Goal: Information Seeking & Learning: Learn about a topic

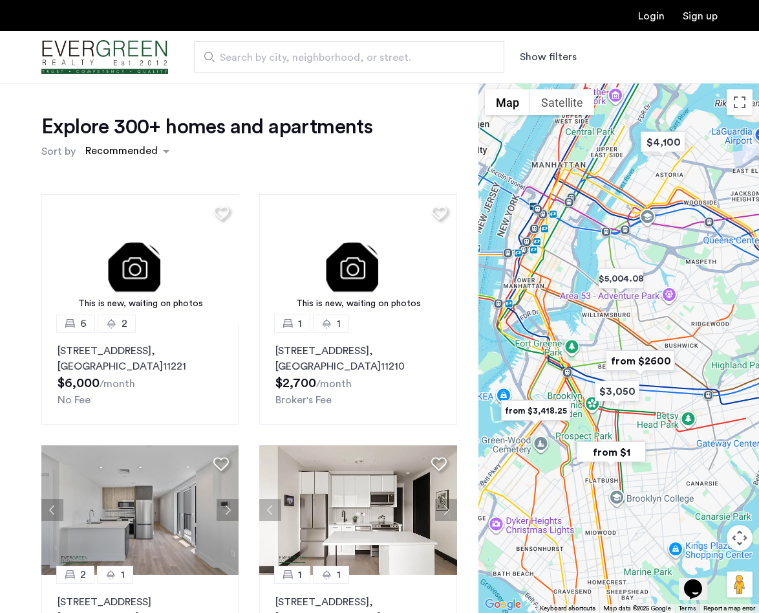
click at [569, 50] on button "Show filters" at bounding box center [548, 57] width 57 height 16
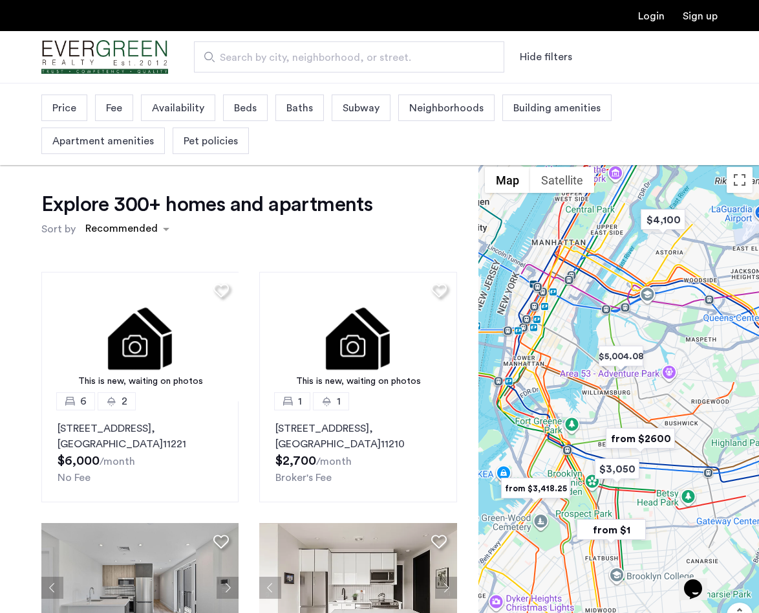
click at [73, 107] on span "Price" at bounding box center [64, 108] width 24 height 16
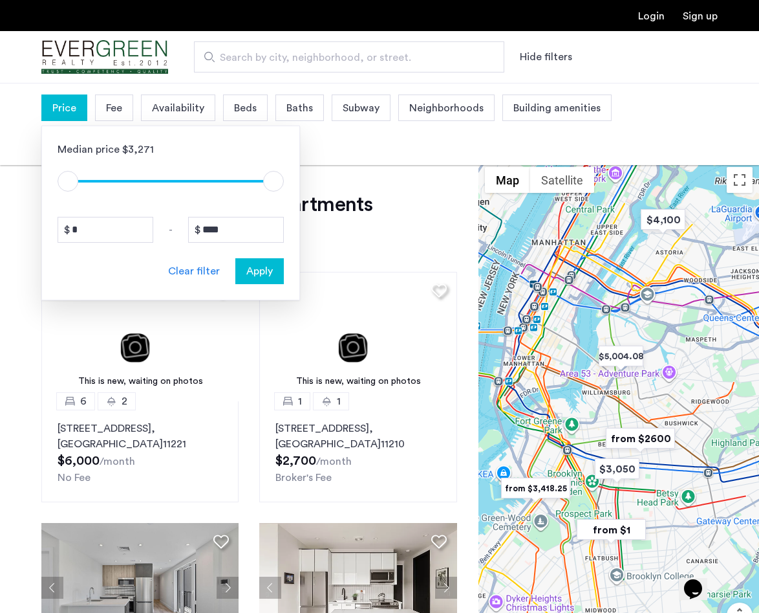
click at [112, 117] on div "Fee" at bounding box center [114, 107] width 38 height 27
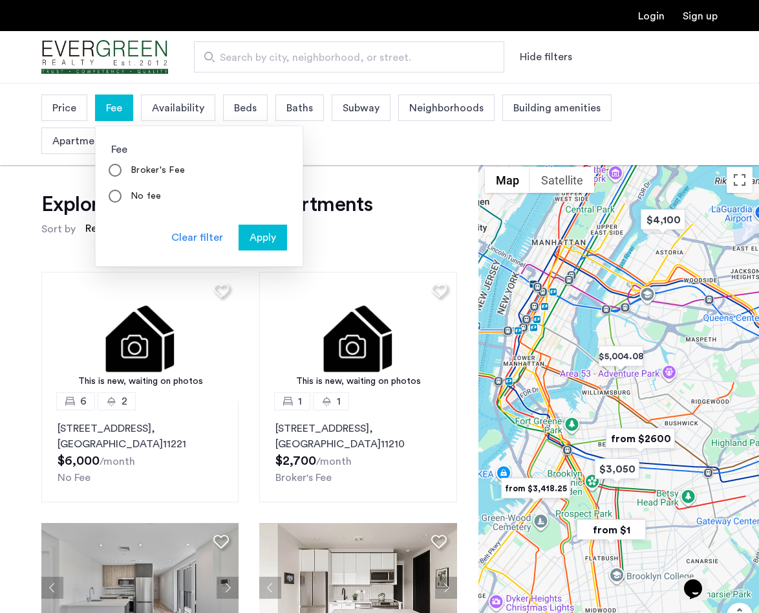
click at [72, 109] on span "Price" at bounding box center [64, 108] width 24 height 16
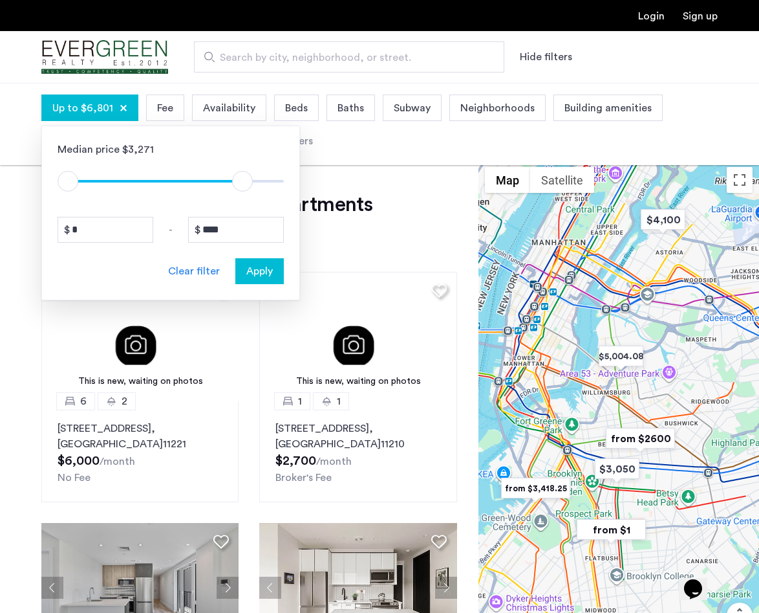
type input "****"
drag, startPoint x: 276, startPoint y: 184, endPoint x: 413, endPoint y: 177, distance: 136.7
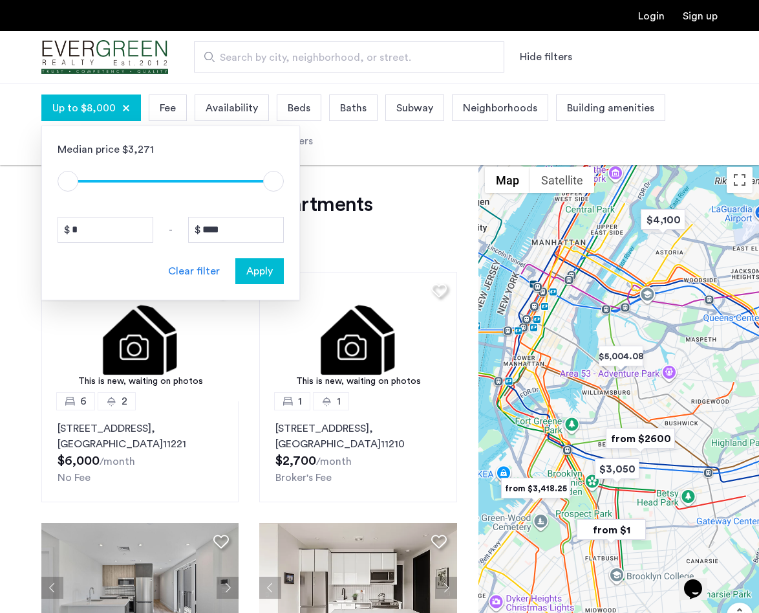
click at [413, 177] on app-root "Login Sign up Search by city, neighborhood, or street. Hide filters Up to $8,00…" at bounding box center [379, 485] width 759 height 971
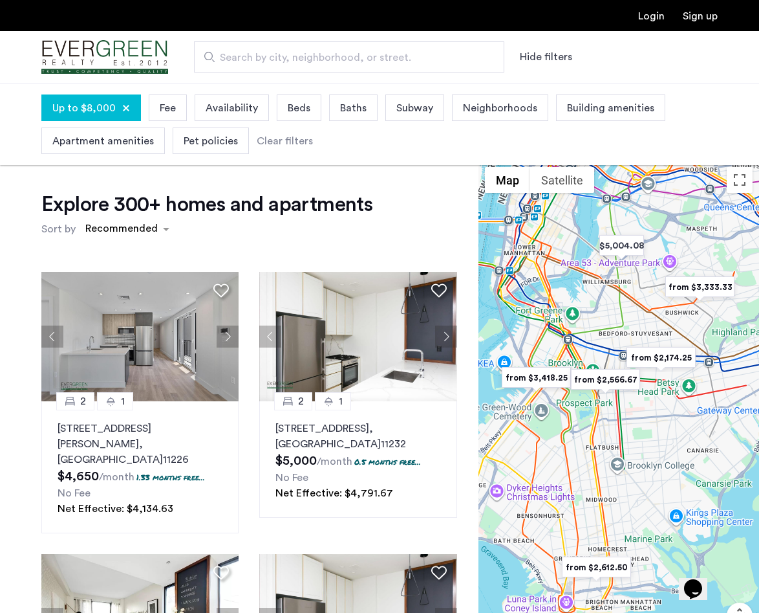
click at [80, 107] on span "Up to $8,000" at bounding box center [83, 108] width 63 height 16
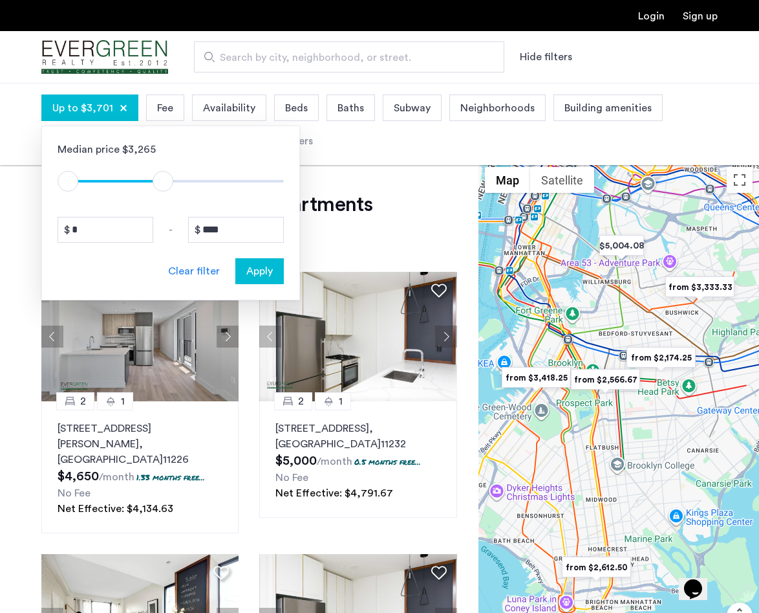
type input "****"
drag, startPoint x: 274, startPoint y: 181, endPoint x: 167, endPoint y: 184, distance: 106.8
click at [167, 184] on span "ngx-slider-max" at bounding box center [165, 181] width 21 height 21
click at [271, 272] on span "Apply" at bounding box center [259, 271] width 27 height 16
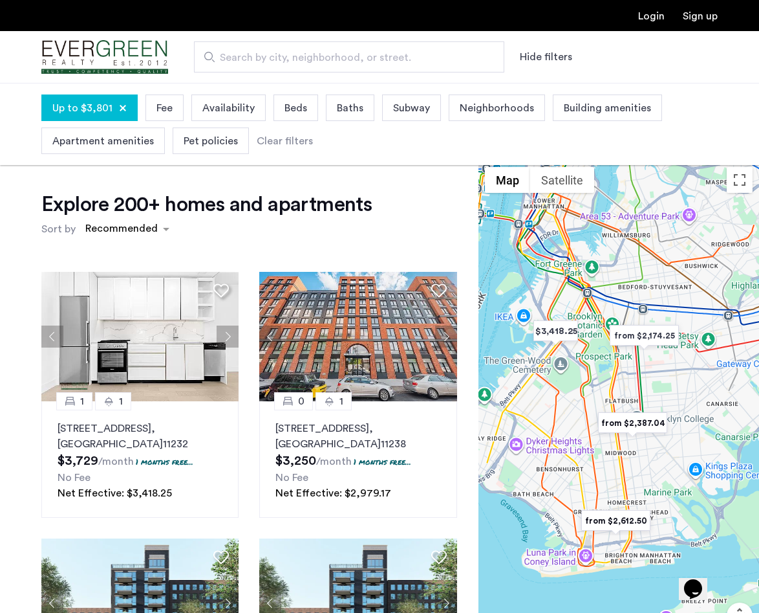
click at [227, 109] on span "Availability" at bounding box center [228, 108] width 52 height 16
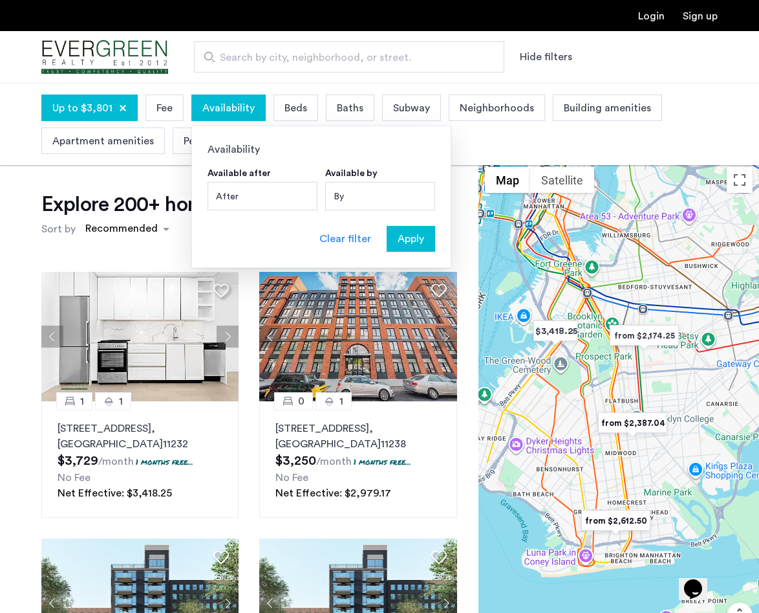
click at [227, 109] on span "Availability" at bounding box center [228, 108] width 52 height 16
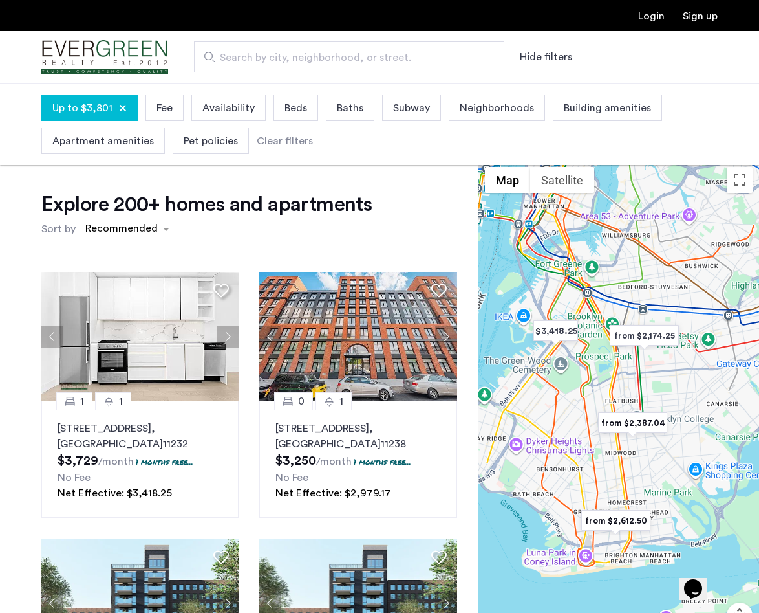
click at [291, 113] on span "Beds" at bounding box center [296, 108] width 23 height 16
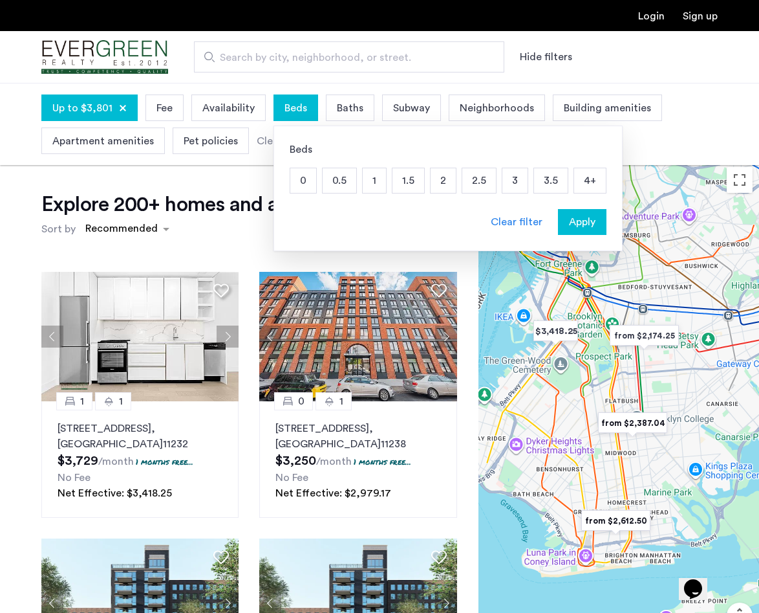
click at [412, 181] on p "1.5" at bounding box center [409, 180] width 32 height 25
click at [451, 181] on p "2" at bounding box center [443, 180] width 25 height 25
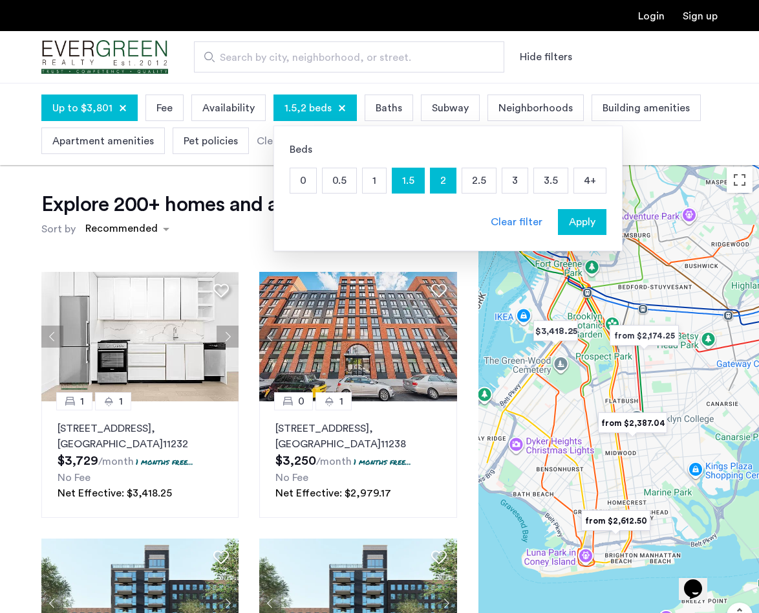
click at [404, 175] on p "1.5" at bounding box center [409, 180] width 32 height 25
click at [470, 182] on p "2.5" at bounding box center [480, 180] width 34 height 25
click at [506, 182] on p "3" at bounding box center [515, 180] width 25 height 25
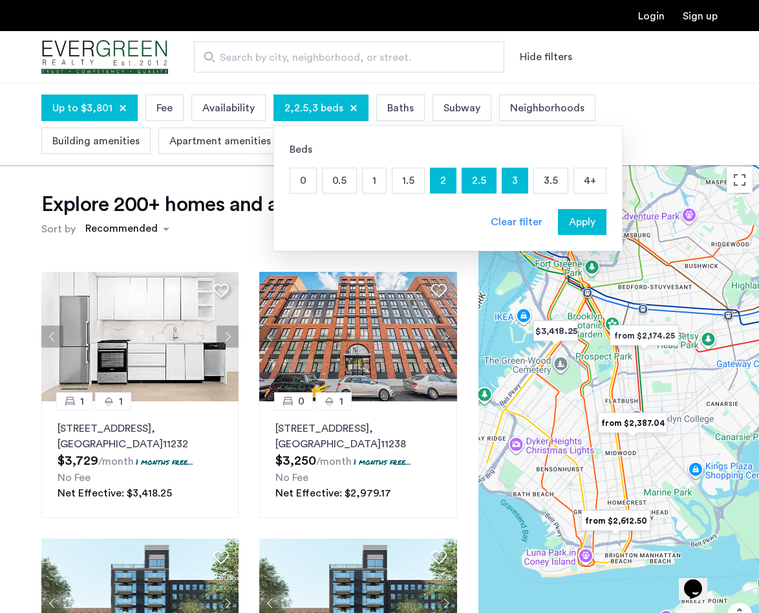
click at [388, 113] on span "Baths" at bounding box center [401, 108] width 27 height 16
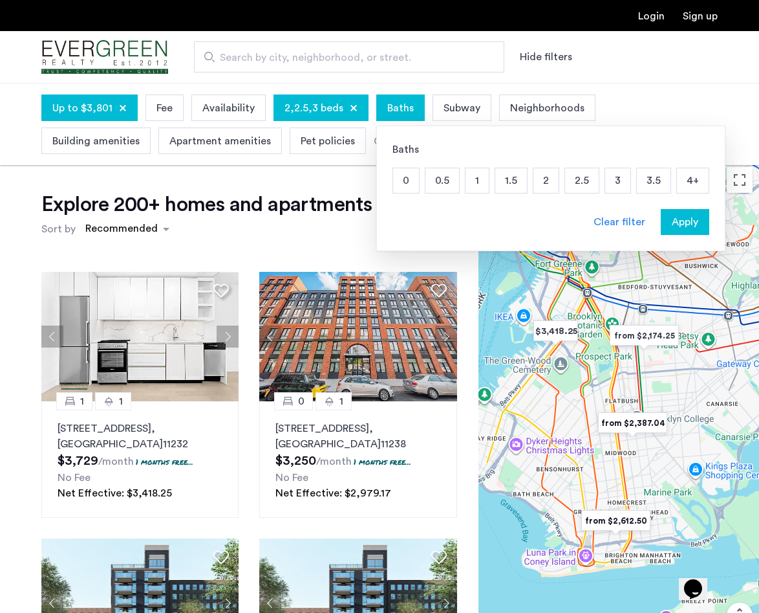
click at [474, 186] on p "1" at bounding box center [477, 180] width 23 height 25
click at [510, 186] on p "1.5" at bounding box center [512, 180] width 32 height 25
click at [534, 186] on p "2" at bounding box center [546, 180] width 25 height 25
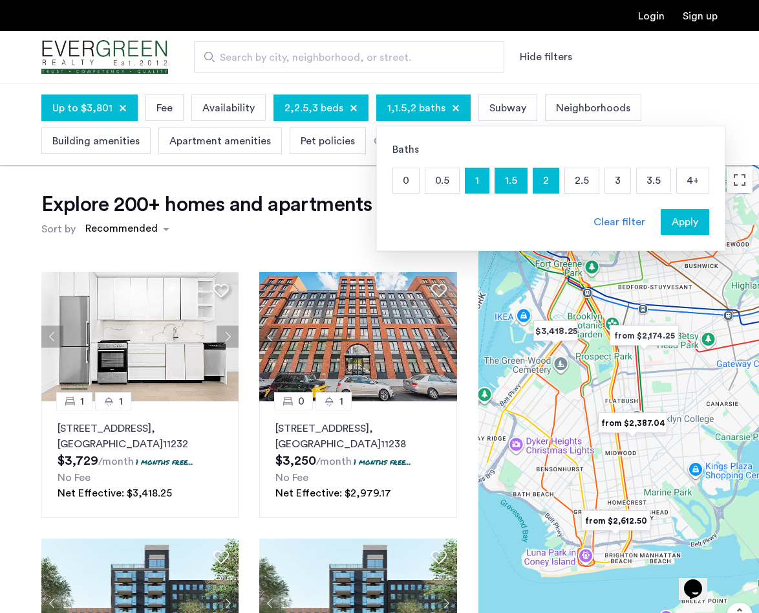
click at [497, 111] on span "Subway" at bounding box center [508, 108] width 37 height 16
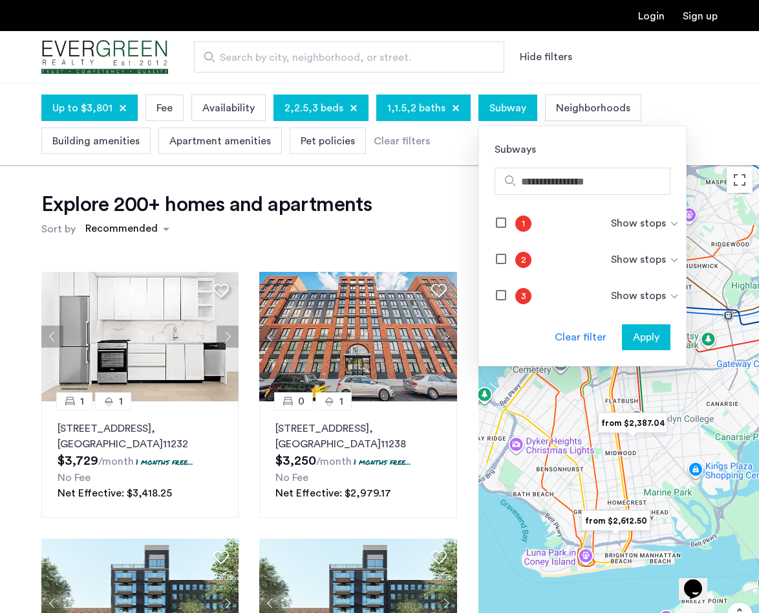
click at [497, 111] on span "Subway" at bounding box center [508, 108] width 37 height 16
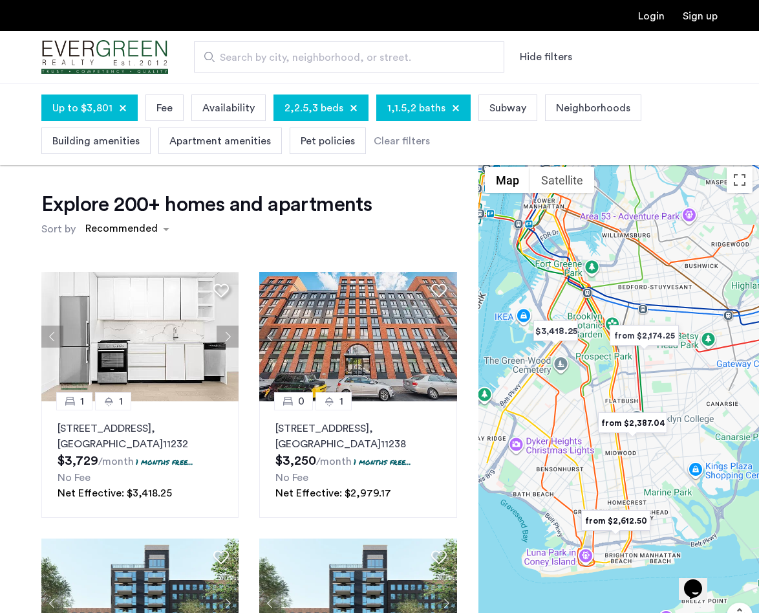
click at [420, 212] on div "Explore 200+ homes and apartments Sort by Recommended" at bounding box center [249, 215] width 416 height 49
click at [400, 184] on div "Explore 200+ homes and apartments Sort by Recommended 1 1 635 4th Avenue, Unit …" at bounding box center [239, 471] width 479 height 622
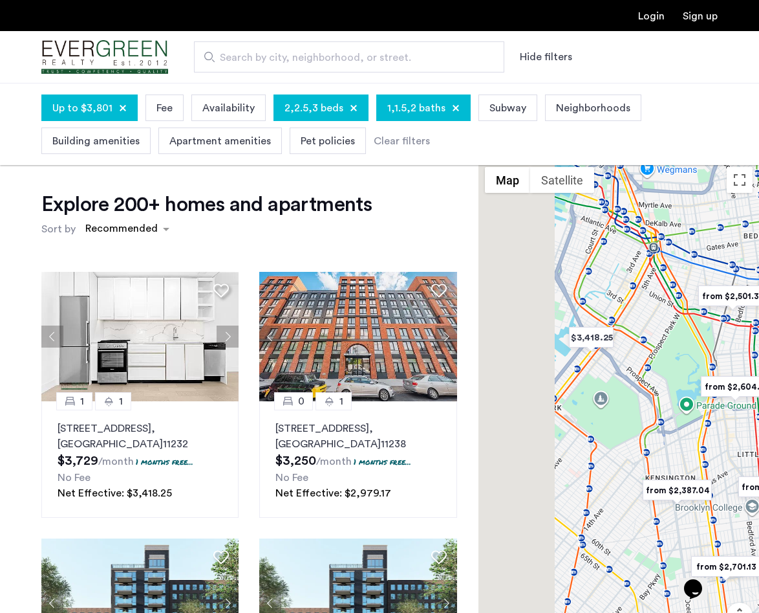
drag, startPoint x: 597, startPoint y: 345, endPoint x: 698, endPoint y: 370, distance: 103.9
click at [698, 370] on div at bounding box center [619, 425] width 281 height 530
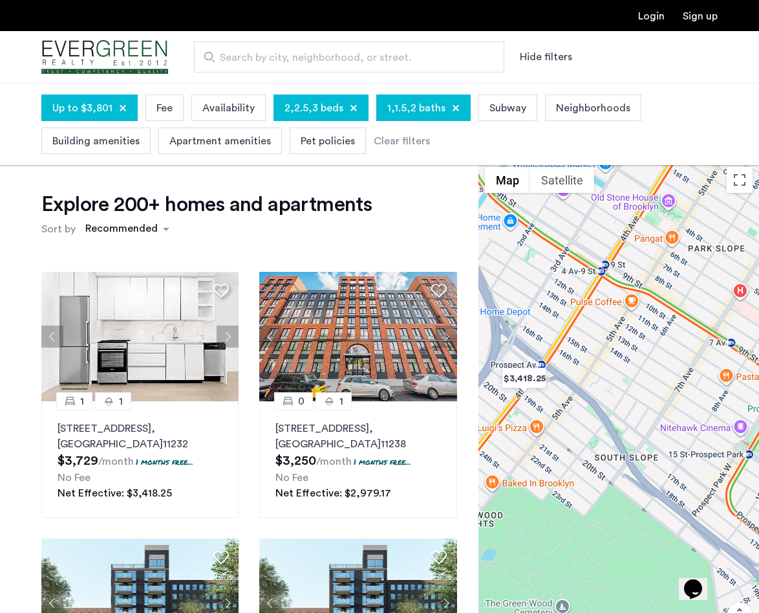
drag, startPoint x: 640, startPoint y: 341, endPoint x: 721, endPoint y: 345, distance: 80.3
click at [721, 345] on div at bounding box center [619, 425] width 281 height 530
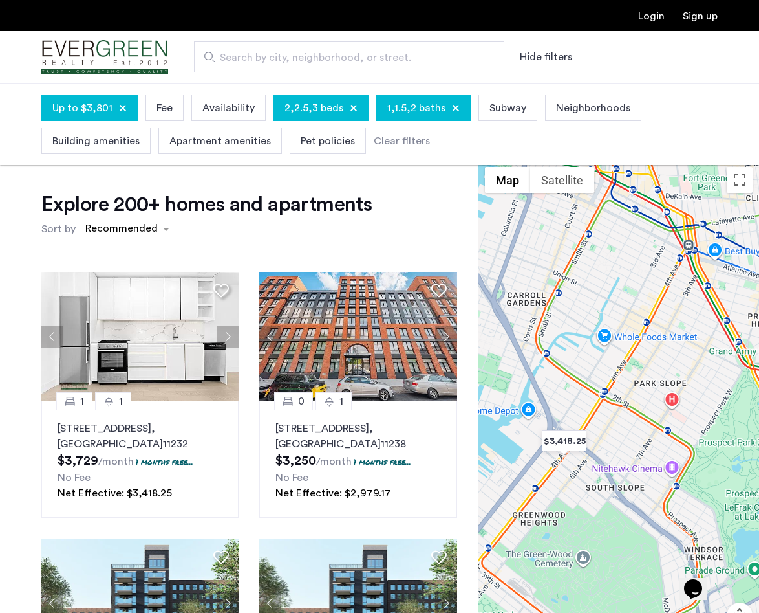
drag, startPoint x: 721, startPoint y: 321, endPoint x: 661, endPoint y: 407, distance: 104.6
click at [661, 407] on div at bounding box center [619, 425] width 281 height 530
click at [571, 445] on img "$3,418.25" at bounding box center [564, 440] width 55 height 29
click at [571, 445] on div at bounding box center [619, 425] width 281 height 530
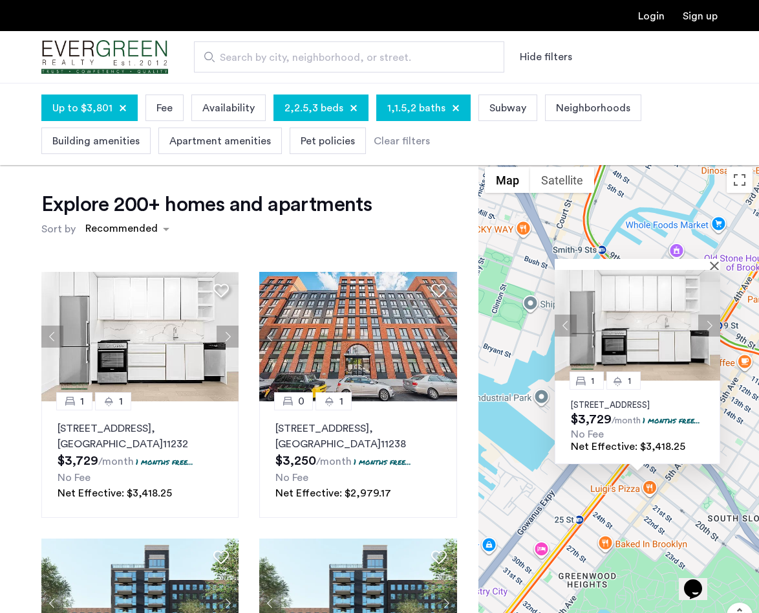
click at [645, 380] on div "1 1 635 4th Avenue, Unit 802, Brooklyn, NY 11232 $3,729 /month 1 months free...…" at bounding box center [638, 421] width 166 height 83
click at [624, 446] on span "Net Effective: $3,418.25" at bounding box center [628, 446] width 115 height 10
click at [629, 320] on img at bounding box center [638, 325] width 166 height 111
click at [318, 105] on span "2,2.5,3 beds" at bounding box center [314, 108] width 59 height 16
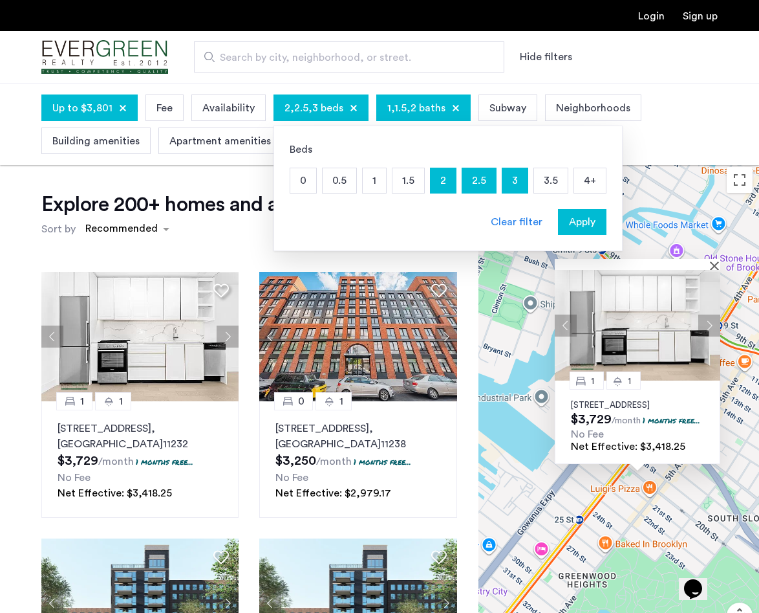
click at [318, 105] on span "2,2.5,3 beds" at bounding box center [314, 108] width 59 height 16
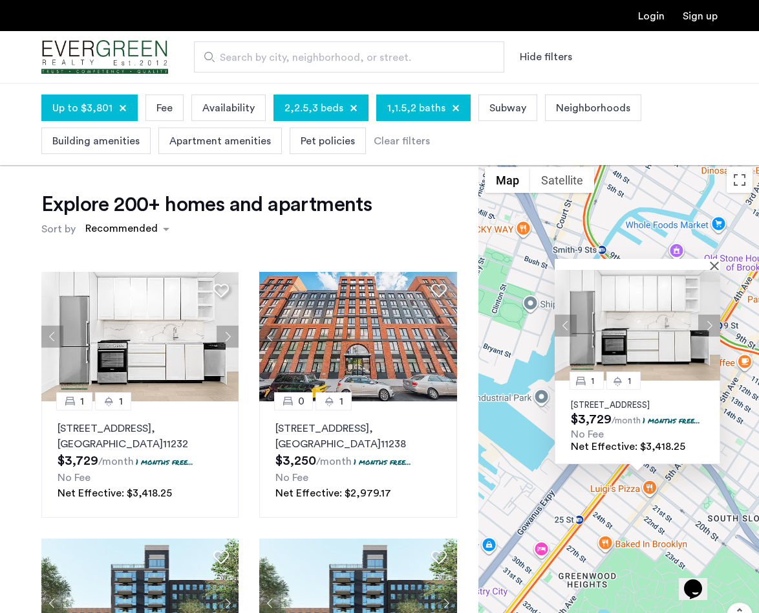
click at [471, 360] on div "Explore 200+ homes and apartments Sort by Recommended 1 1 635 4th Avenue, Unit …" at bounding box center [239, 471] width 479 height 622
click at [466, 407] on div "1 1 635 4th Avenue, Unit 802, Brooklyn , NY 11232 $3,729 /month 1 months free..…" at bounding box center [249, 480] width 437 height 439
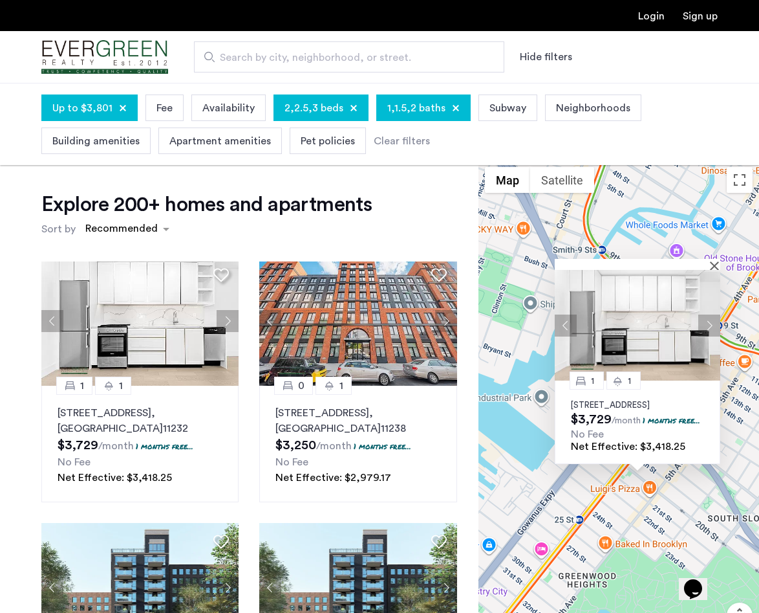
scroll to position [19, 0]
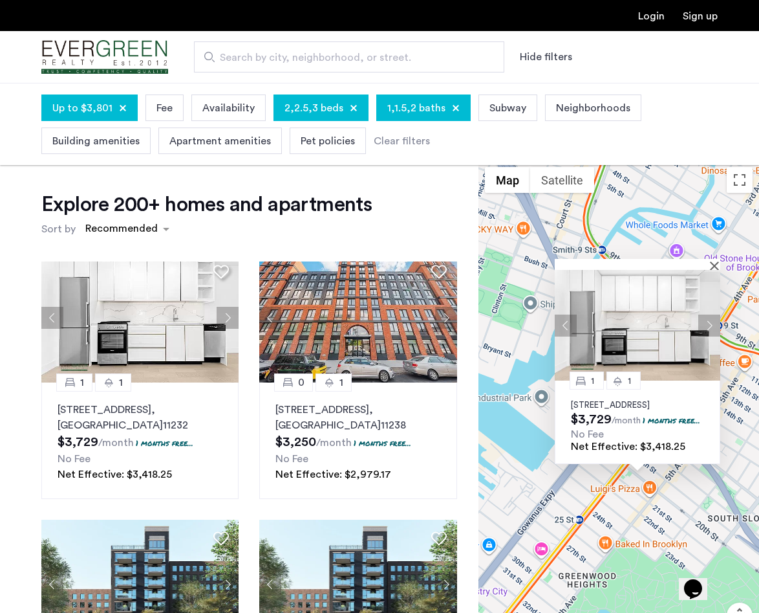
click at [542, 60] on button "Hide filters" at bounding box center [546, 57] width 52 height 16
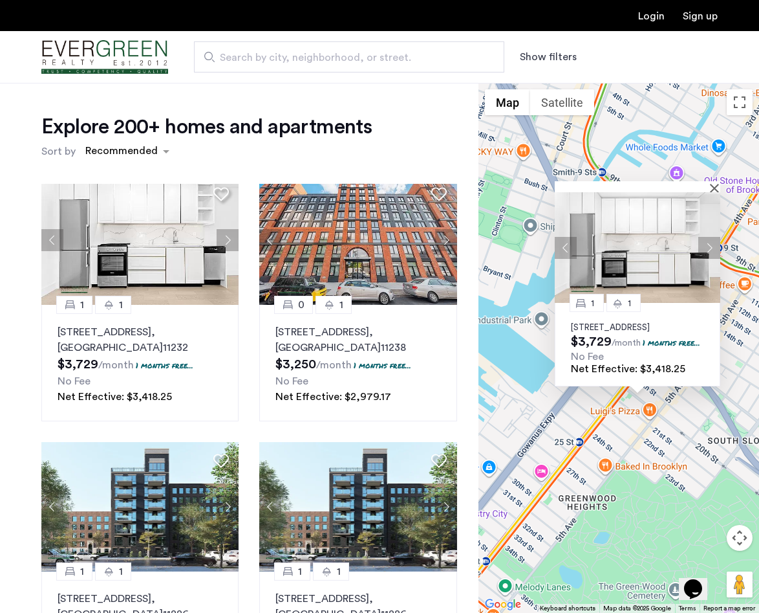
click at [542, 60] on button "Show filters" at bounding box center [548, 57] width 57 height 16
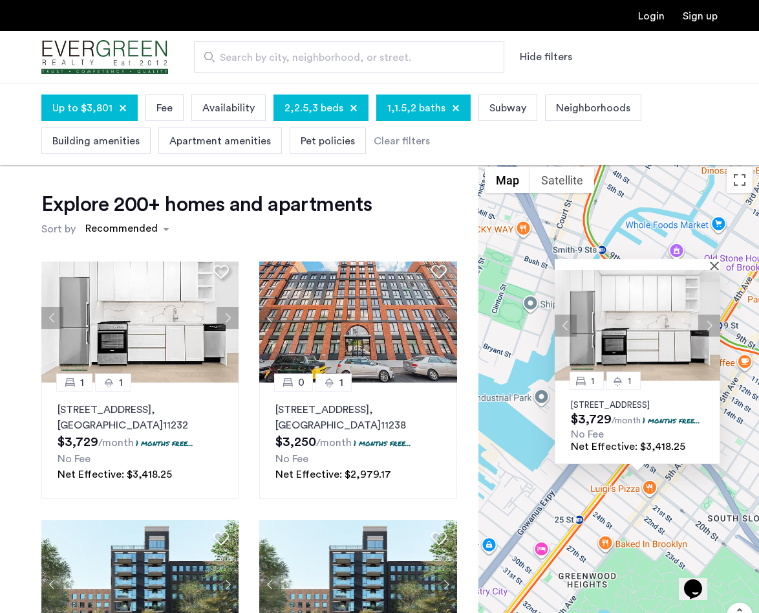
click at [304, 107] on span "2,2.5,3 beds" at bounding box center [314, 108] width 59 height 16
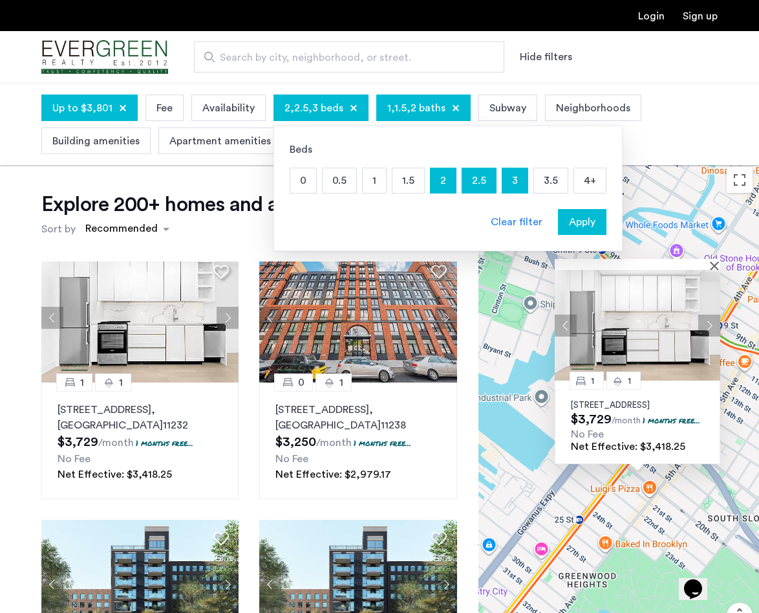
click at [435, 184] on p "2" at bounding box center [443, 180] width 25 height 25
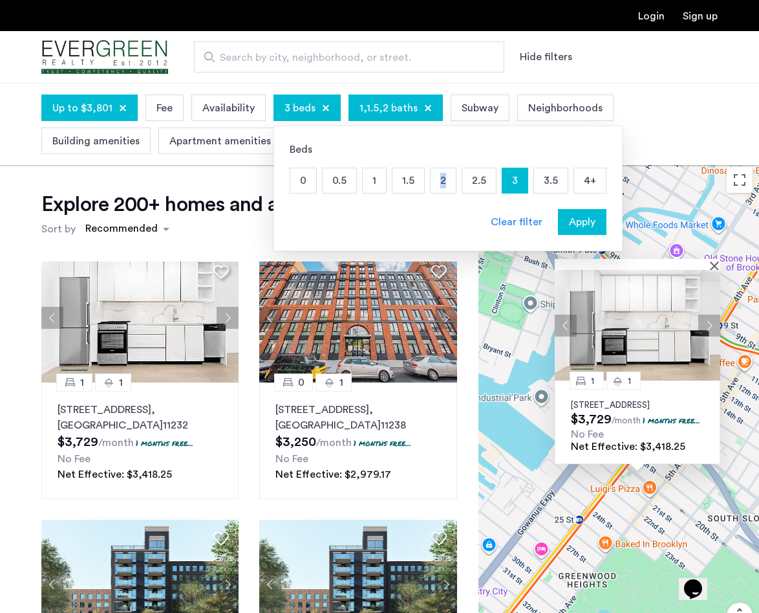
click at [435, 184] on p "2" at bounding box center [443, 180] width 25 height 25
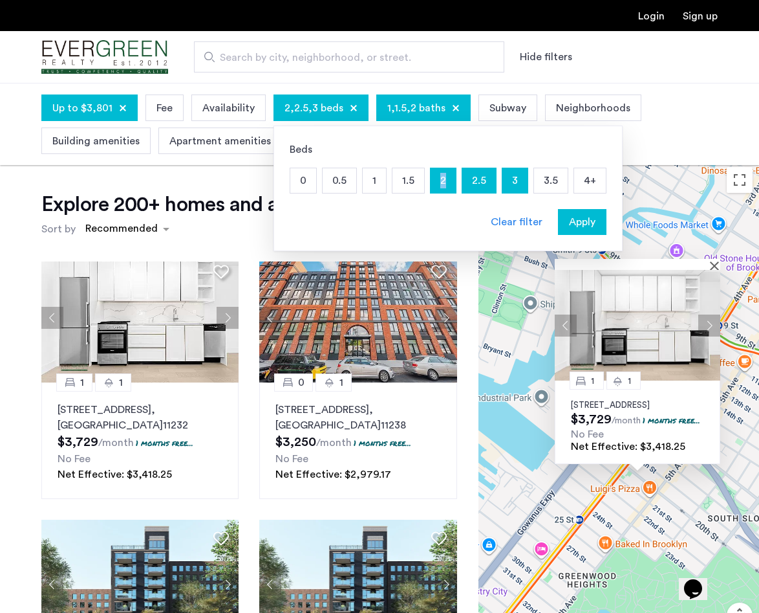
click at [579, 215] on span "Apply" at bounding box center [582, 222] width 27 height 16
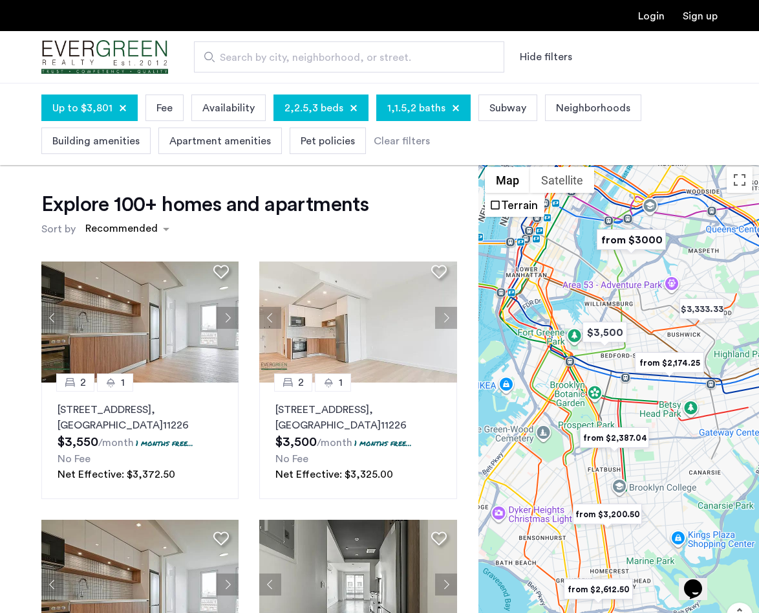
drag, startPoint x: 539, startPoint y: 388, endPoint x: 606, endPoint y: 388, distance: 66.6
click at [606, 388] on div at bounding box center [619, 425] width 281 height 530
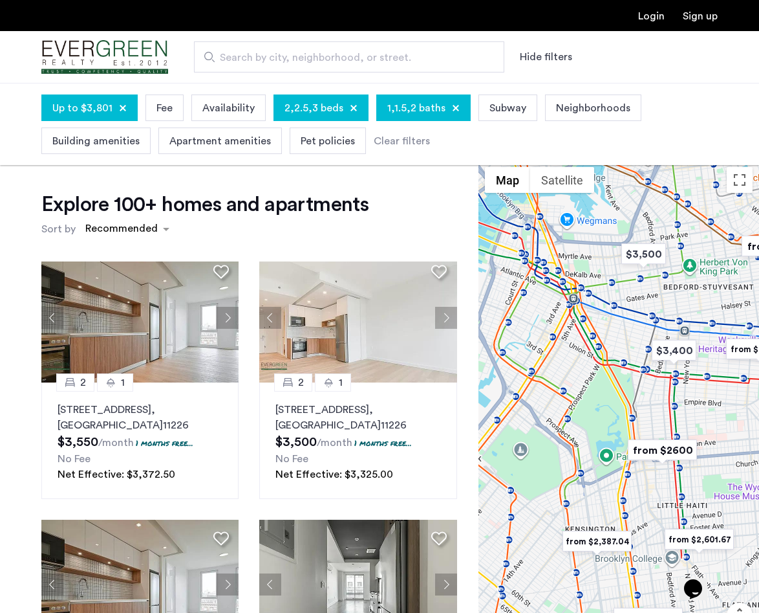
drag, startPoint x: 682, startPoint y: 430, endPoint x: 637, endPoint y: 393, distance: 58.4
click at [637, 393] on div at bounding box center [619, 425] width 281 height 530
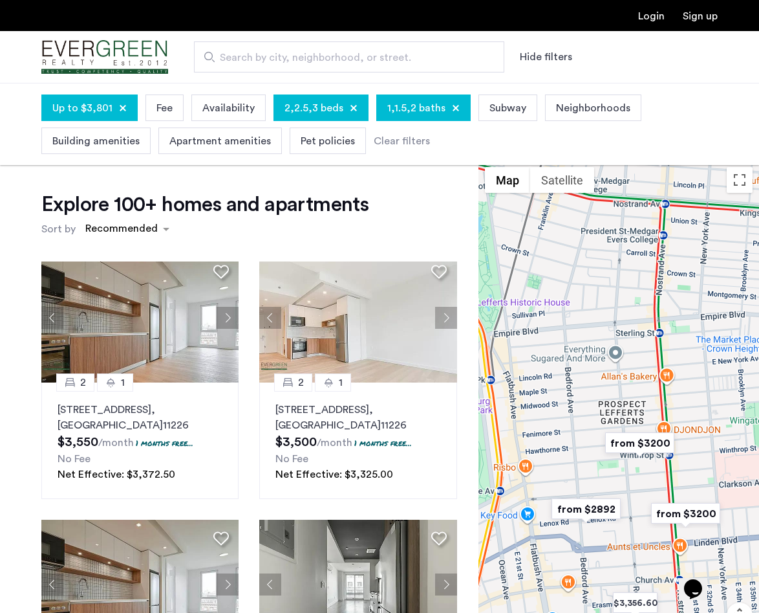
drag, startPoint x: 675, startPoint y: 460, endPoint x: 596, endPoint y: 416, distance: 90.4
click at [596, 416] on div at bounding box center [619, 425] width 281 height 530
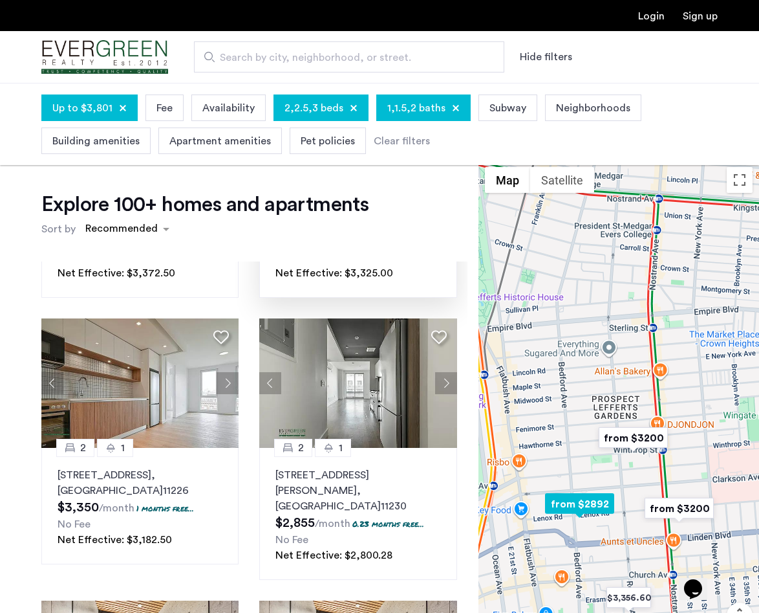
scroll to position [224, 0]
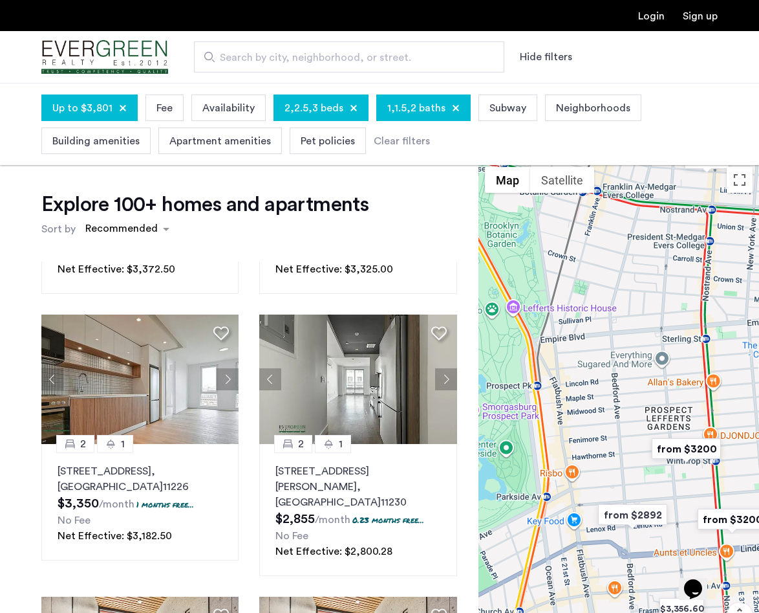
drag, startPoint x: 625, startPoint y: 406, endPoint x: 683, endPoint y: 418, distance: 59.4
click at [683, 418] on div at bounding box center [619, 425] width 281 height 530
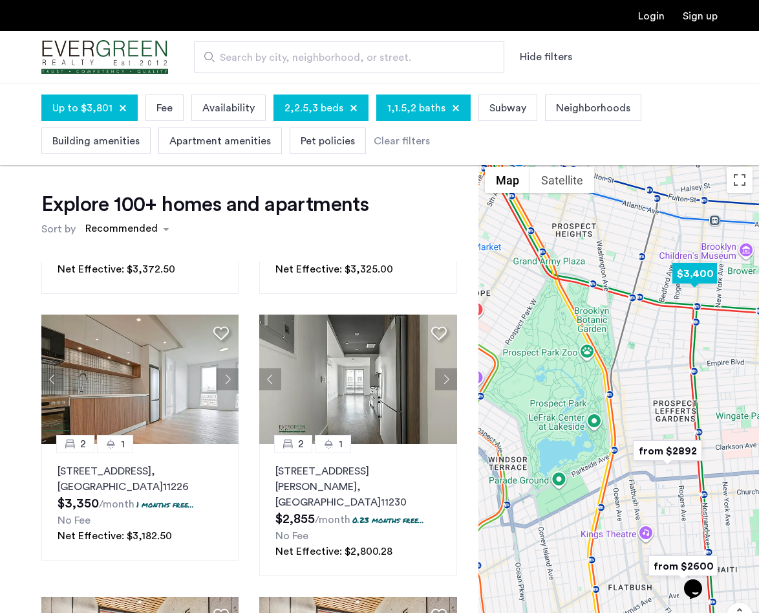
drag, startPoint x: 689, startPoint y: 297, endPoint x: 688, endPoint y: 287, distance: 10.4
click at [688, 287] on div at bounding box center [619, 425] width 281 height 530
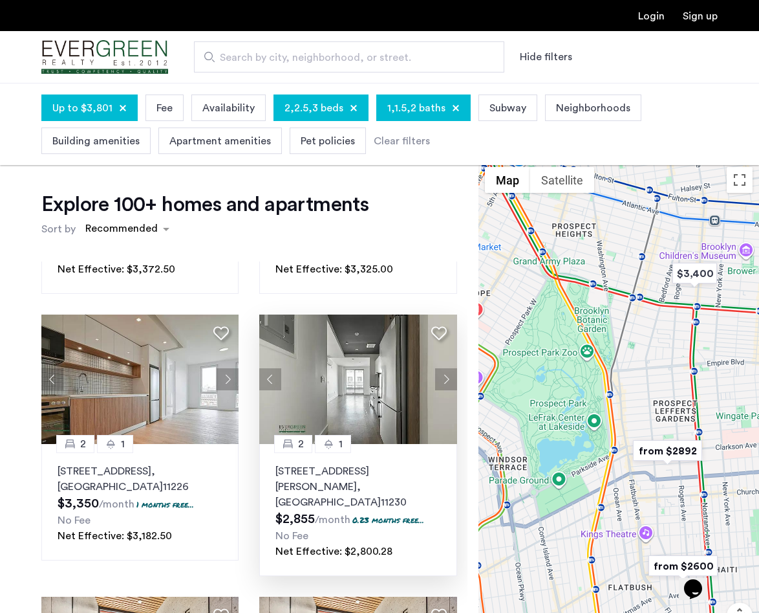
click at [389, 466] on p "242 Newkirk Avenue, Unit 4C, Brooklyn , NY 11230" at bounding box center [358, 486] width 165 height 47
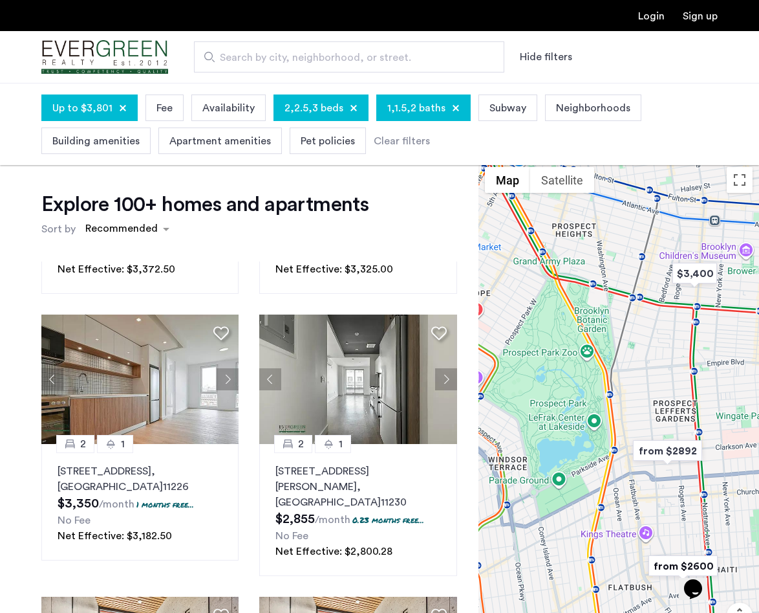
click at [223, 110] on span "Availability" at bounding box center [228, 108] width 52 height 16
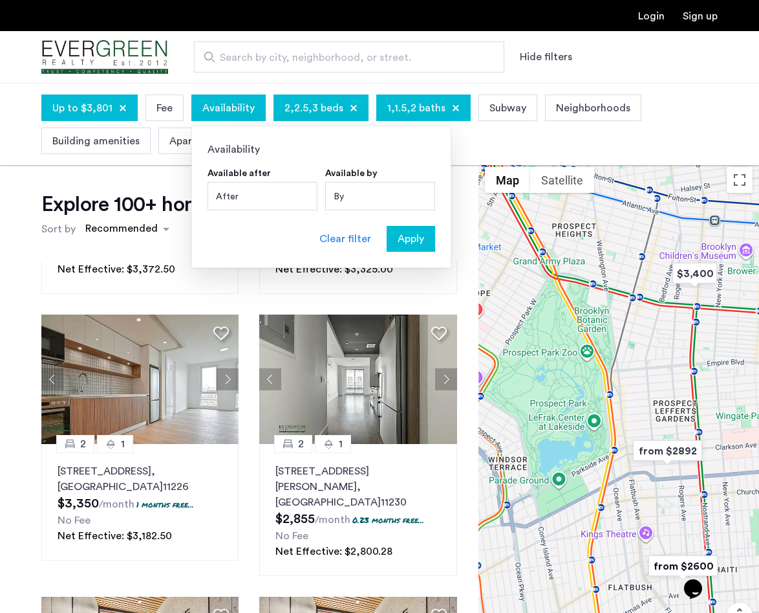
click at [349, 194] on div "By" at bounding box center [380, 196] width 110 height 28
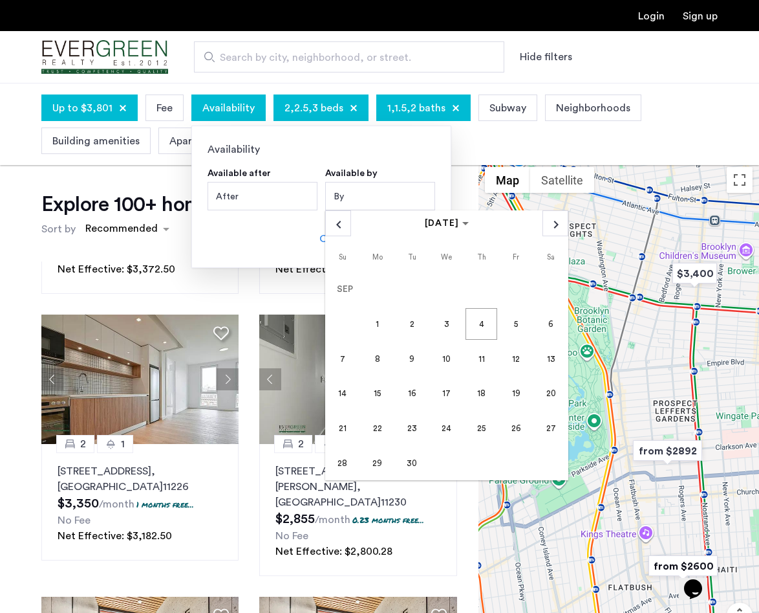
click at [353, 461] on span "28" at bounding box center [342, 462] width 31 height 31
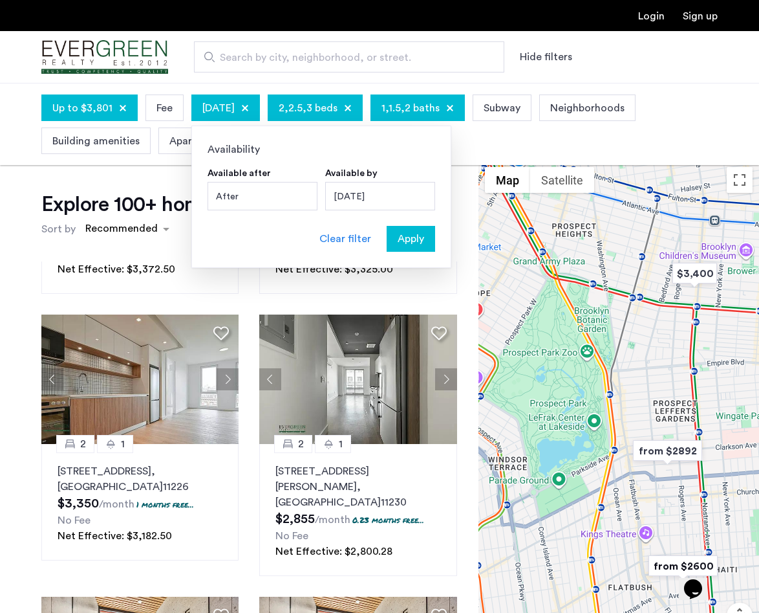
click at [281, 182] on div "After" at bounding box center [263, 196] width 110 height 28
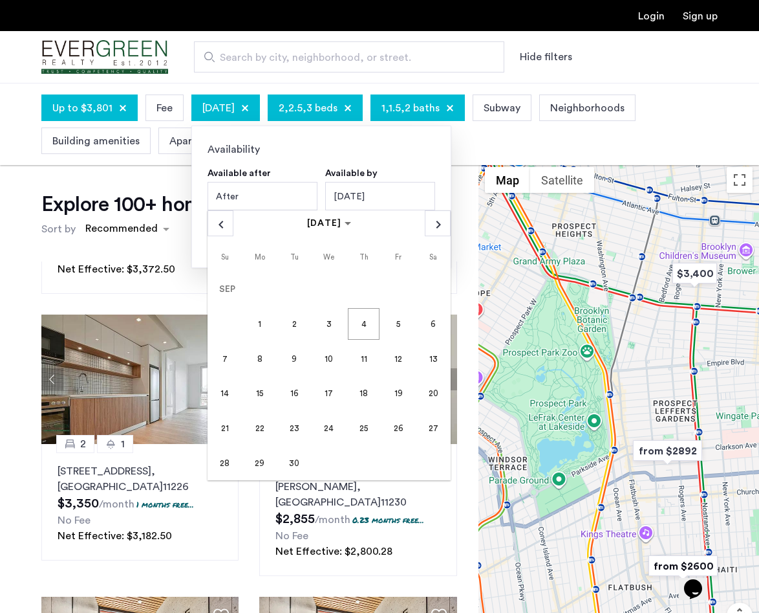
click at [264, 396] on span "15" at bounding box center [259, 393] width 31 height 31
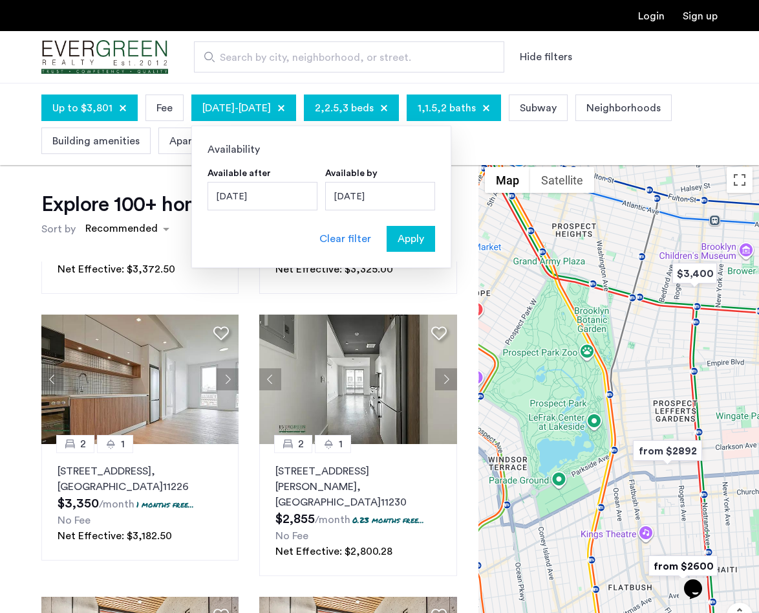
click at [410, 240] on span "Apply" at bounding box center [411, 239] width 27 height 16
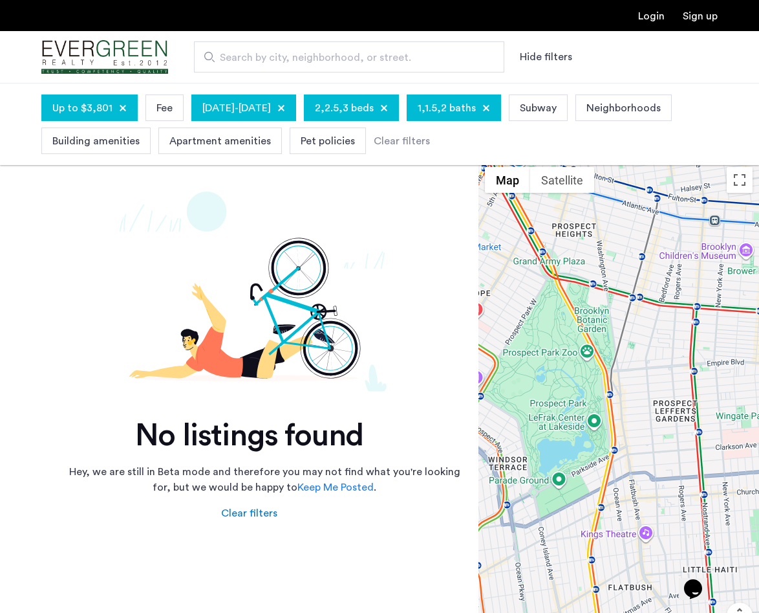
click at [376, 217] on img at bounding box center [249, 291] width 416 height 200
click at [271, 109] on span "September 28, 2025" at bounding box center [255, 108] width 32 height 16
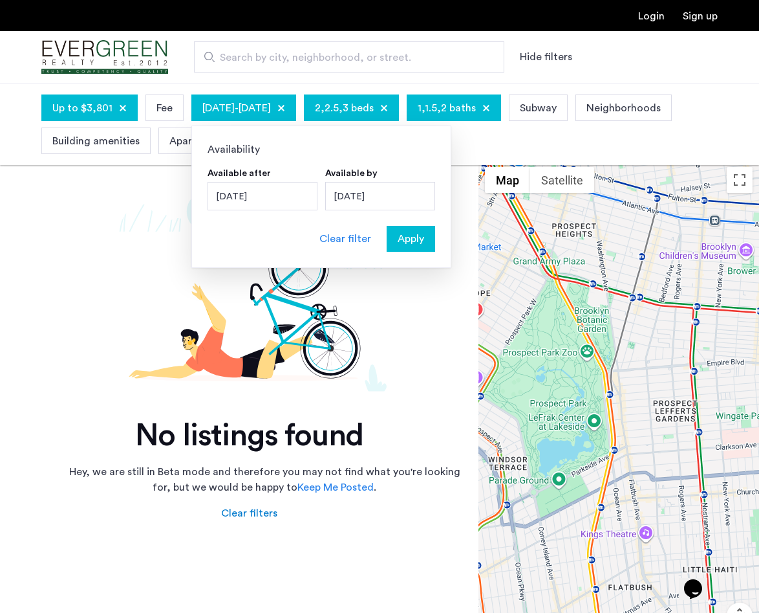
click at [281, 198] on div "September 15, 2025" at bounding box center [263, 196] width 110 height 28
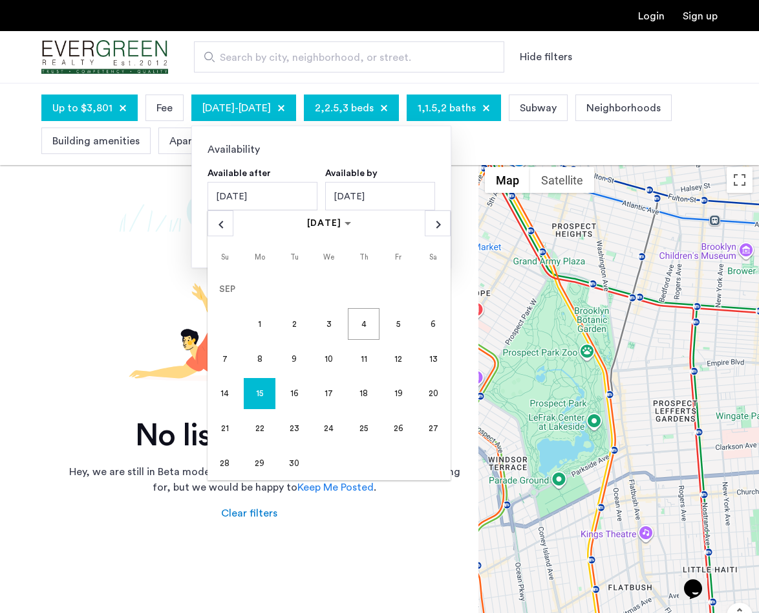
click at [251, 327] on span "1" at bounding box center [259, 323] width 31 height 31
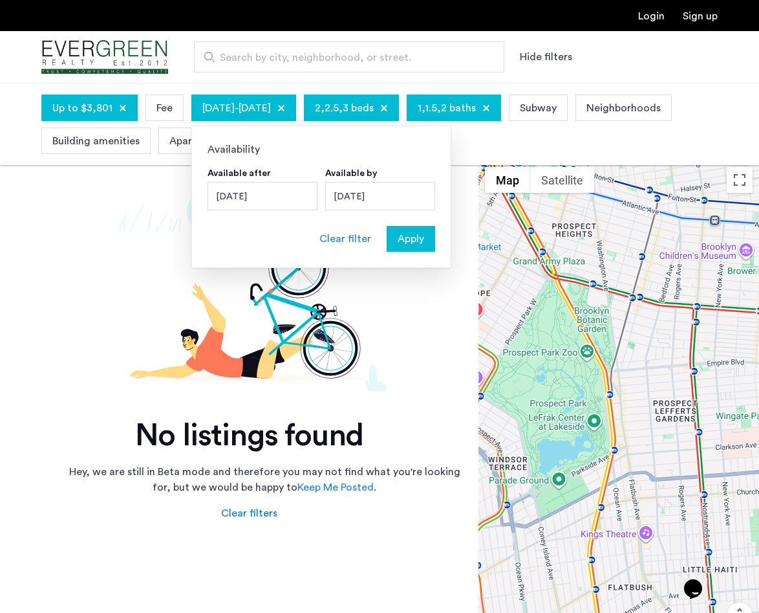
click at [395, 245] on div "Apply" at bounding box center [411, 239] width 41 height 16
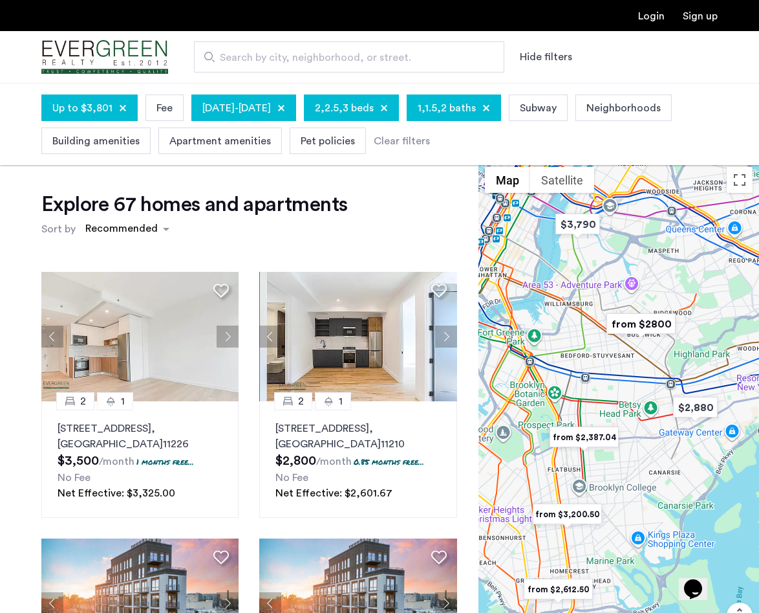
click at [271, 107] on span "September 28, 2025" at bounding box center [255, 108] width 32 height 16
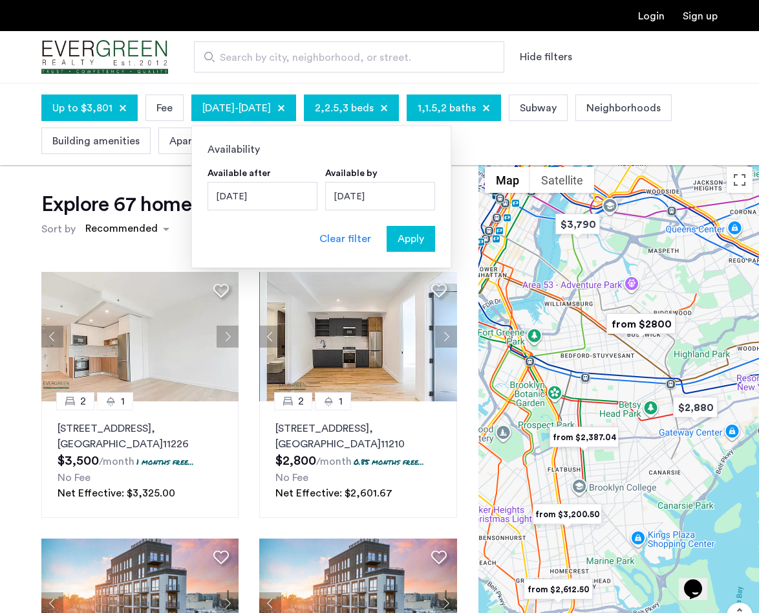
click at [271, 107] on span "September 28, 2025" at bounding box center [255, 108] width 32 height 16
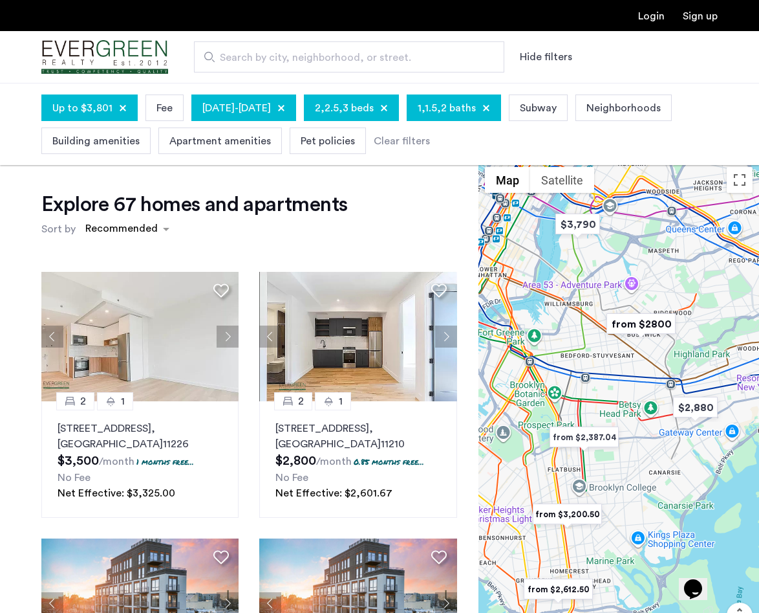
click at [250, 276] on div "2 1 100 Lenox Road, Unit 2D, Brooklyn , NY 11226 $3,500 /month 1 months free...…" at bounding box center [249, 480] width 437 height 439
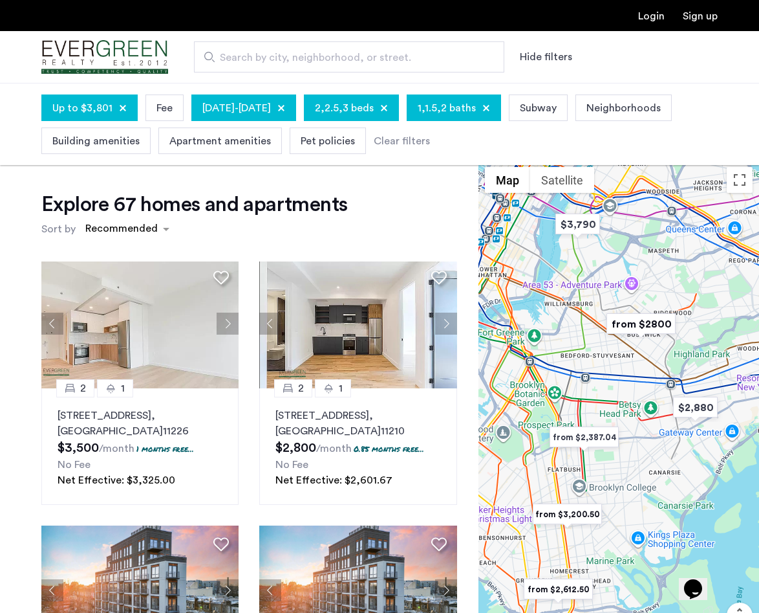
scroll to position [8, 0]
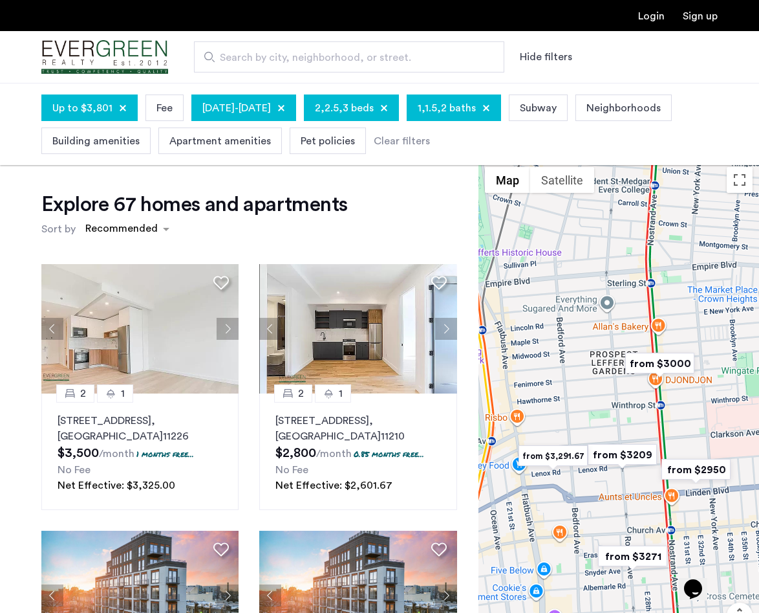
drag, startPoint x: 611, startPoint y: 452, endPoint x: 591, endPoint y: 287, distance: 166.9
click at [591, 287] on div at bounding box center [619, 425] width 281 height 530
click at [664, 357] on img "from $3000" at bounding box center [660, 363] width 80 height 29
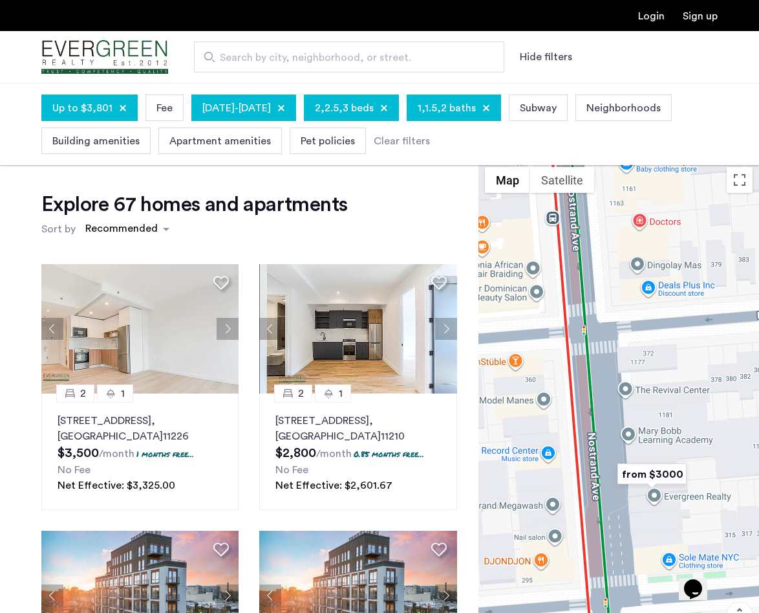
drag, startPoint x: 664, startPoint y: 508, endPoint x: 620, endPoint y: 398, distance: 118.7
click at [620, 398] on div "To navigate, press the arrow keys." at bounding box center [619, 425] width 281 height 530
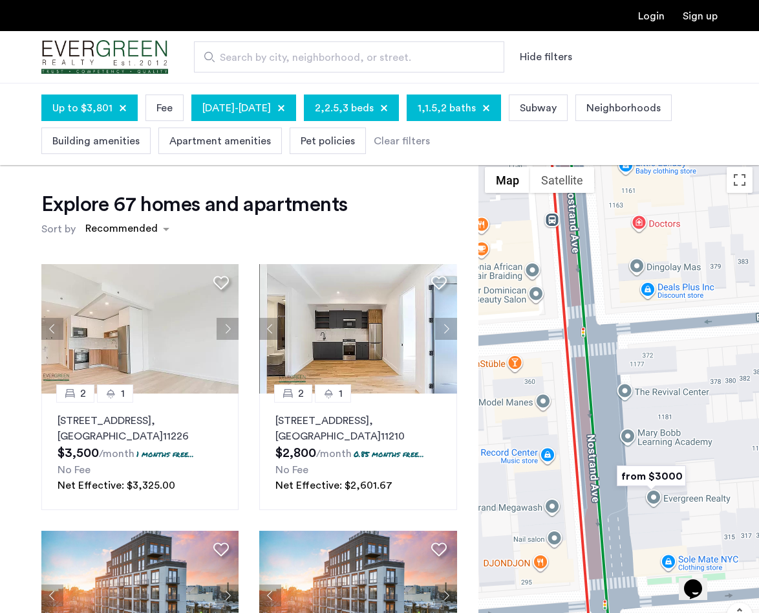
click at [646, 476] on img "from $3000" at bounding box center [652, 475] width 80 height 29
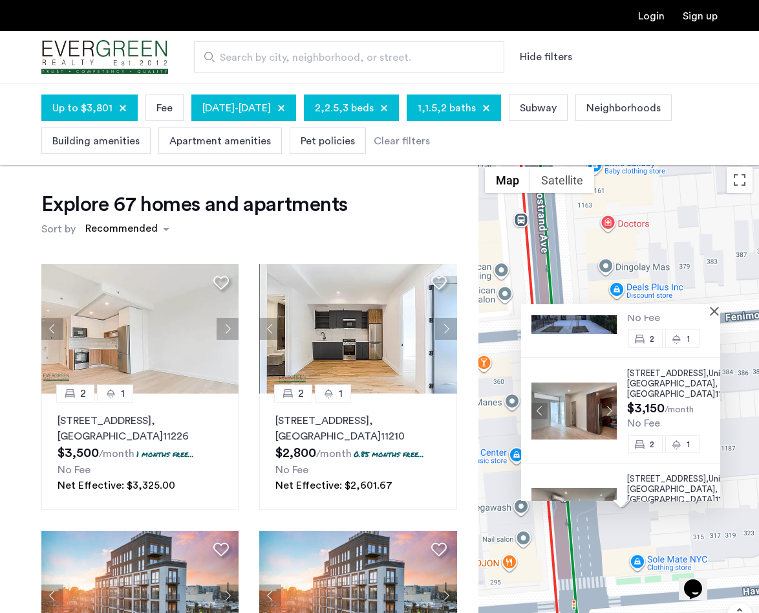
scroll to position [136, 0]
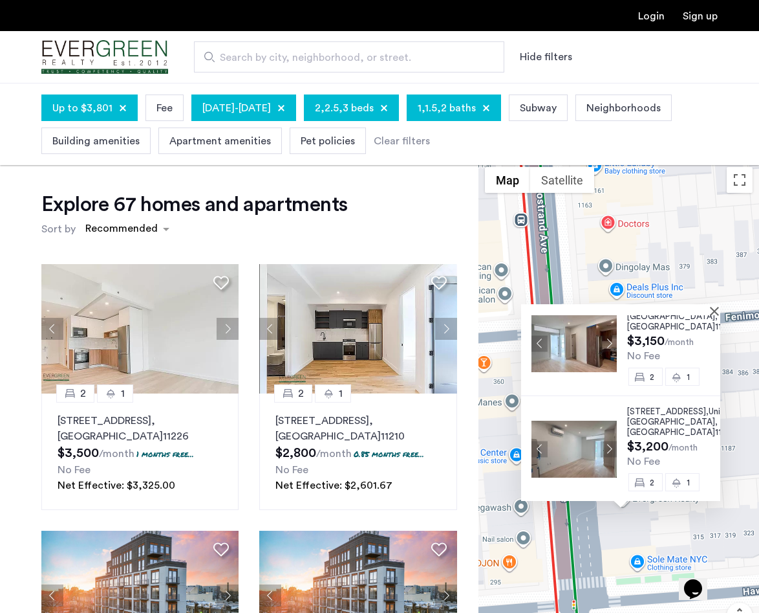
click at [703, 227] on div "1193 Nostrand Avenue, Unit 5A, Brooklyn , NY 11225 $3,000 /month No Fee 2 1 119…" at bounding box center [619, 425] width 281 height 530
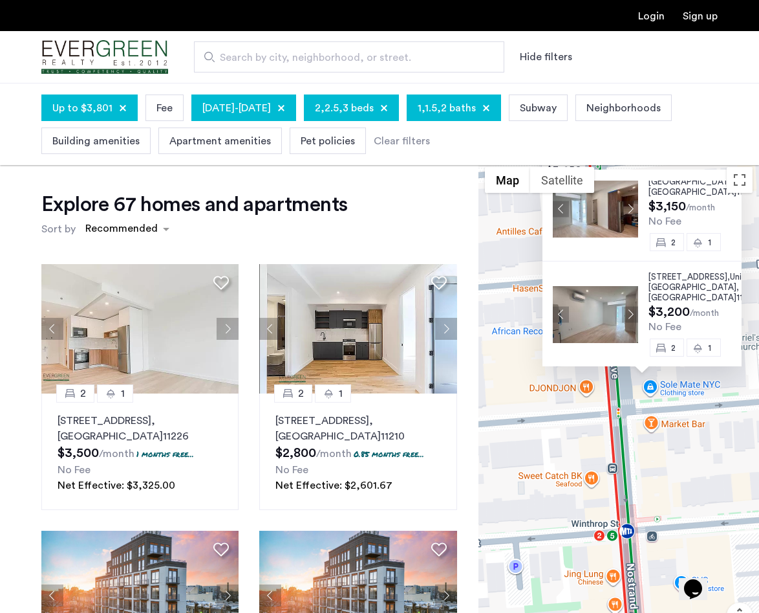
click at [671, 485] on div "1193 Nostrand Avenue, Unit 5A, Brooklyn , NY 11225 $3,000 /month No Fee 2 1 119…" at bounding box center [619, 425] width 281 height 530
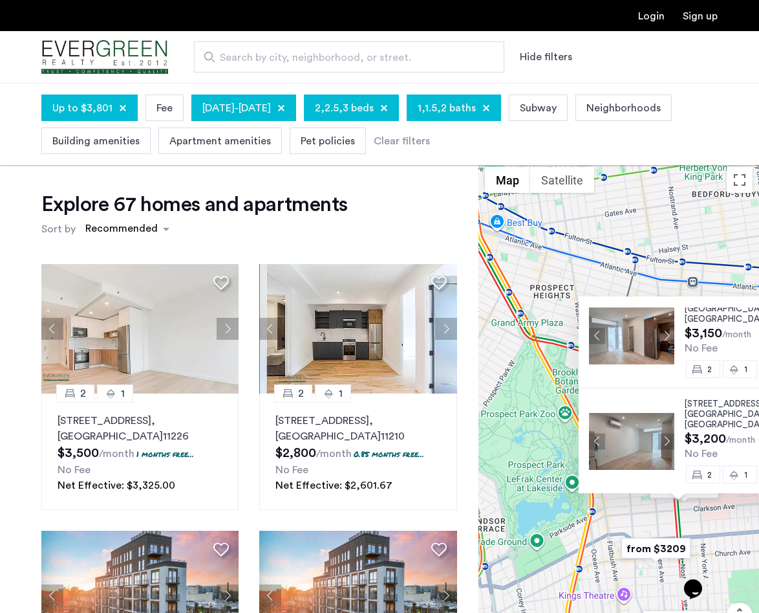
click at [723, 518] on div "1193 Nostrand Avenue, Unit 5A, Brooklyn , NY 11225 $3,000 /month No Fee 2 1 119…" at bounding box center [619, 425] width 281 height 530
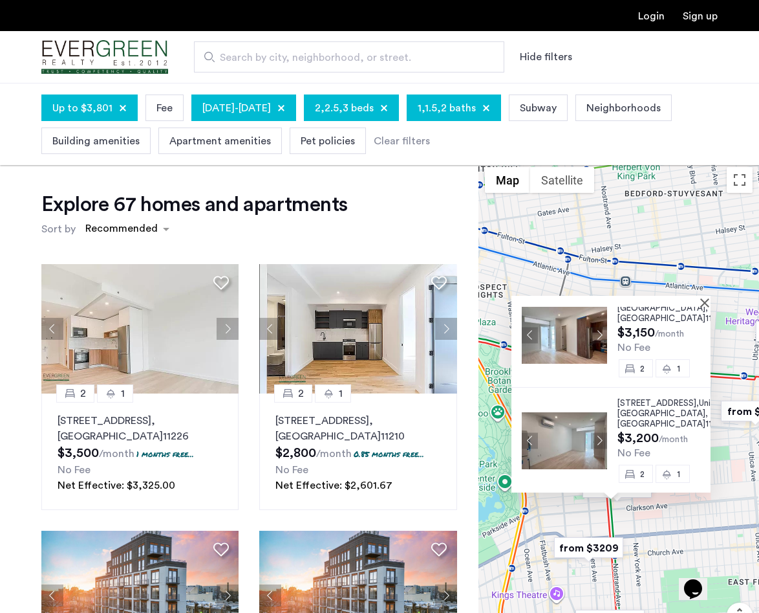
drag, startPoint x: 663, startPoint y: 246, endPoint x: 589, endPoint y: 245, distance: 74.4
click at [589, 245] on div "1193 Nostrand Avenue, Unit 5A, Brooklyn , NY 11225 $3,000 /month No Fee 2 1 119…" at bounding box center [619, 425] width 281 height 530
click at [704, 301] on button "Close" at bounding box center [707, 301] width 9 height 9
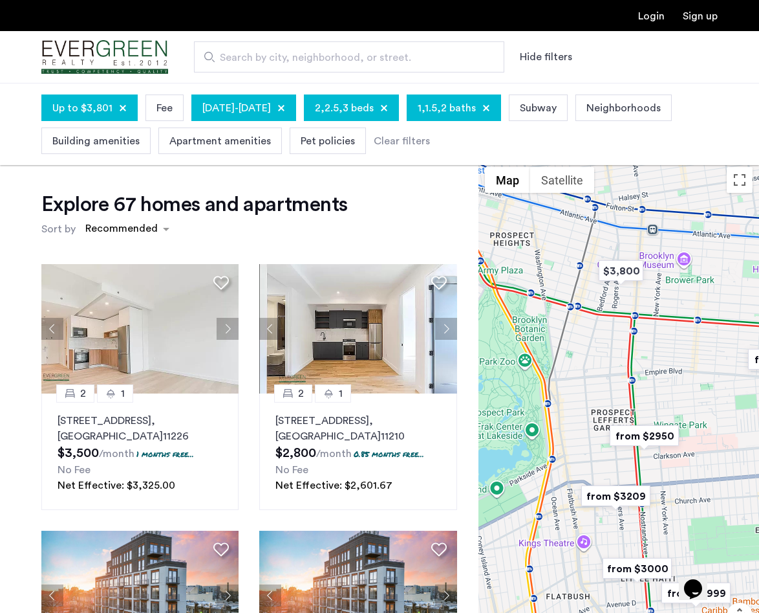
drag, startPoint x: 578, startPoint y: 465, endPoint x: 608, endPoint y: 408, distance: 64.5
click at [608, 408] on div at bounding box center [619, 425] width 281 height 530
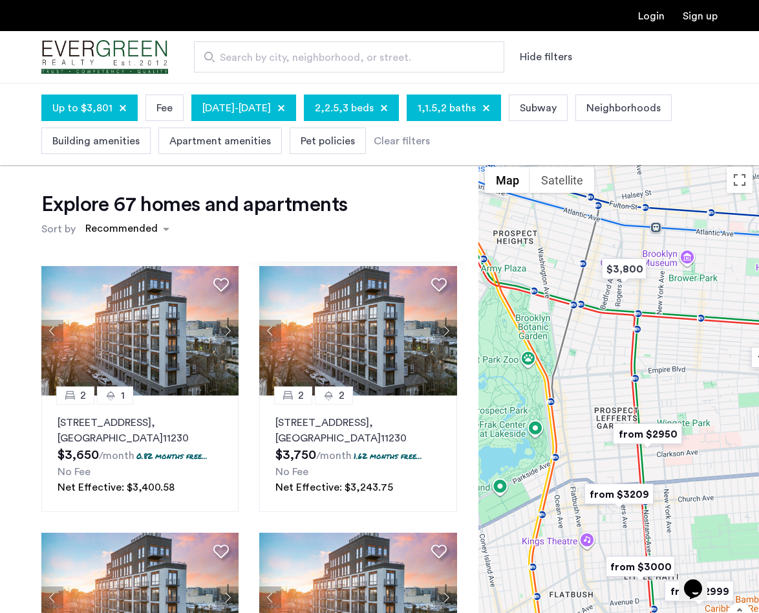
scroll to position [0, 0]
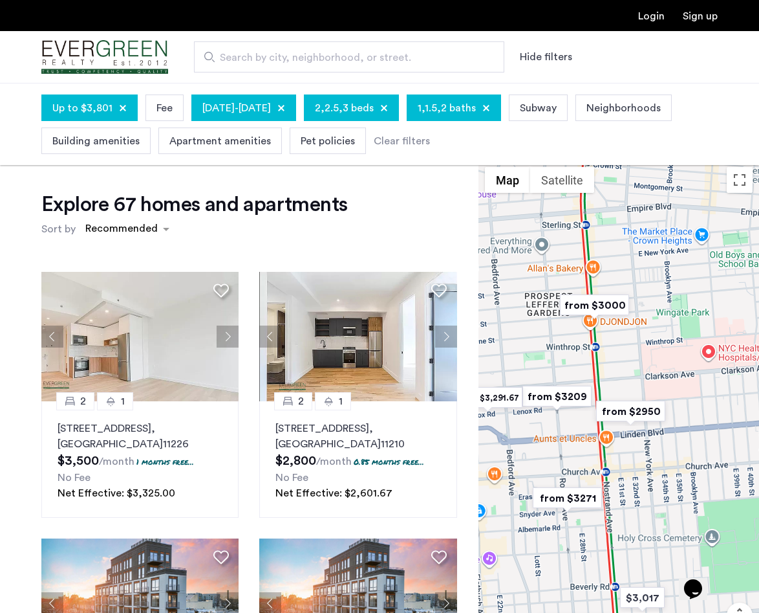
drag, startPoint x: 567, startPoint y: 338, endPoint x: 606, endPoint y: 340, distance: 39.5
click at [606, 340] on div at bounding box center [619, 425] width 281 height 530
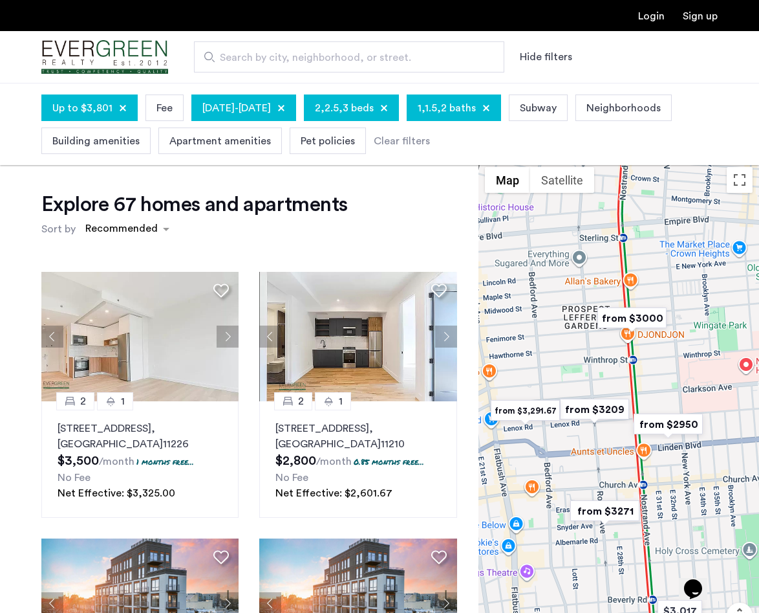
drag, startPoint x: 606, startPoint y: 340, endPoint x: 653, endPoint y: 352, distance: 48.2
click at [653, 352] on div at bounding box center [619, 425] width 281 height 530
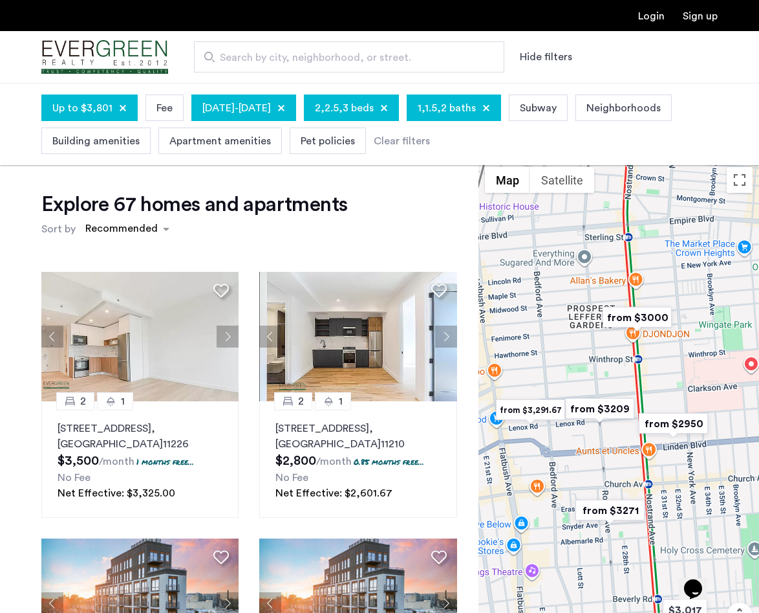
click at [644, 314] on img "from $3000" at bounding box center [638, 317] width 80 height 29
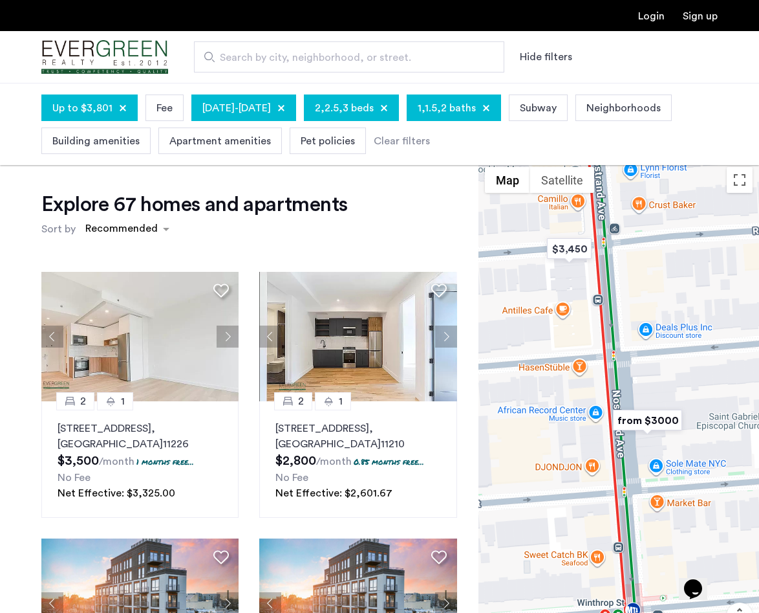
drag, startPoint x: 633, startPoint y: 281, endPoint x: 633, endPoint y: 322, distance: 40.8
click at [633, 322] on div "To navigate, press the arrow keys." at bounding box center [619, 425] width 281 height 530
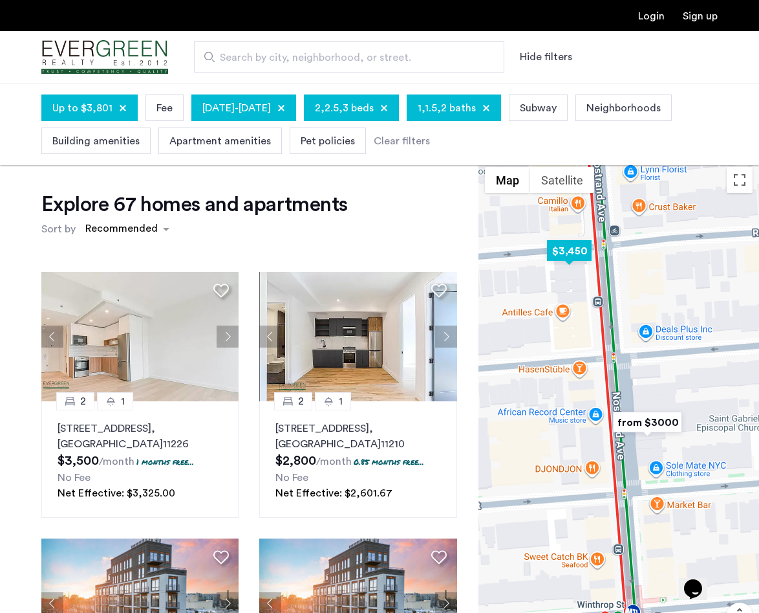
click at [575, 257] on img "$3,450" at bounding box center [569, 250] width 55 height 29
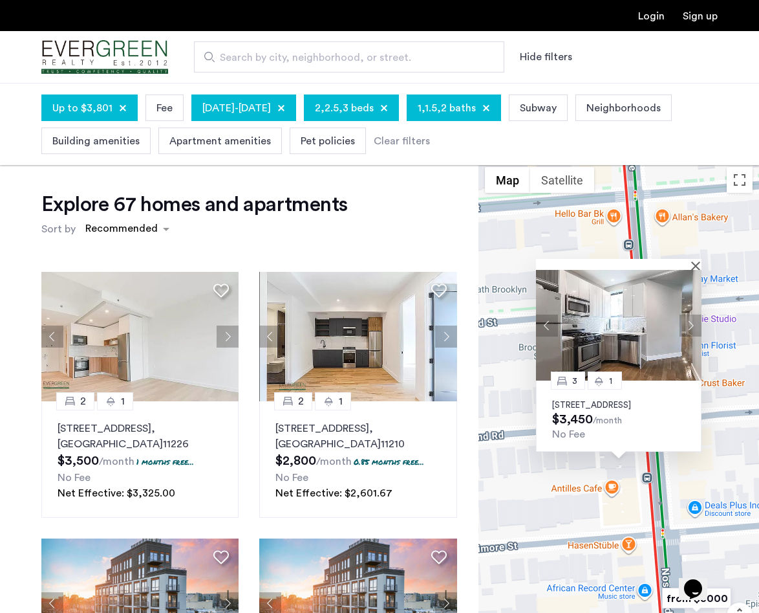
click at [602, 400] on p "1154 Nostrand Avenue, Unit 2R, Brooklyn, NY 11225" at bounding box center [618, 405] width 133 height 10
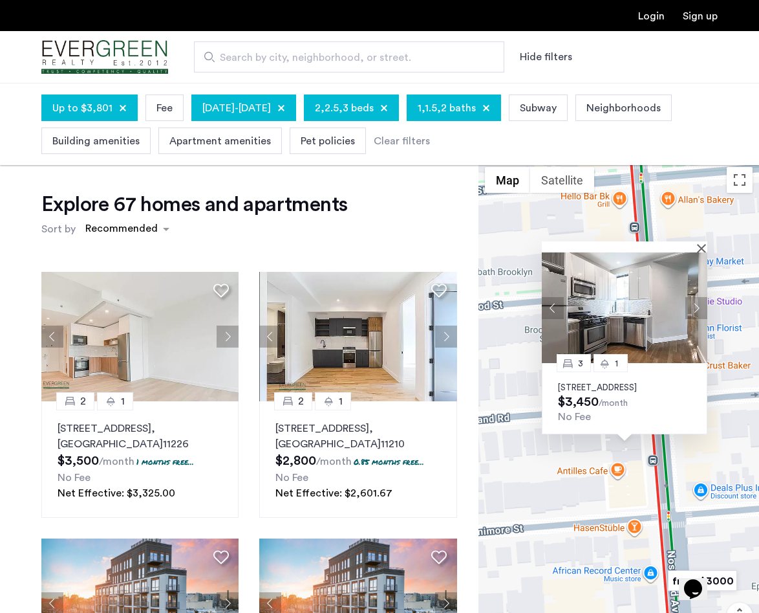
drag, startPoint x: 510, startPoint y: 353, endPoint x: 517, endPoint y: 327, distance: 26.7
click at [517, 327] on div "3 1 1154 Nostrand Avenue, Unit 2R, Brooklyn, NY 11225 $3,450 /month No Fee" at bounding box center [619, 425] width 281 height 530
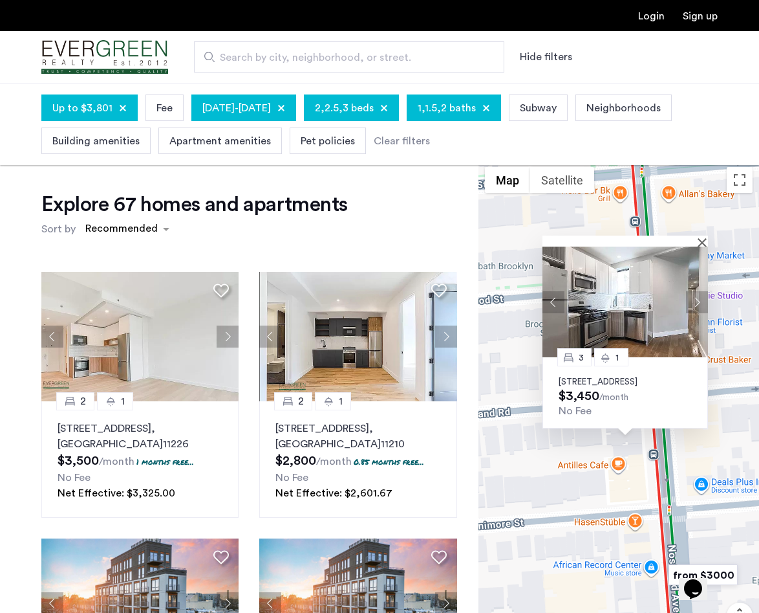
click at [517, 327] on div "3 1 1154 Nostrand Avenue, Unit 2R, Brooklyn, NY 11225 $3,450 /month No Fee" at bounding box center [619, 425] width 281 height 530
click at [701, 237] on button "Close" at bounding box center [705, 241] width 9 height 9
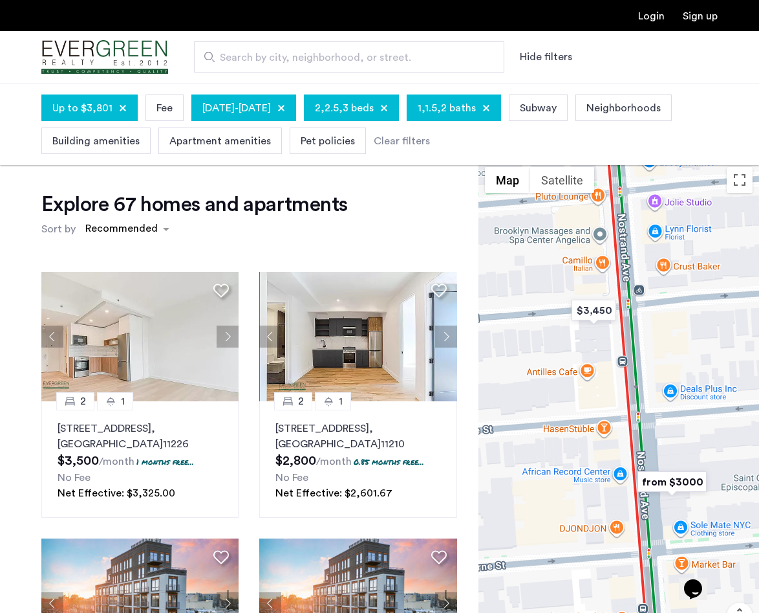
drag, startPoint x: 703, startPoint y: 362, endPoint x: 652, endPoint y: 243, distance: 130.1
click at [652, 243] on div at bounding box center [619, 425] width 281 height 530
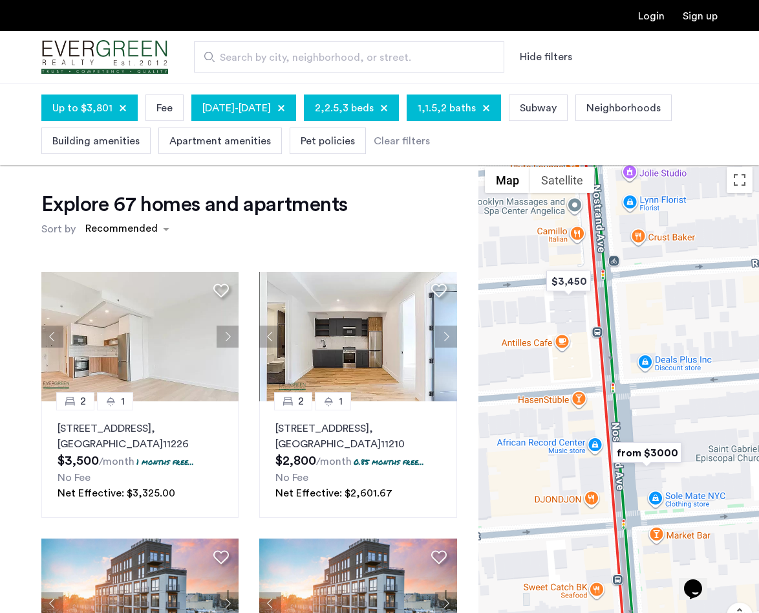
click at [662, 456] on img "from $3000" at bounding box center [647, 452] width 80 height 29
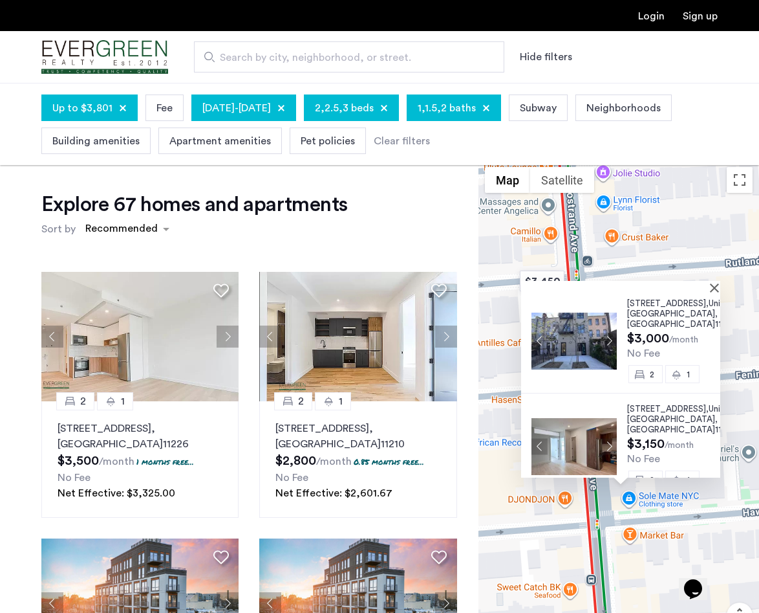
scroll to position [3, 0]
click at [658, 308] on span "1193 Nostrand Avenue," at bounding box center [669, 304] width 82 height 8
click at [647, 413] on span "1193 Nostrand Avenue," at bounding box center [669, 409] width 82 height 8
click at [714, 284] on button "Close" at bounding box center [717, 287] width 9 height 9
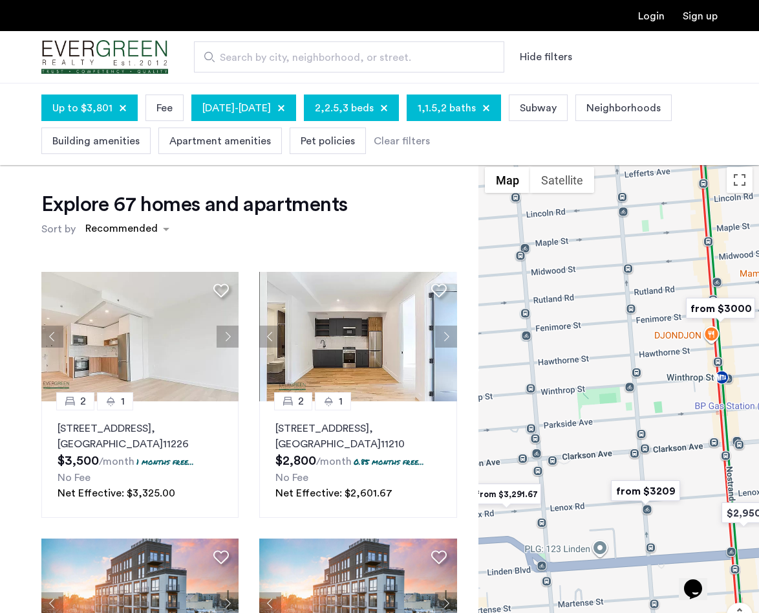
drag, startPoint x: 714, startPoint y: 284, endPoint x: 748, endPoint y: 292, distance: 35.2
click at [748, 292] on div at bounding box center [619, 425] width 281 height 530
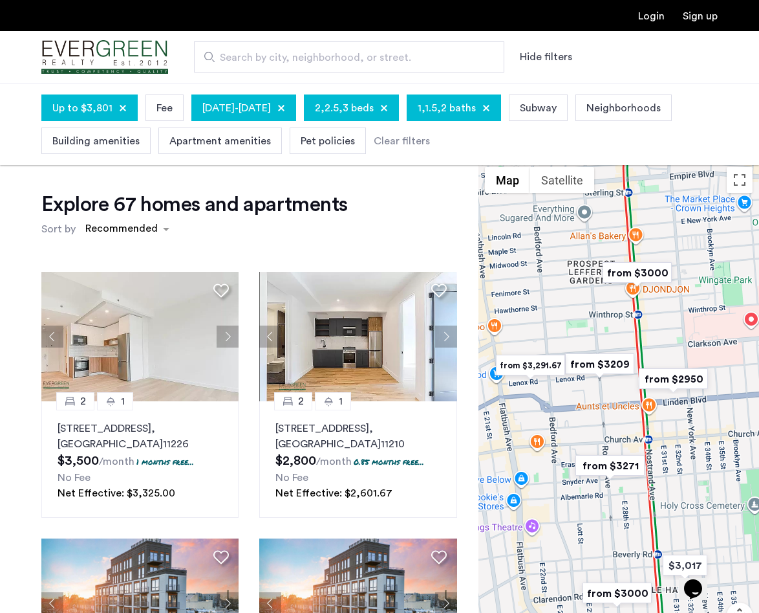
drag, startPoint x: 702, startPoint y: 376, endPoint x: 651, endPoint y: 349, distance: 57.3
click at [651, 349] on div at bounding box center [619, 425] width 281 height 530
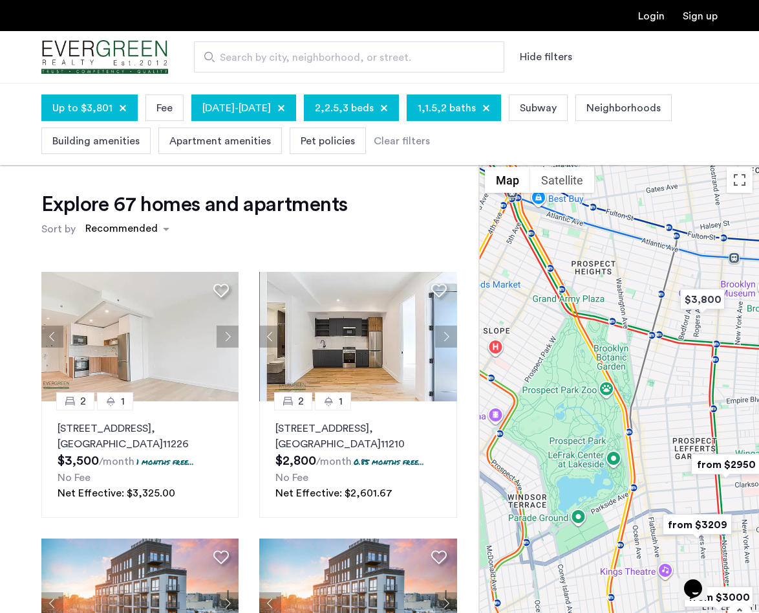
drag, startPoint x: 618, startPoint y: 252, endPoint x: 692, endPoint y: 391, distance: 157.7
click at [692, 391] on div at bounding box center [619, 425] width 281 height 530
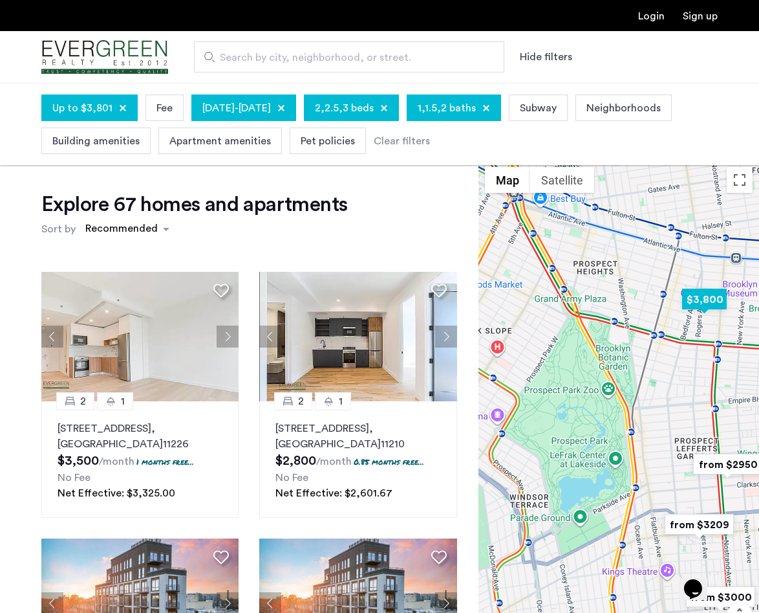
click at [710, 302] on img "$3,800" at bounding box center [704, 299] width 55 height 29
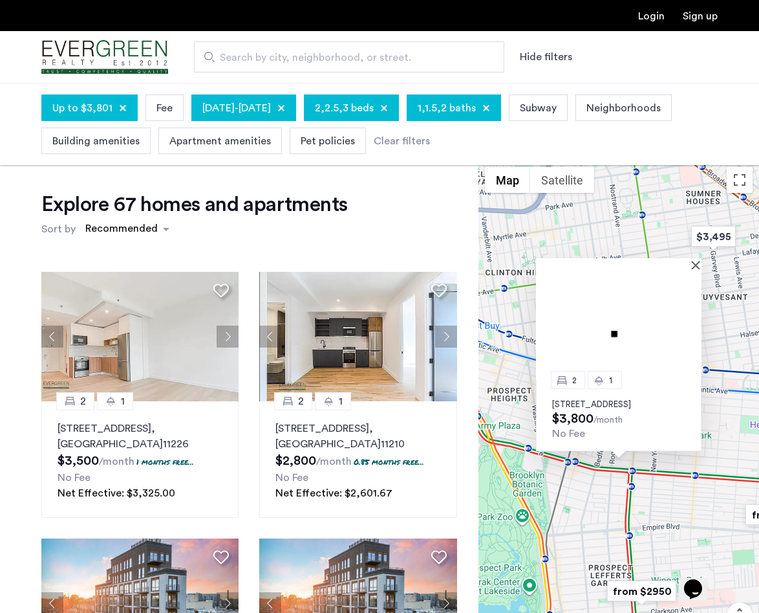
click at [625, 399] on p "791 Sterling Place, Unit 4A, Brooklyn, NY 11216" at bounding box center [618, 404] width 133 height 10
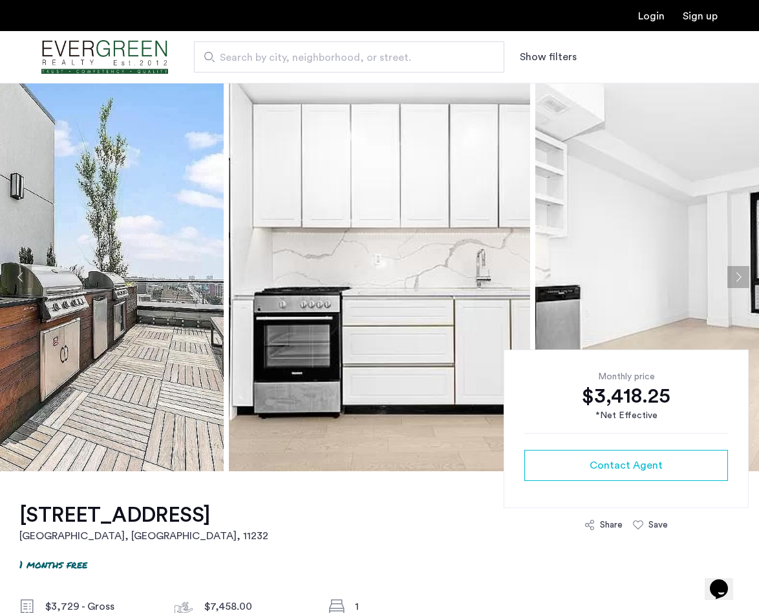
click at [127, 236] on img at bounding box center [72, 277] width 301 height 388
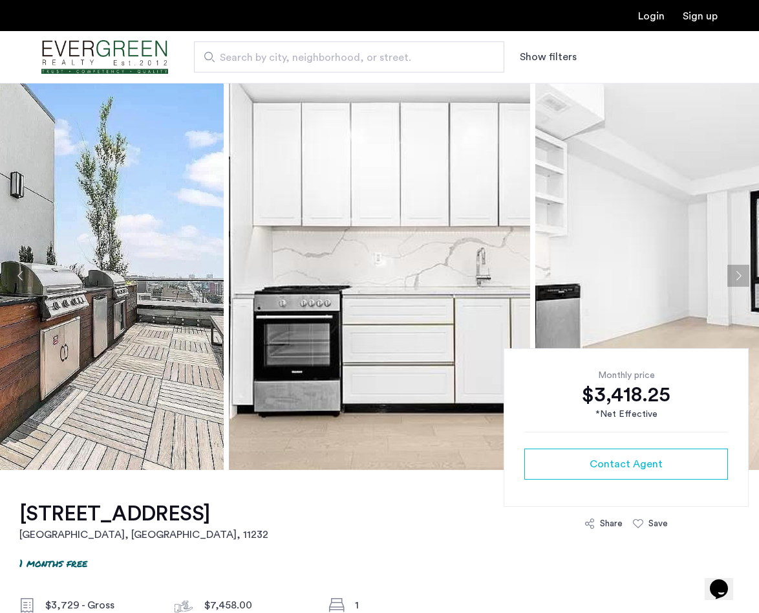
click at [741, 272] on button "Next apartment" at bounding box center [739, 276] width 22 height 22
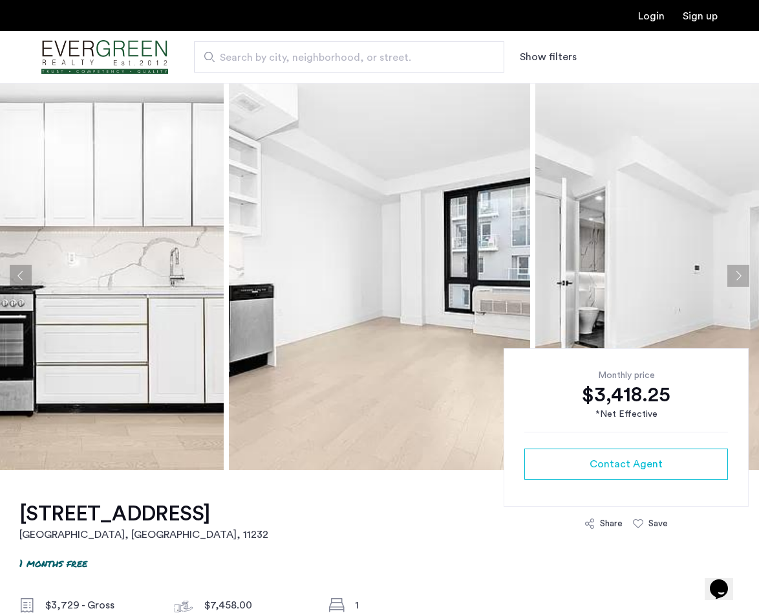
click at [741, 272] on button "Next apartment" at bounding box center [739, 276] width 22 height 22
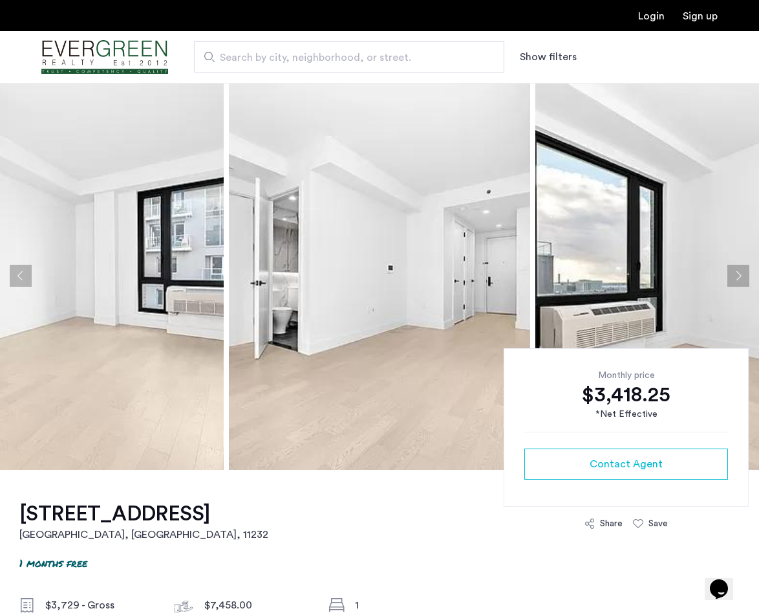
click at [741, 271] on button "Next apartment" at bounding box center [739, 276] width 22 height 22
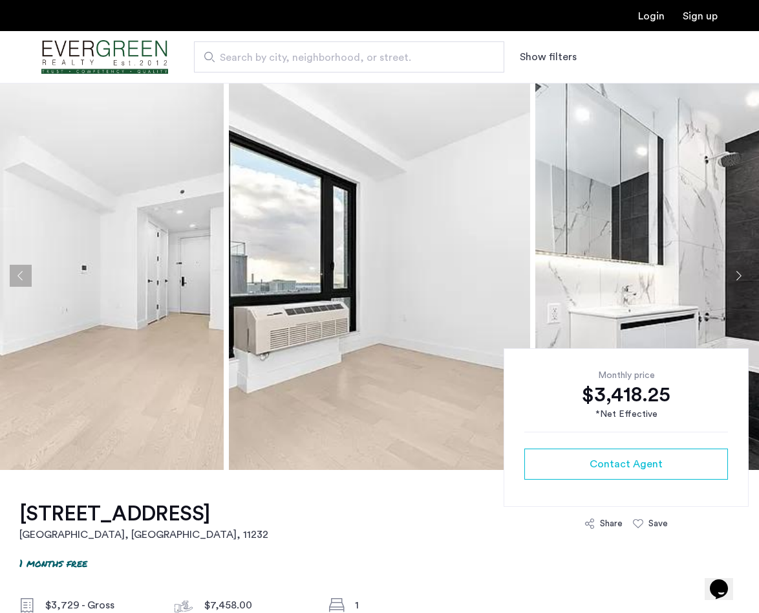
click at [741, 271] on button "Next apartment" at bounding box center [739, 276] width 22 height 22
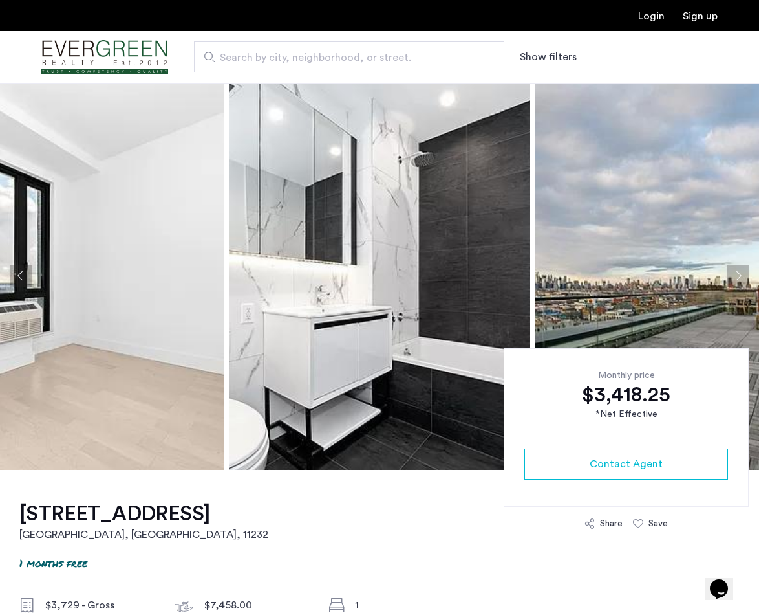
click at [741, 271] on button "Next apartment" at bounding box center [739, 276] width 22 height 22
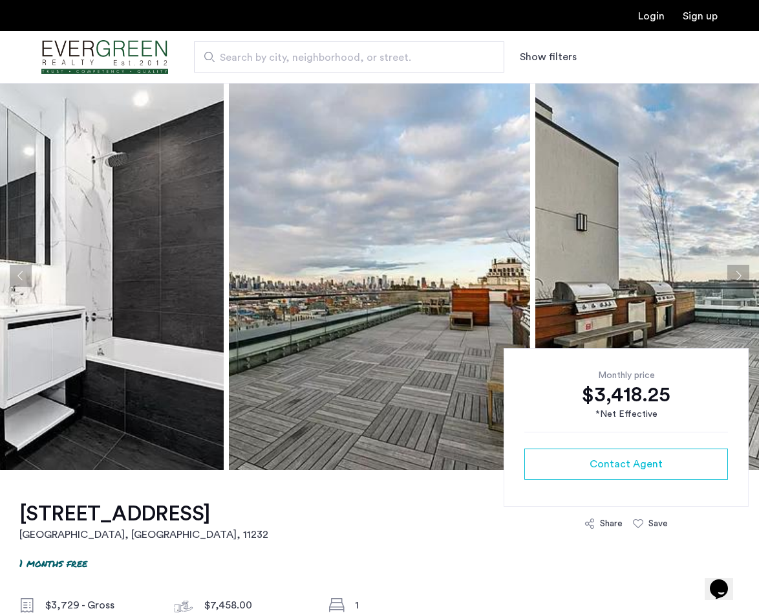
click at [741, 271] on button "Next apartment" at bounding box center [739, 276] width 22 height 22
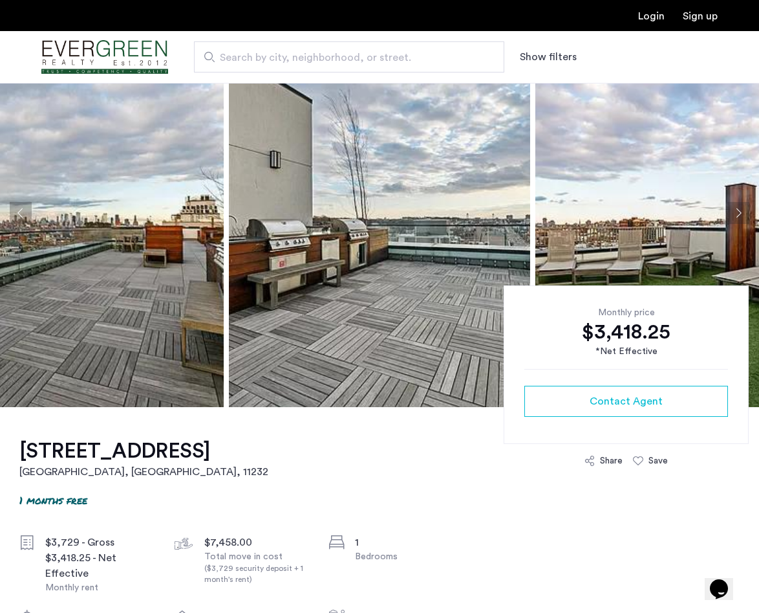
scroll to position [61, 0]
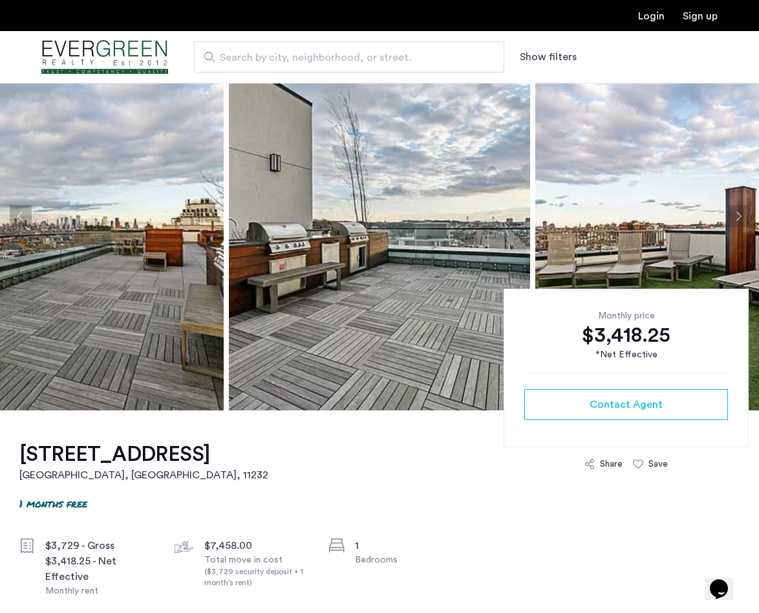
click at [743, 221] on button "Next apartment" at bounding box center [739, 216] width 22 height 22
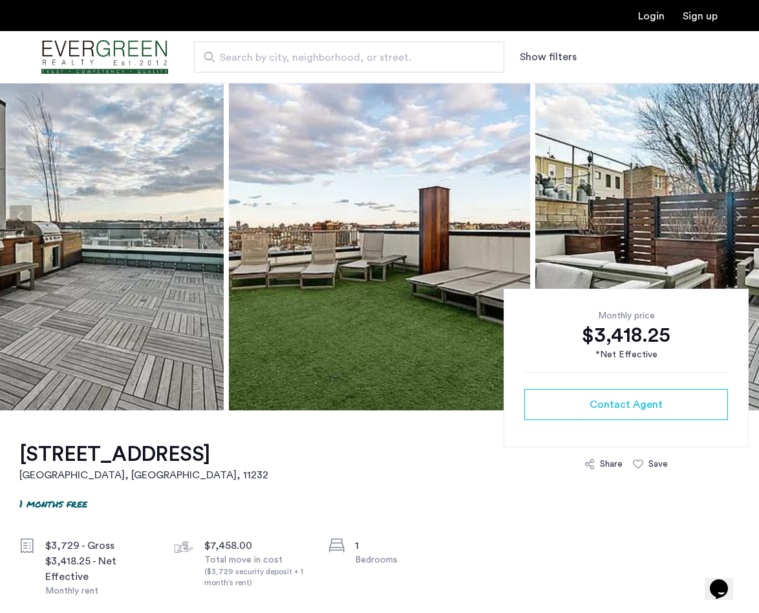
click at [743, 221] on button "Next apartment" at bounding box center [739, 216] width 22 height 22
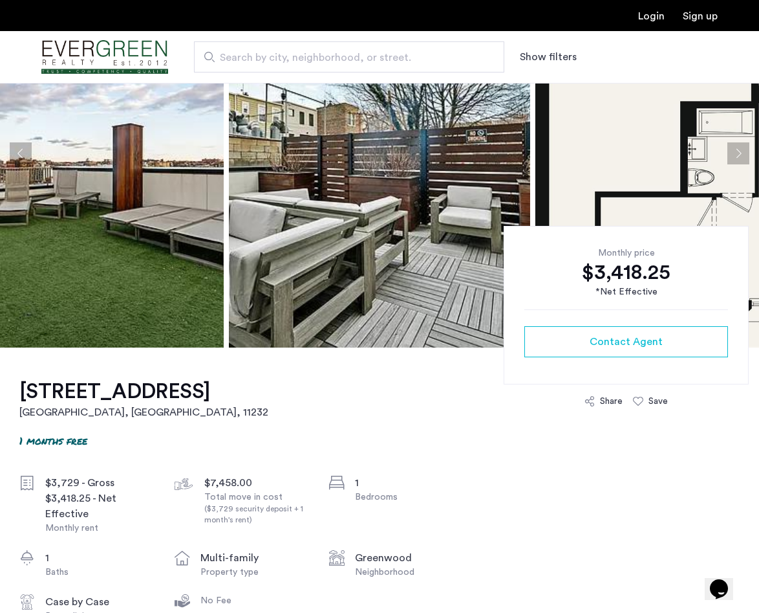
scroll to position [91, 0]
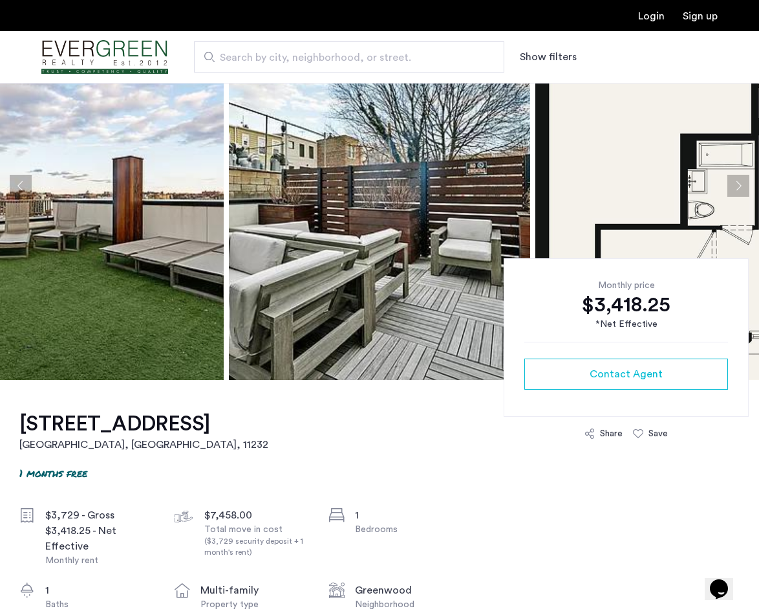
click at [740, 186] on button "Next apartment" at bounding box center [739, 186] width 22 height 22
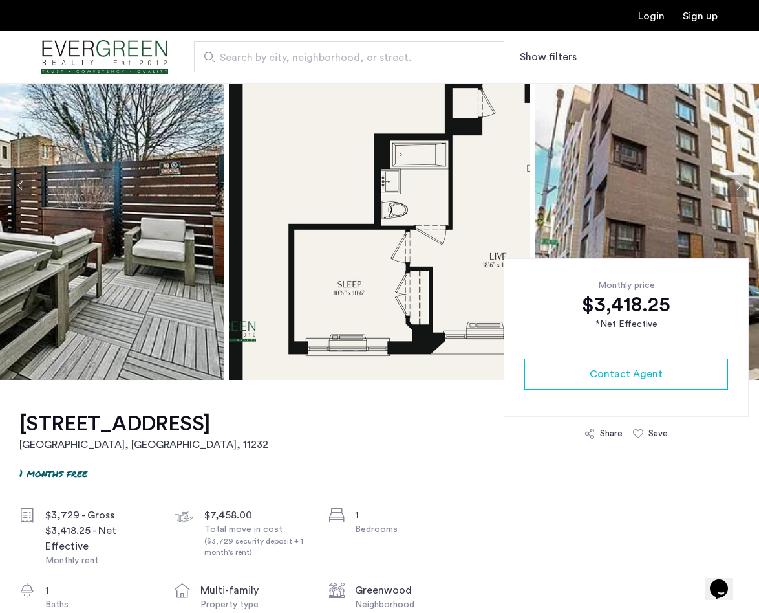
click at [342, 232] on img at bounding box center [379, 186] width 301 height 388
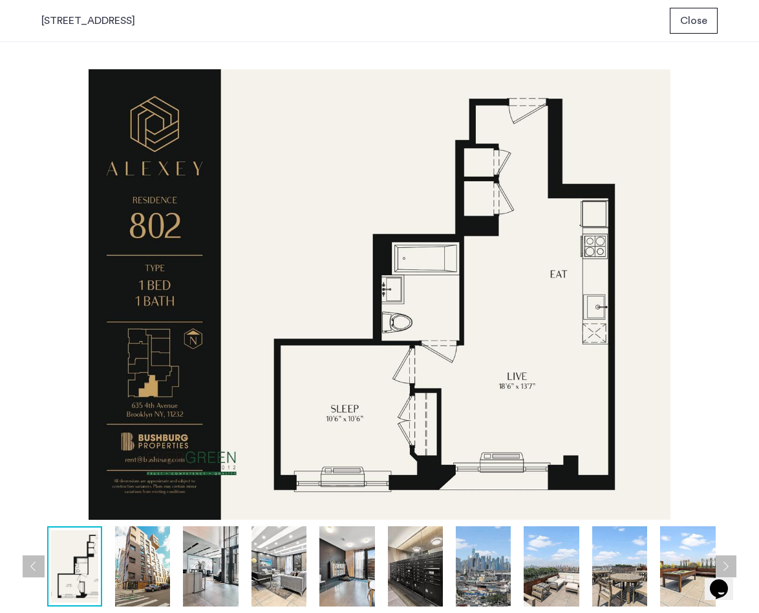
scroll to position [0, 0]
click at [699, 13] on span "Close" at bounding box center [694, 21] width 27 height 16
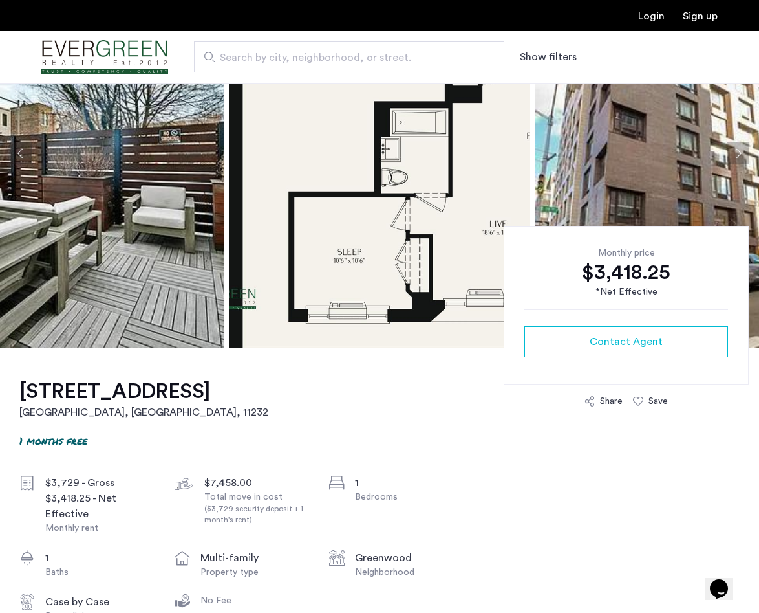
scroll to position [128, 0]
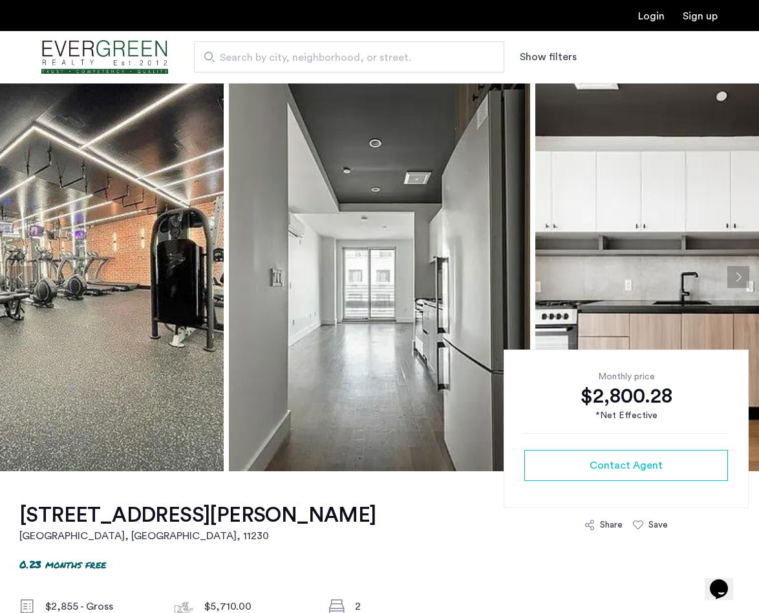
click at [416, 308] on img at bounding box center [379, 277] width 301 height 388
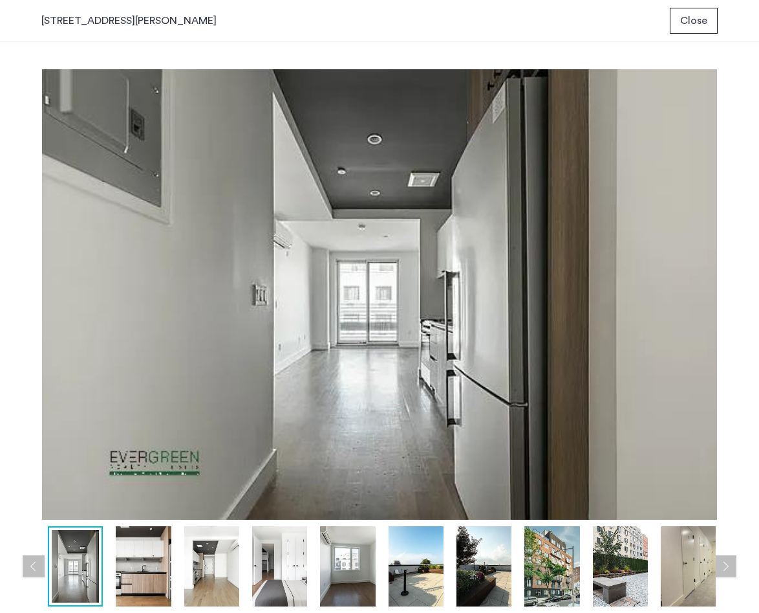
click at [728, 567] on button "Next apartment" at bounding box center [726, 566] width 22 height 22
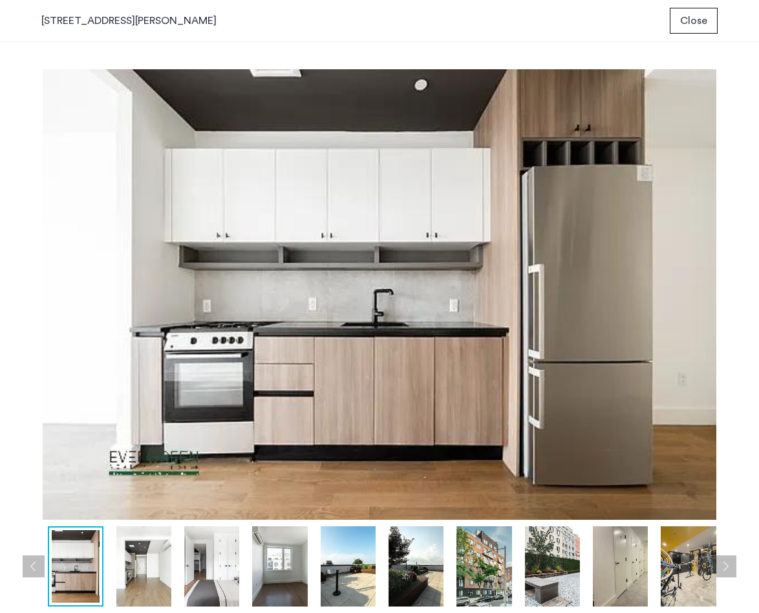
click at [728, 567] on button "Next apartment" at bounding box center [726, 566] width 22 height 22
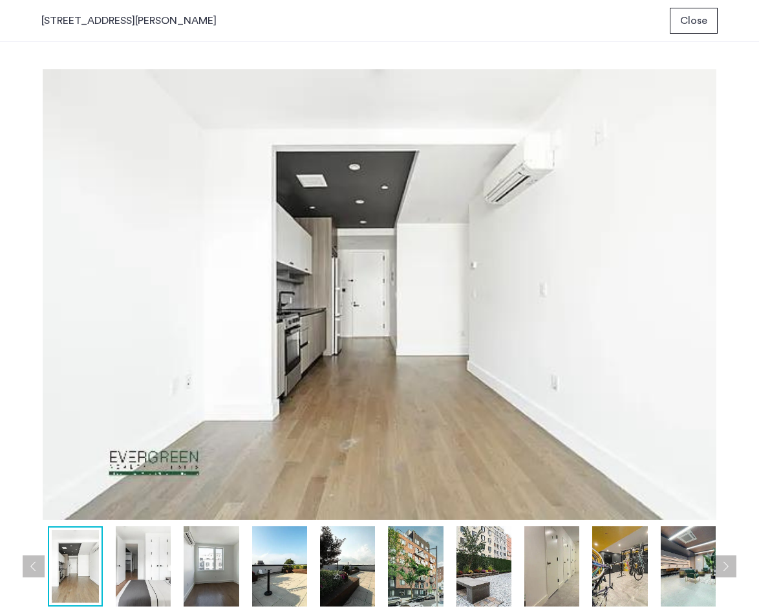
click at [728, 567] on button "Next apartment" at bounding box center [726, 566] width 22 height 22
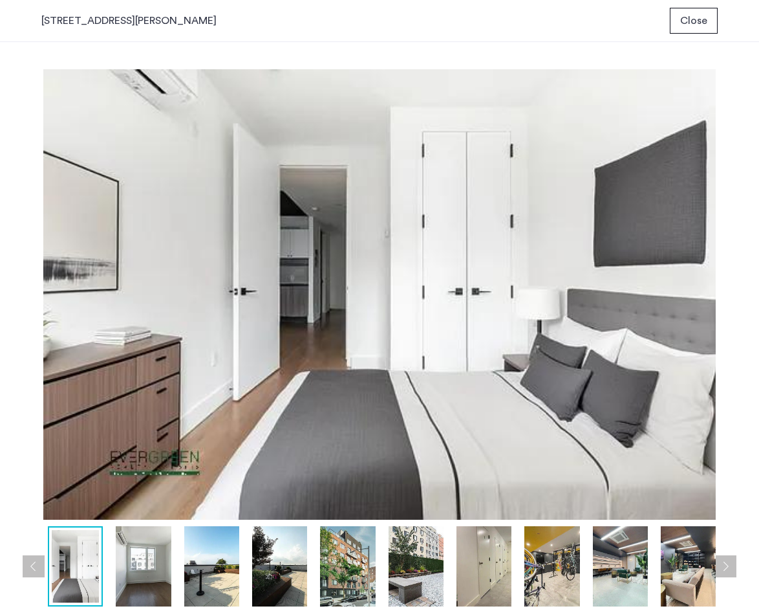
click at [728, 567] on button "Next apartment" at bounding box center [726, 566] width 22 height 22
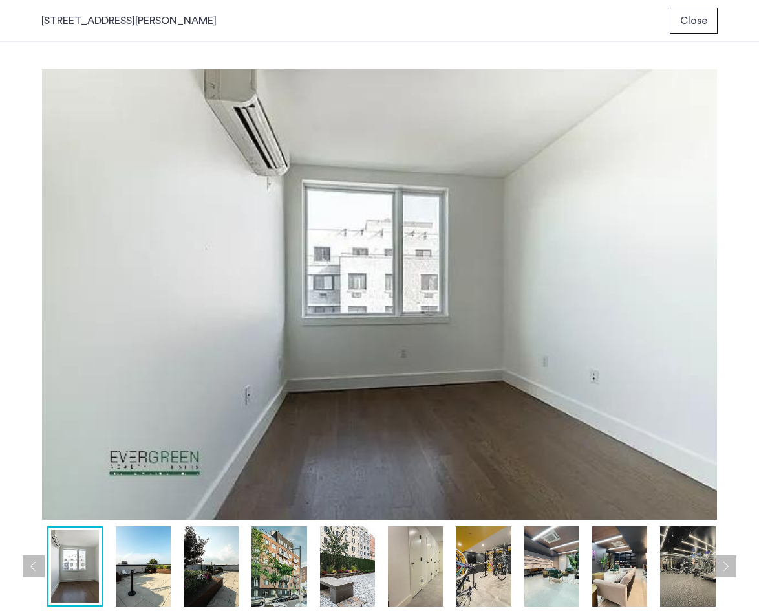
click at [728, 567] on button "Next apartment" at bounding box center [726, 566] width 22 height 22
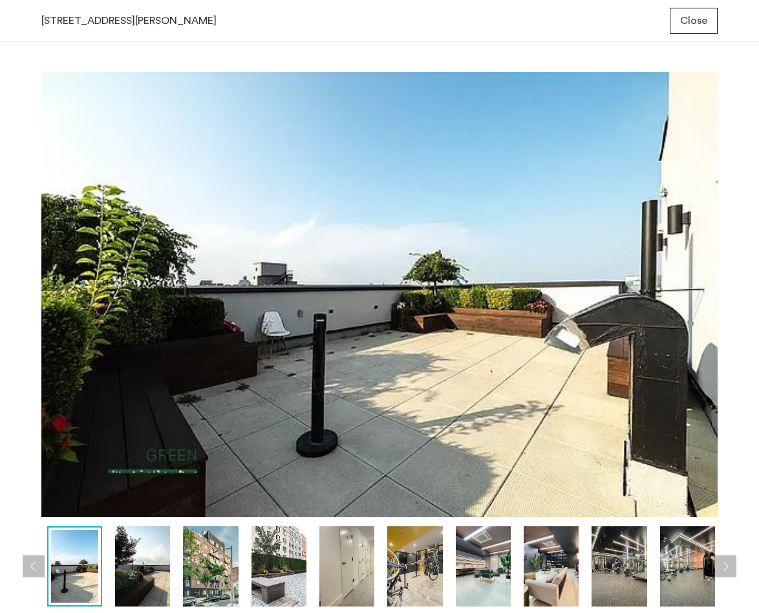
click at [728, 567] on button "Next apartment" at bounding box center [726, 566] width 22 height 22
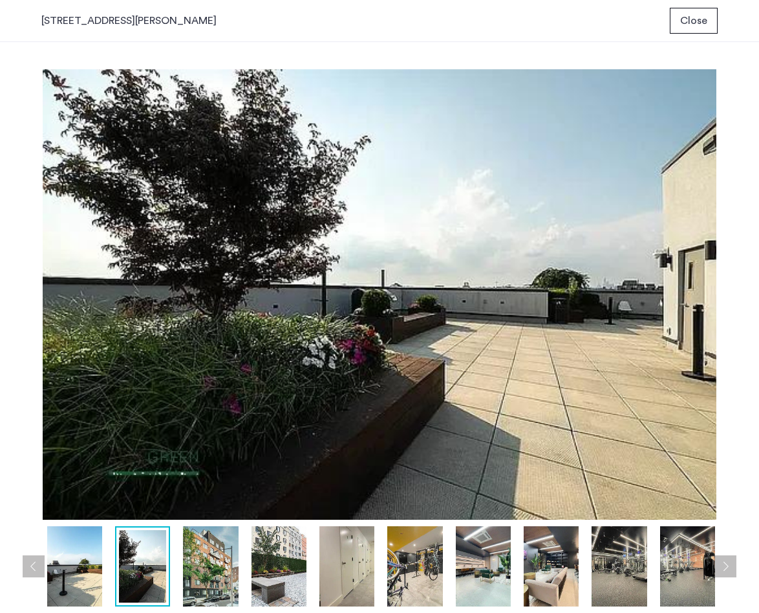
click at [728, 567] on button "Next apartment" at bounding box center [726, 566] width 22 height 22
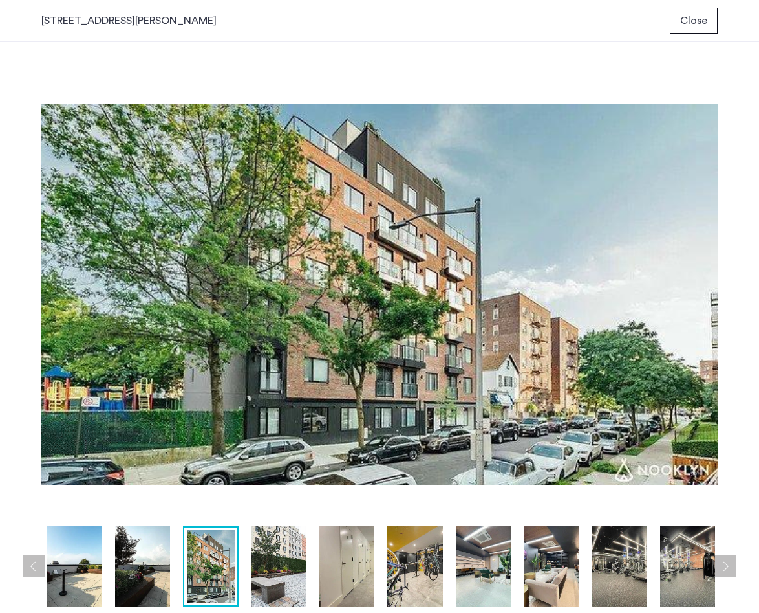
click at [728, 567] on button "Next apartment" at bounding box center [726, 566] width 22 height 22
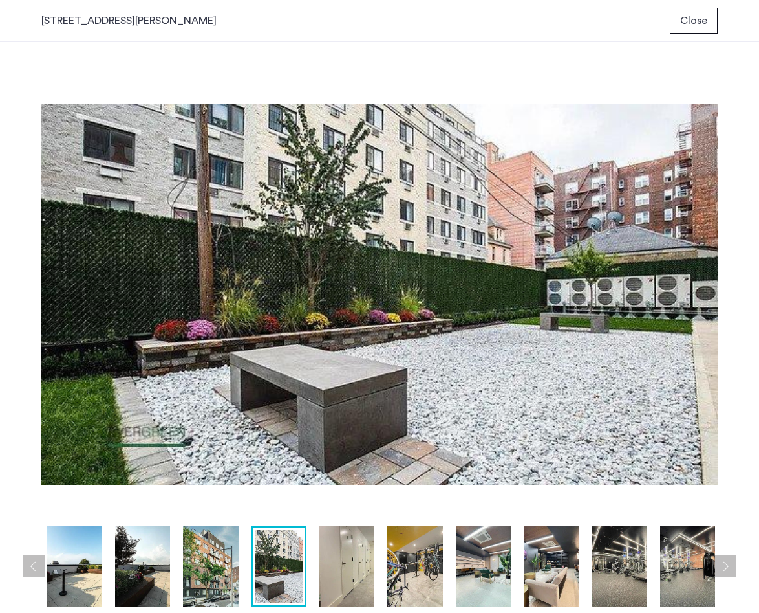
click at [728, 567] on button "Next apartment" at bounding box center [726, 566] width 22 height 22
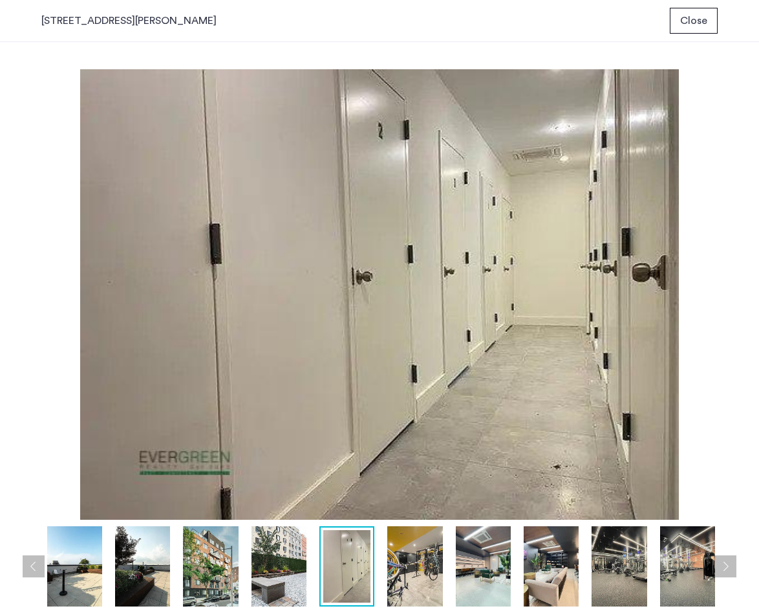
click at [728, 567] on button "Next apartment" at bounding box center [726, 566] width 22 height 22
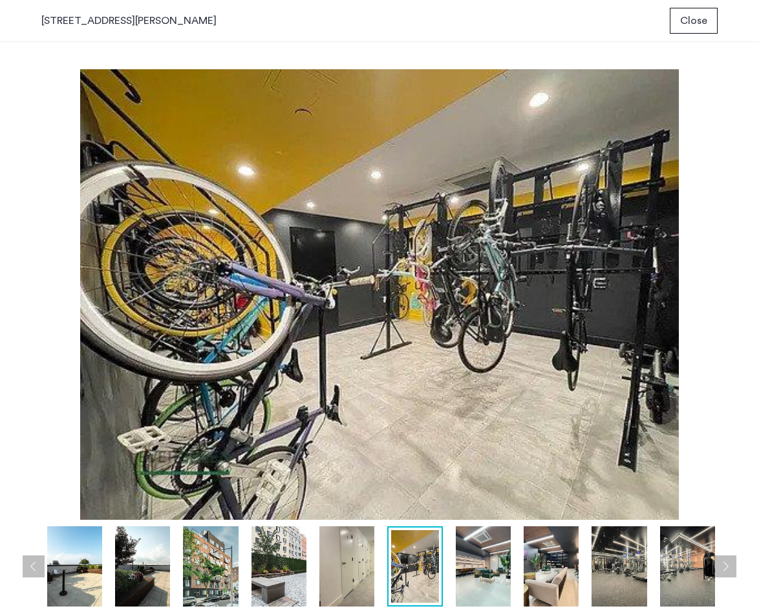
click at [728, 567] on button "Next apartment" at bounding box center [726, 566] width 22 height 22
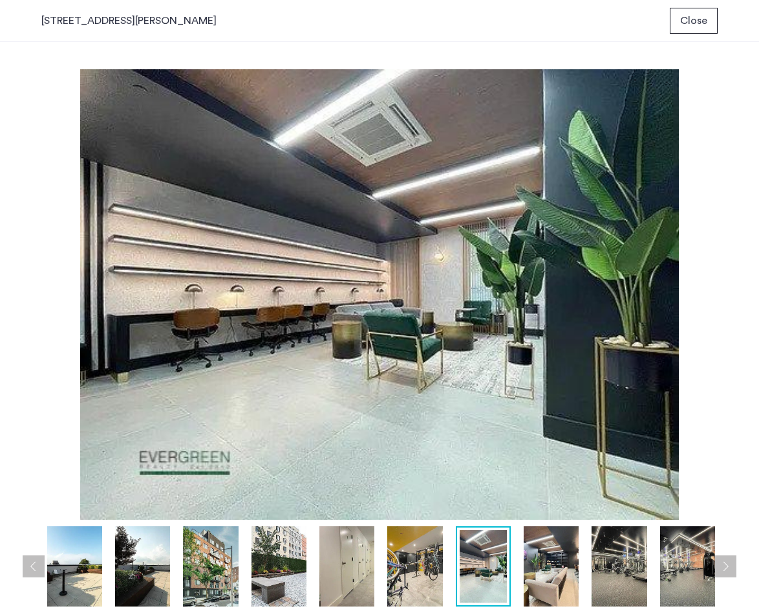
click at [728, 567] on button "Next apartment" at bounding box center [726, 566] width 22 height 22
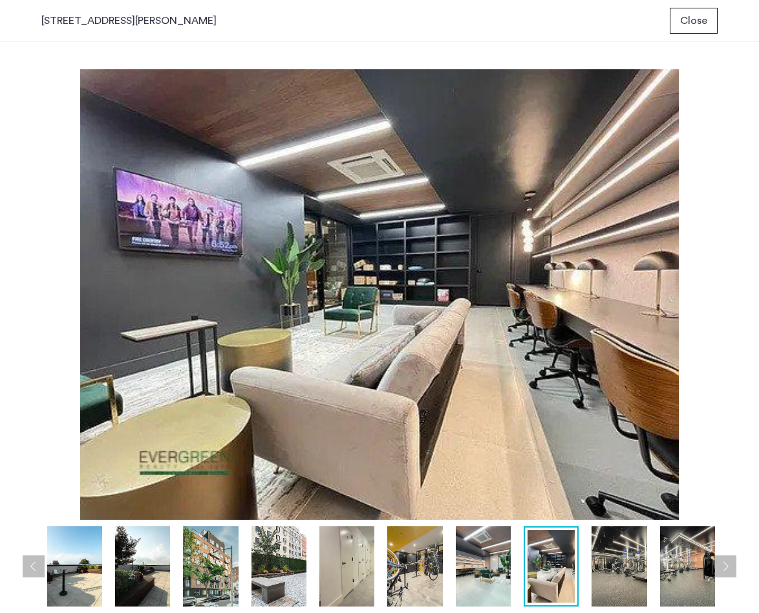
click at [728, 567] on button "Next apartment" at bounding box center [726, 566] width 22 height 22
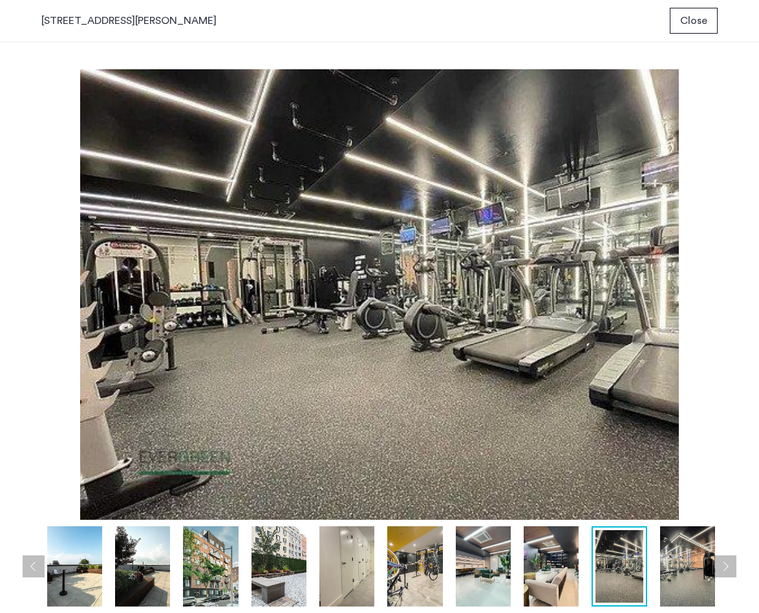
click at [728, 567] on button "Next apartment" at bounding box center [726, 566] width 22 height 22
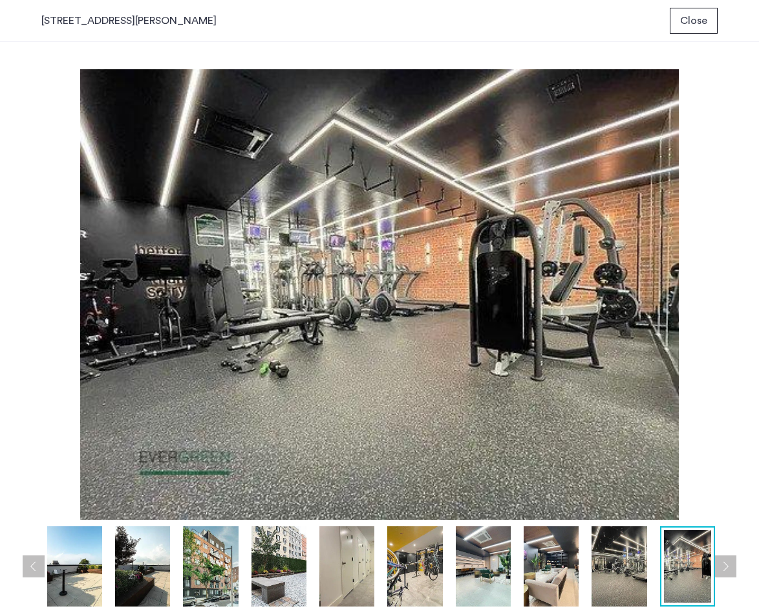
click at [728, 567] on button "Next apartment" at bounding box center [726, 566] width 22 height 22
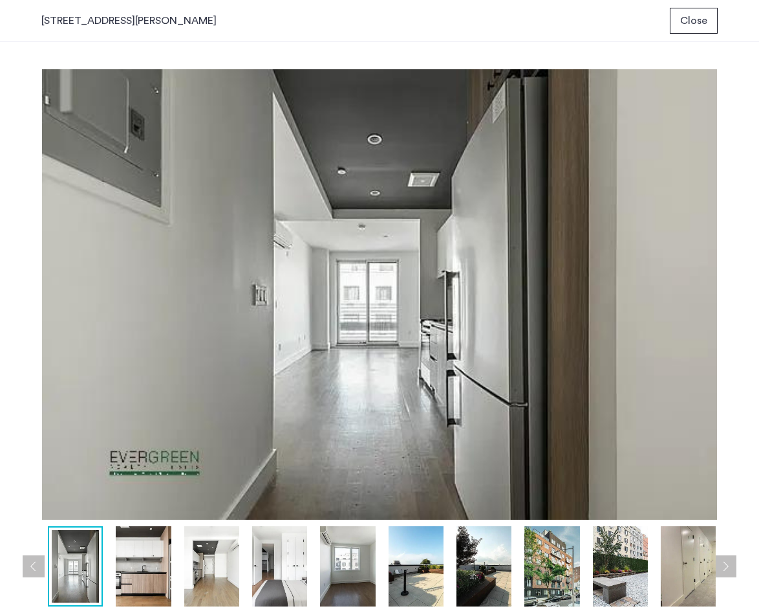
click at [728, 567] on button "Next apartment" at bounding box center [726, 566] width 22 height 22
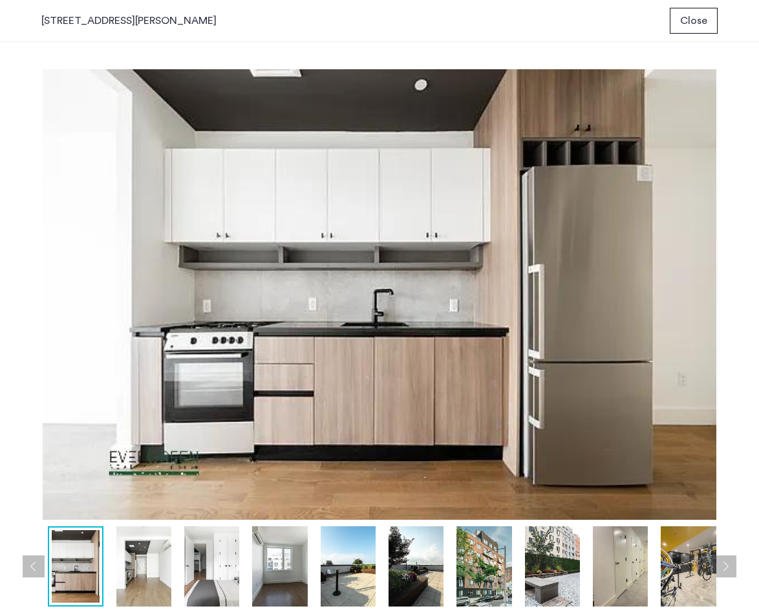
click at [728, 567] on button "Next apartment" at bounding box center [726, 566] width 22 height 22
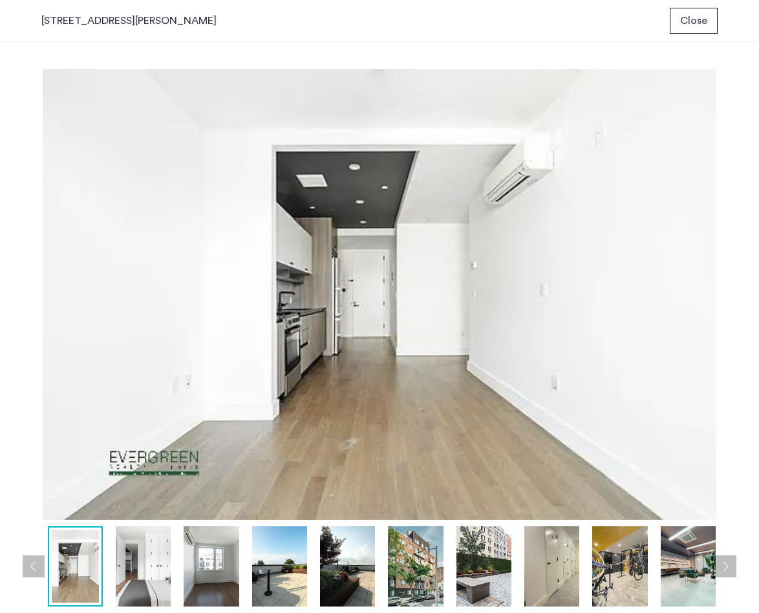
click at [699, 25] on span "Close" at bounding box center [694, 21] width 27 height 16
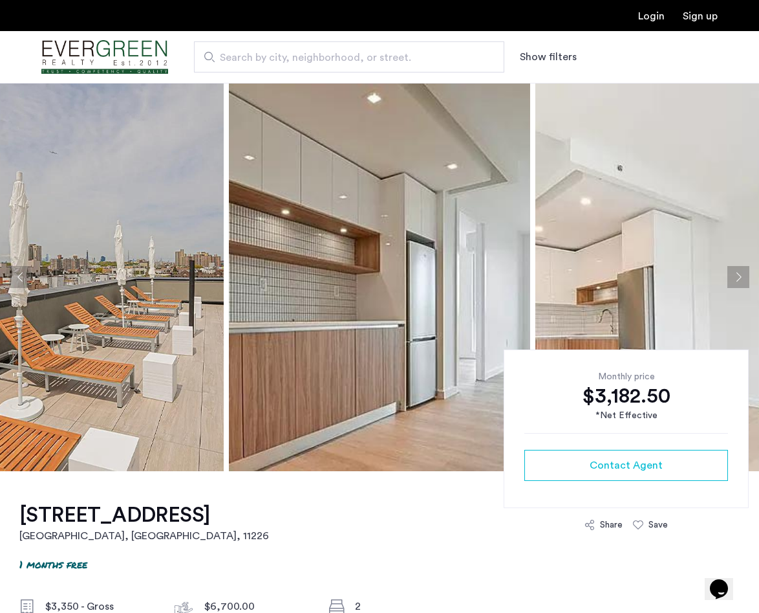
click at [198, 274] on img at bounding box center [72, 277] width 301 height 388
click at [735, 273] on button "Next apartment" at bounding box center [739, 277] width 22 height 22
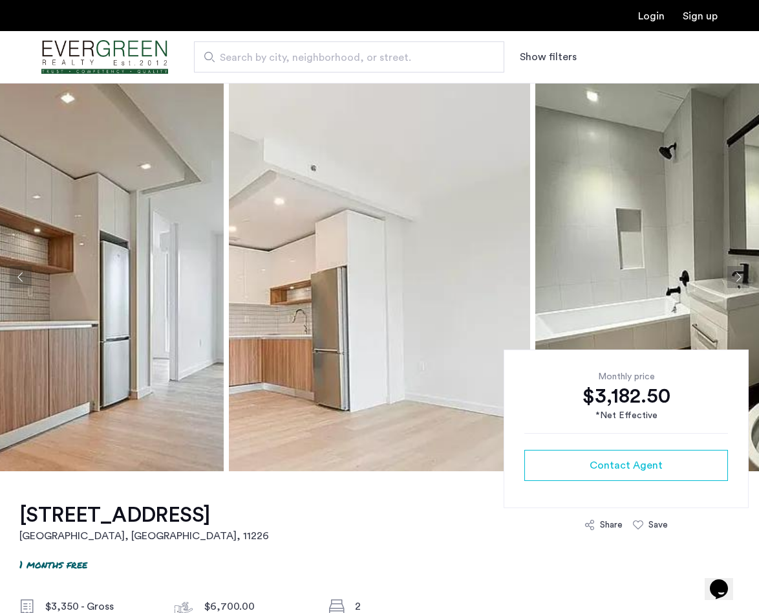
click at [435, 269] on img at bounding box center [379, 277] width 301 height 388
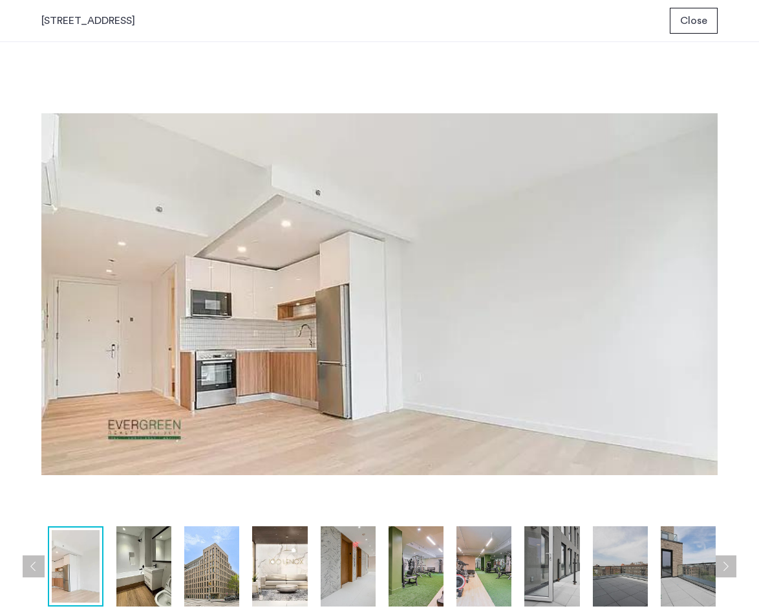
click at [725, 558] on button "Next apartment" at bounding box center [726, 566] width 22 height 22
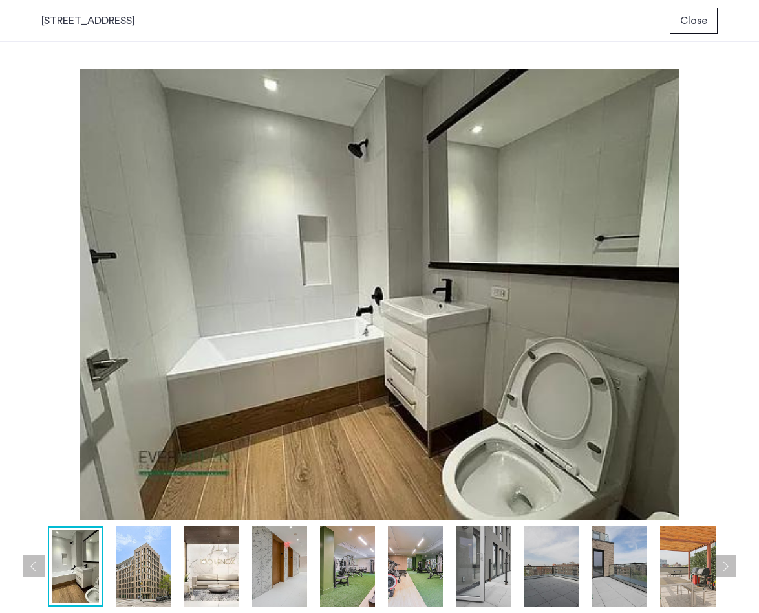
click at [725, 558] on button "Next apartment" at bounding box center [726, 566] width 22 height 22
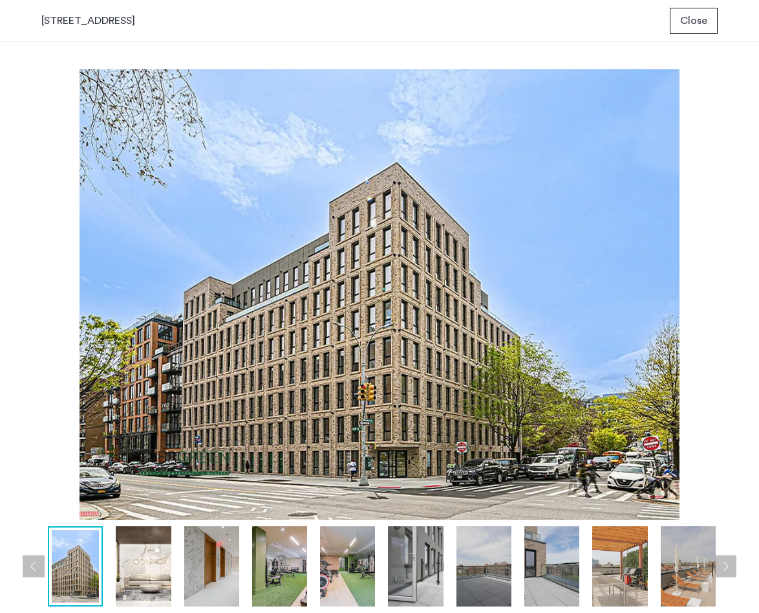
click at [725, 558] on button "Next apartment" at bounding box center [726, 566] width 22 height 22
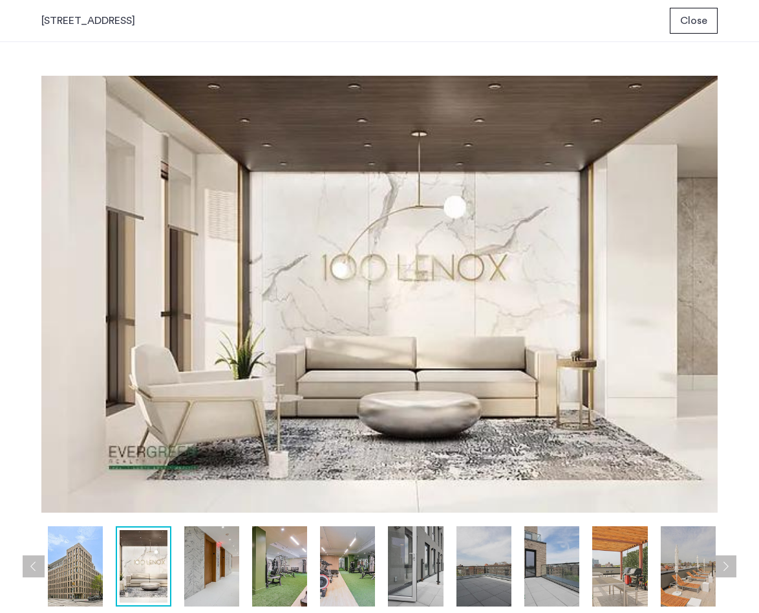
click at [725, 558] on button "Next apartment" at bounding box center [726, 566] width 22 height 22
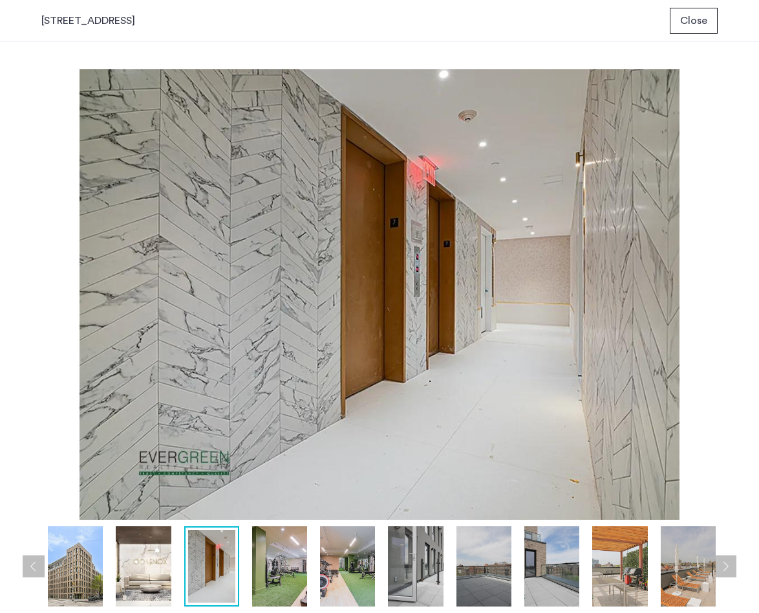
click at [725, 558] on button "Next apartment" at bounding box center [726, 566] width 22 height 22
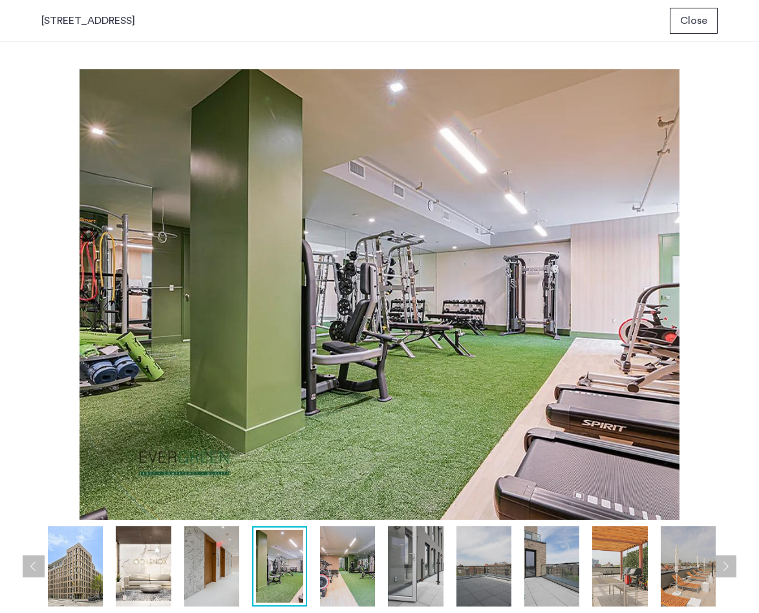
click at [725, 558] on button "Next apartment" at bounding box center [726, 566] width 22 height 22
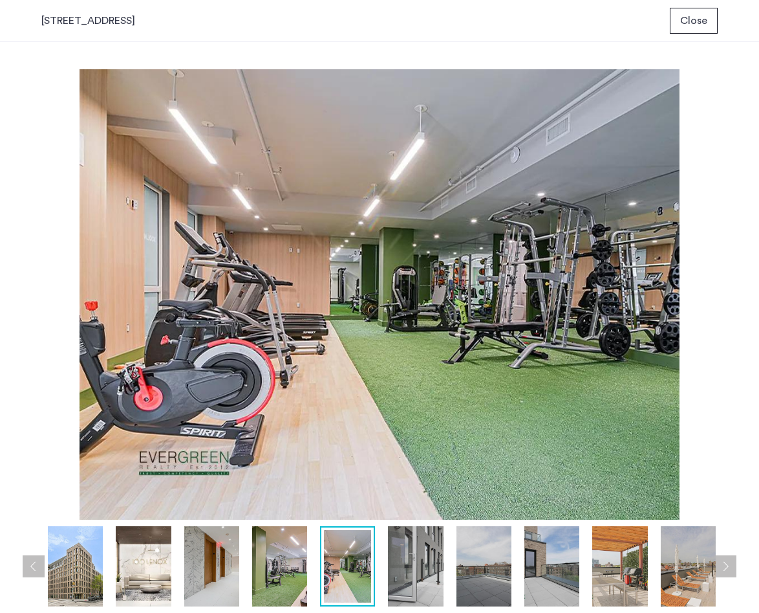
click at [725, 558] on button "Next apartment" at bounding box center [726, 566] width 22 height 22
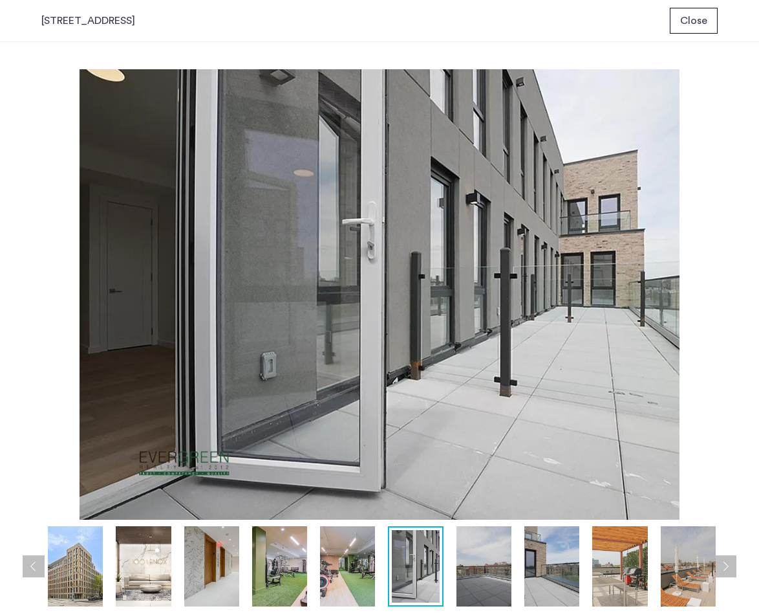
click at [725, 558] on button "Next apartment" at bounding box center [726, 566] width 22 height 22
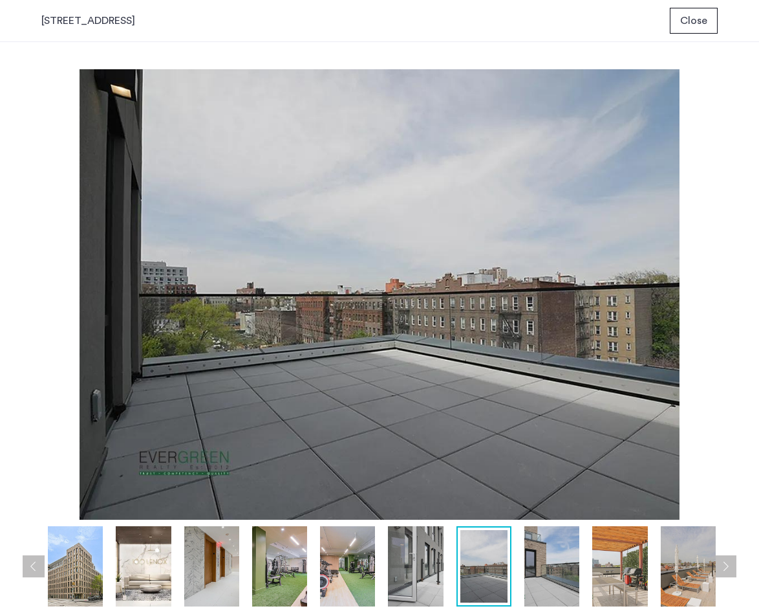
click at [725, 558] on button "Next apartment" at bounding box center [726, 566] width 22 height 22
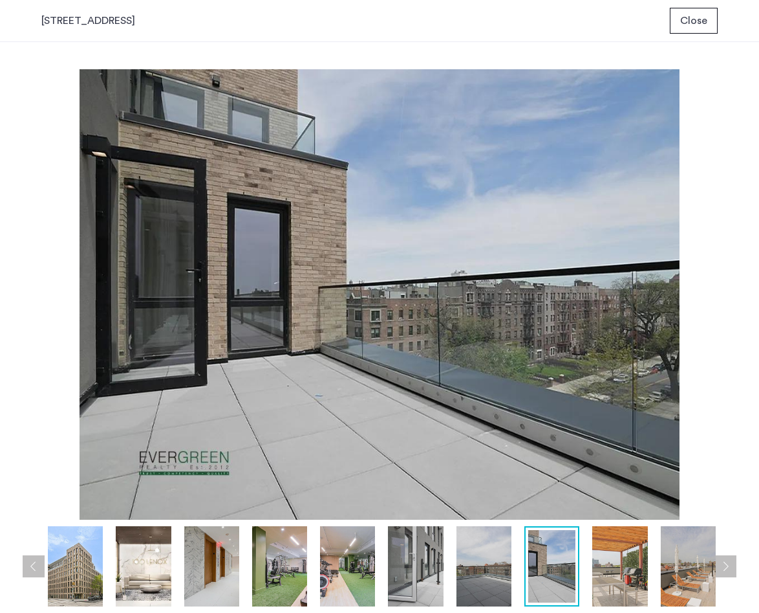
click at [725, 558] on button "Next apartment" at bounding box center [726, 566] width 22 height 22
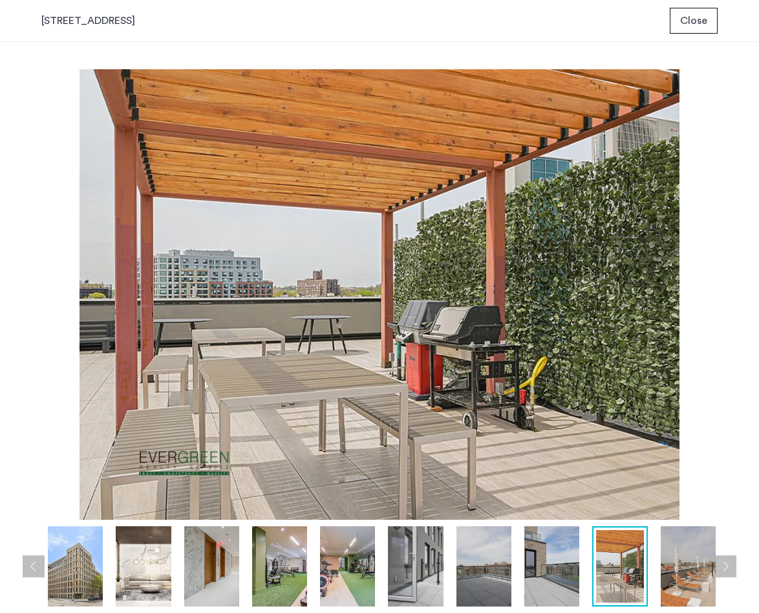
click at [725, 558] on button "Next apartment" at bounding box center [726, 566] width 22 height 22
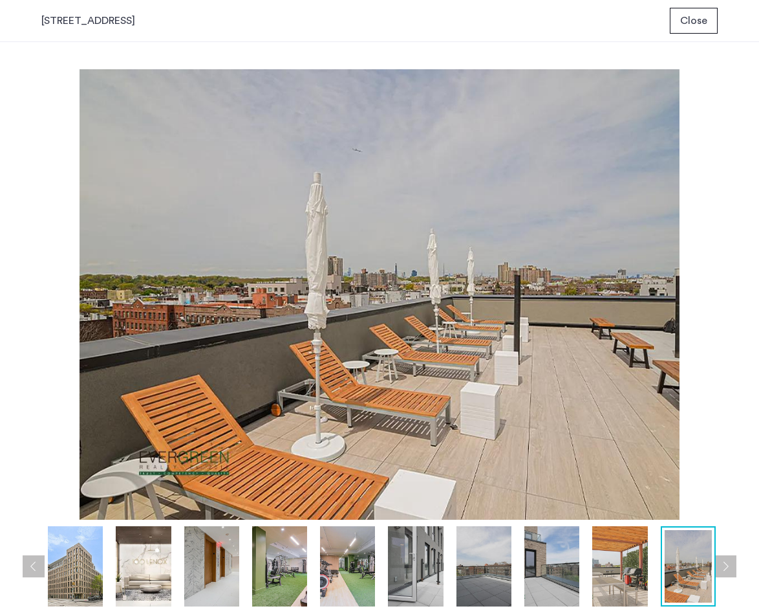
click at [725, 558] on button "Next apartment" at bounding box center [726, 566] width 22 height 22
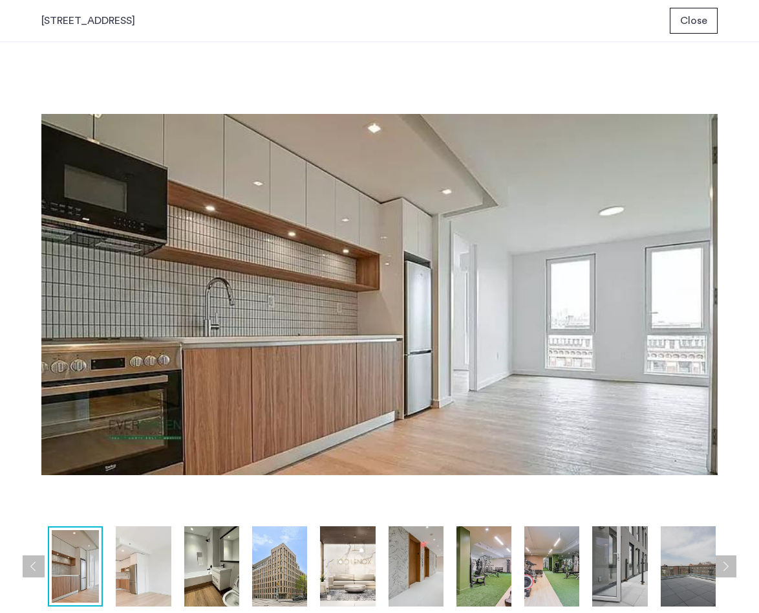
click at [725, 558] on button "Next apartment" at bounding box center [726, 566] width 22 height 22
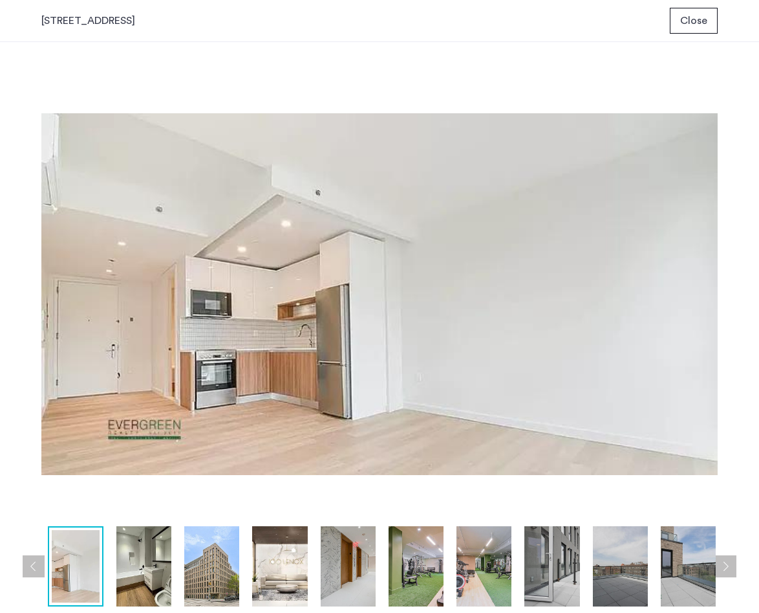
click at [38, 563] on button "Previous apartment" at bounding box center [34, 566] width 22 height 22
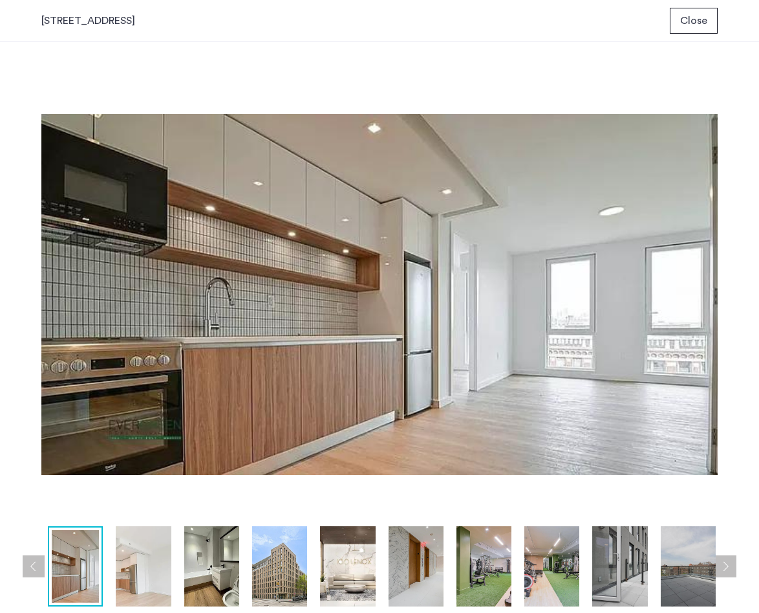
click at [725, 565] on button "Next apartment" at bounding box center [726, 566] width 22 height 22
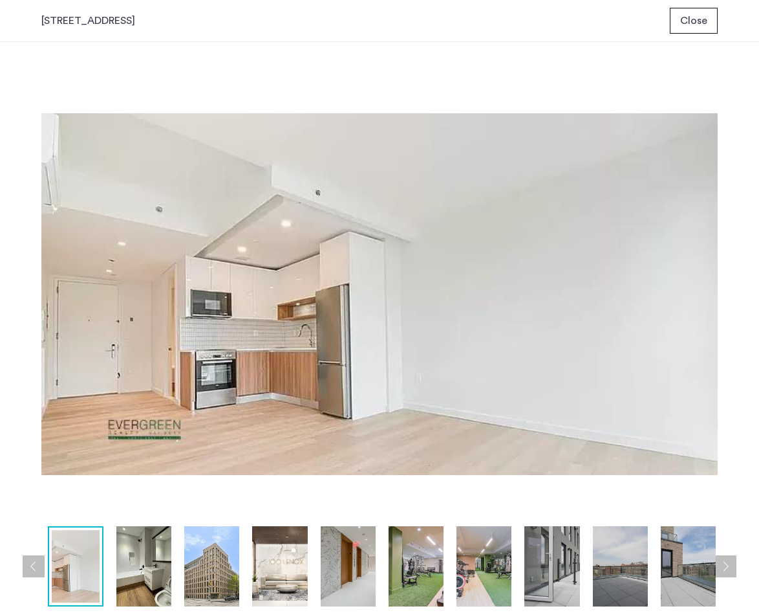
click at [725, 565] on button "Next apartment" at bounding box center [726, 566] width 22 height 22
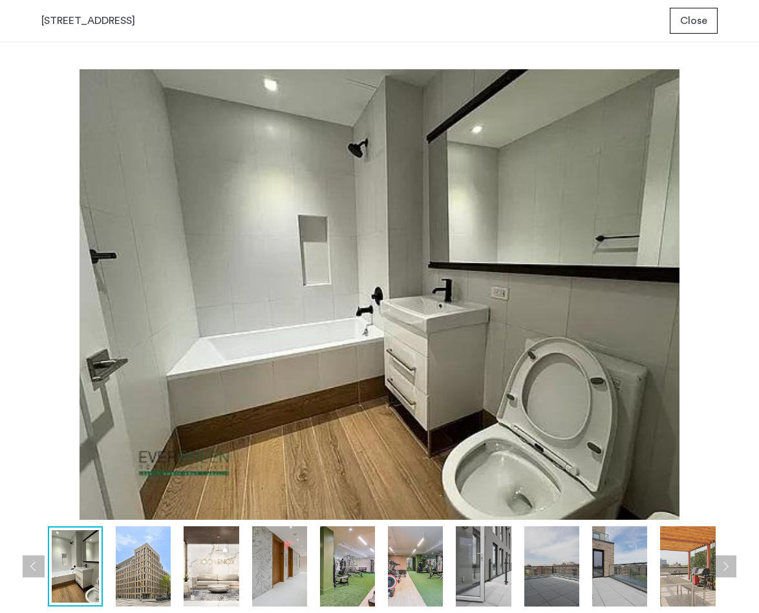
click at [725, 565] on button "Next apartment" at bounding box center [726, 566] width 22 height 22
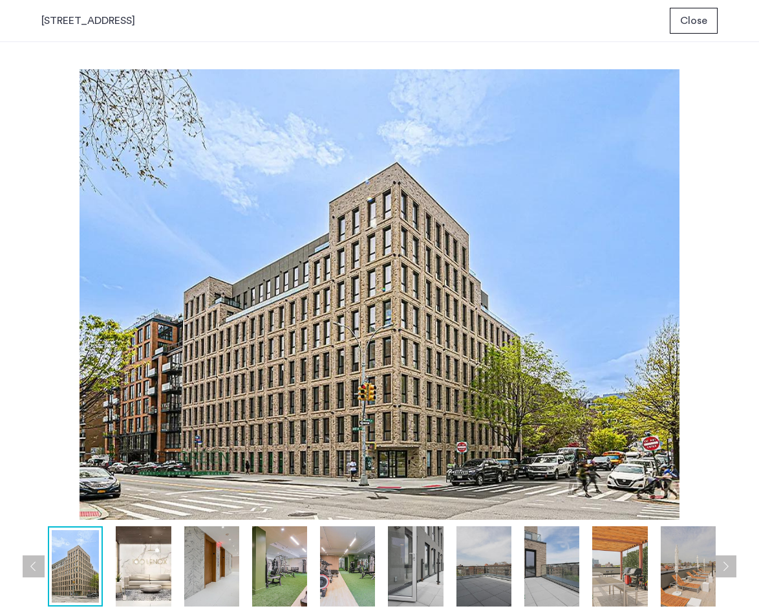
click at [725, 565] on button "Next apartment" at bounding box center [726, 566] width 22 height 22
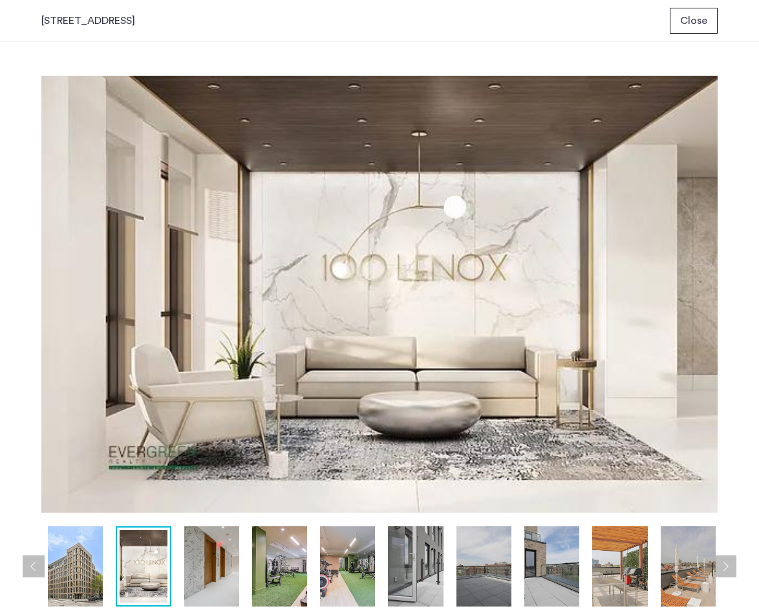
click at [695, 23] on span "Close" at bounding box center [694, 21] width 27 height 16
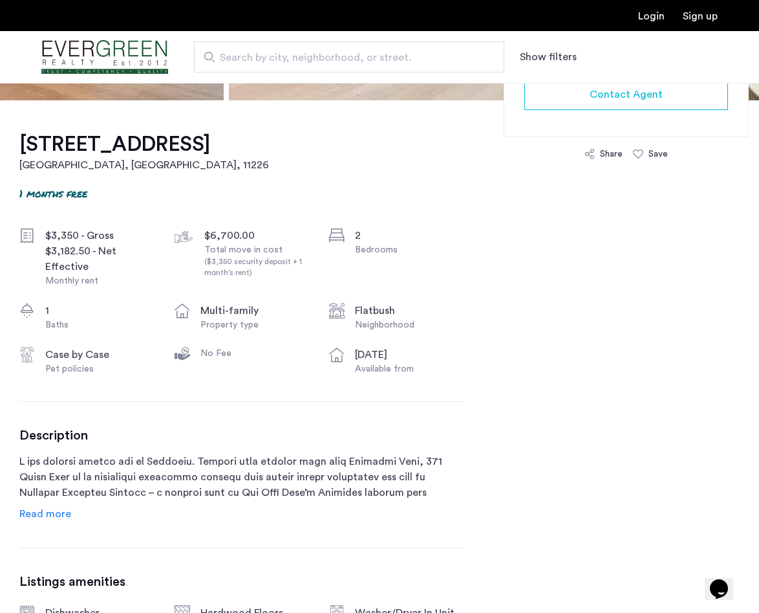
scroll to position [375, 0]
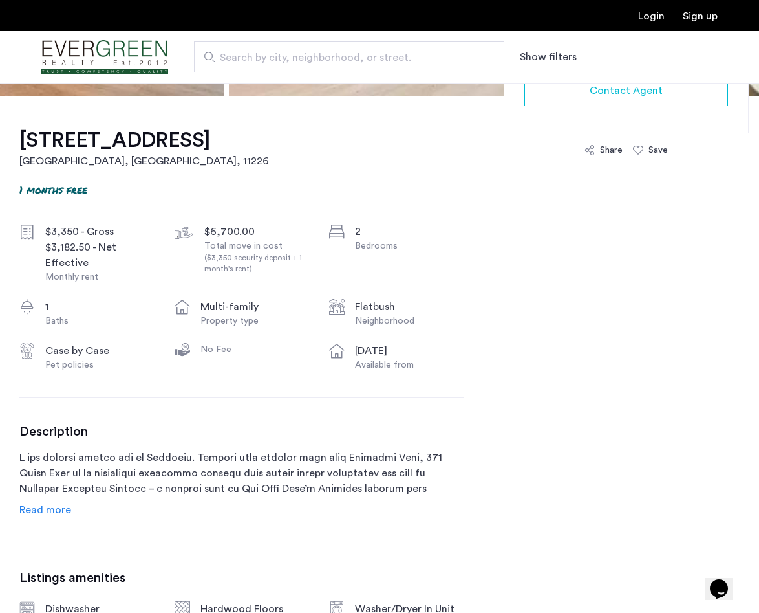
click at [43, 511] on span "Read more" at bounding box center [45, 510] width 52 height 10
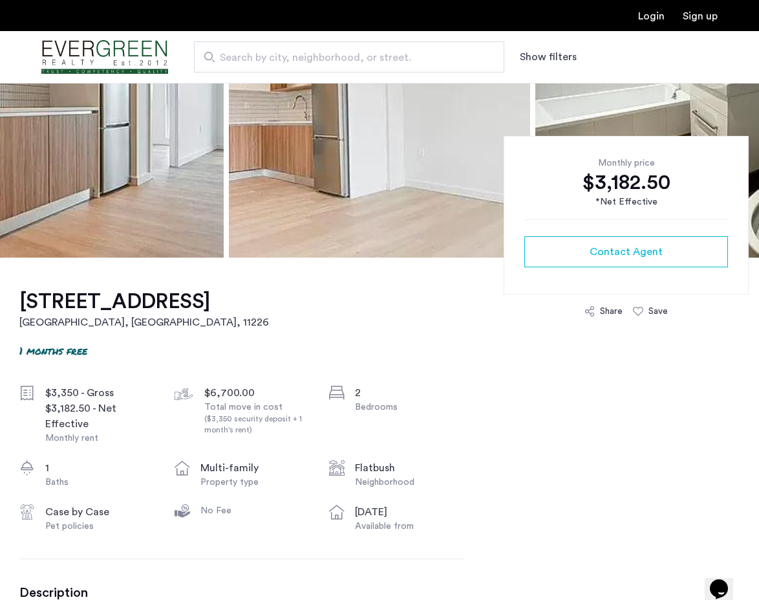
scroll to position [328, 0]
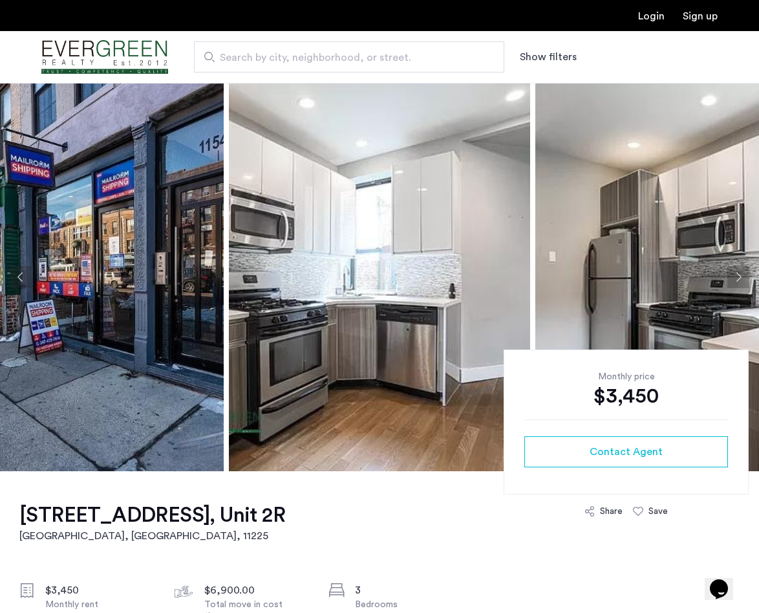
click at [182, 303] on img at bounding box center [72, 277] width 301 height 388
click at [345, 279] on img at bounding box center [379, 277] width 301 height 388
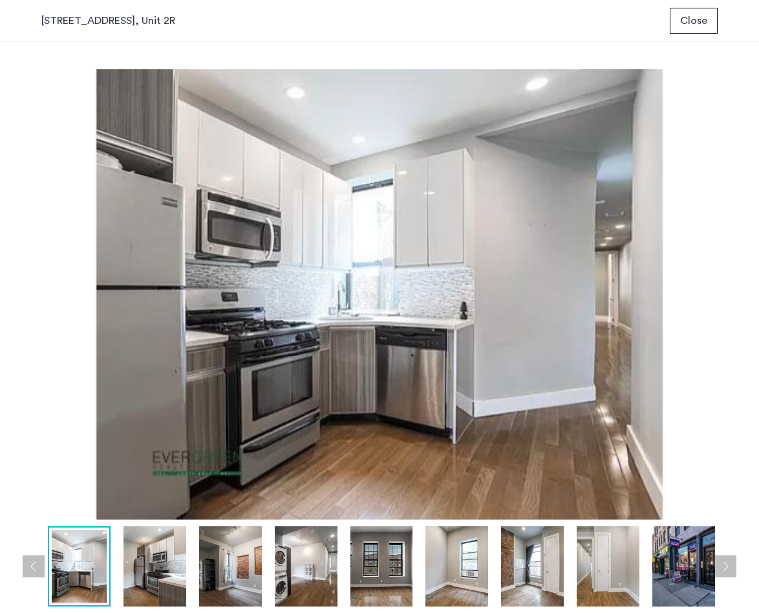
click at [729, 573] on button "Next apartment" at bounding box center [726, 566] width 22 height 22
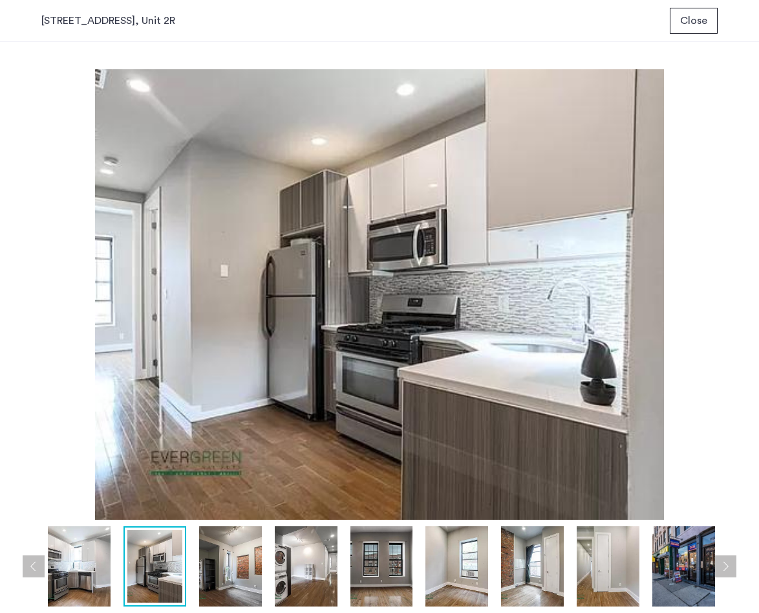
click at [729, 573] on button "Next apartment" at bounding box center [726, 566] width 22 height 22
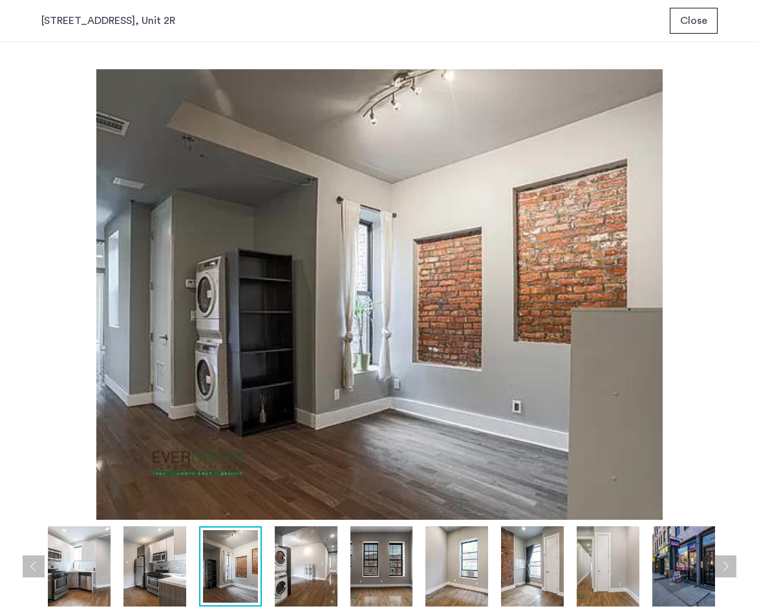
click at [729, 573] on button "Next apartment" at bounding box center [726, 566] width 22 height 22
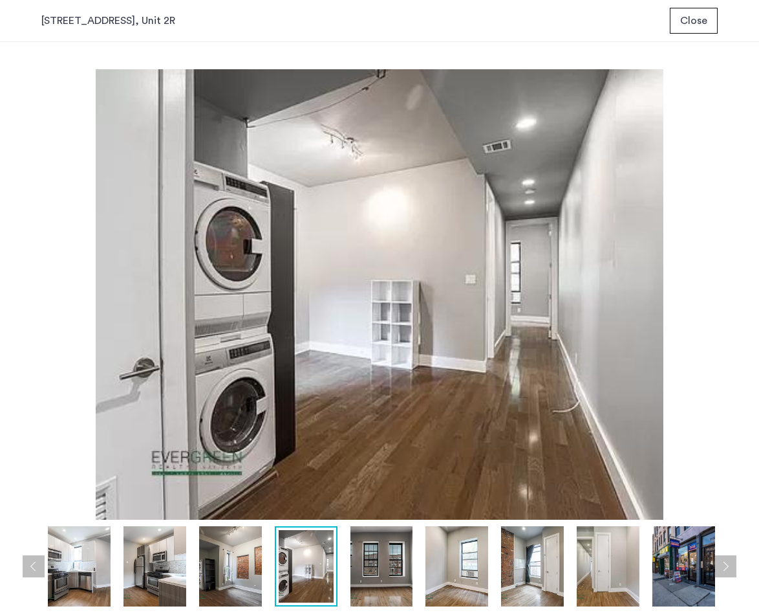
click at [729, 573] on button "Next apartment" at bounding box center [726, 566] width 22 height 22
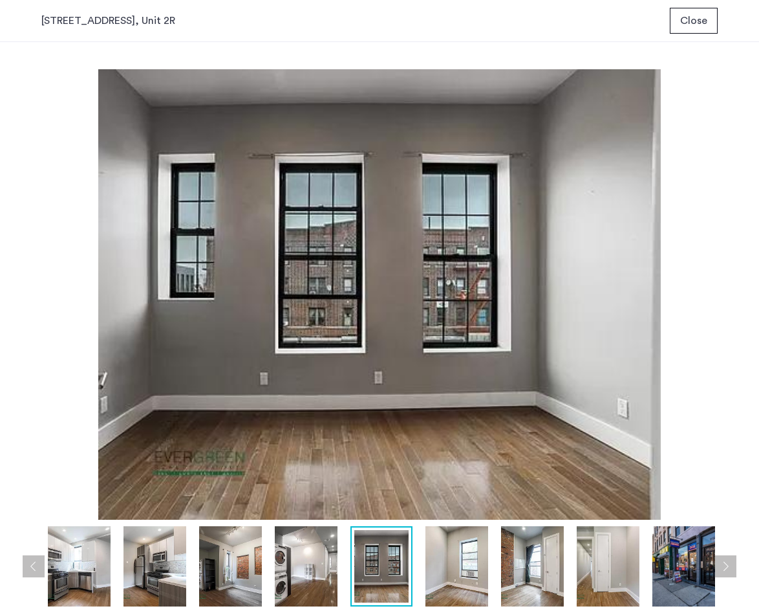
click at [729, 573] on button "Next apartment" at bounding box center [726, 566] width 22 height 22
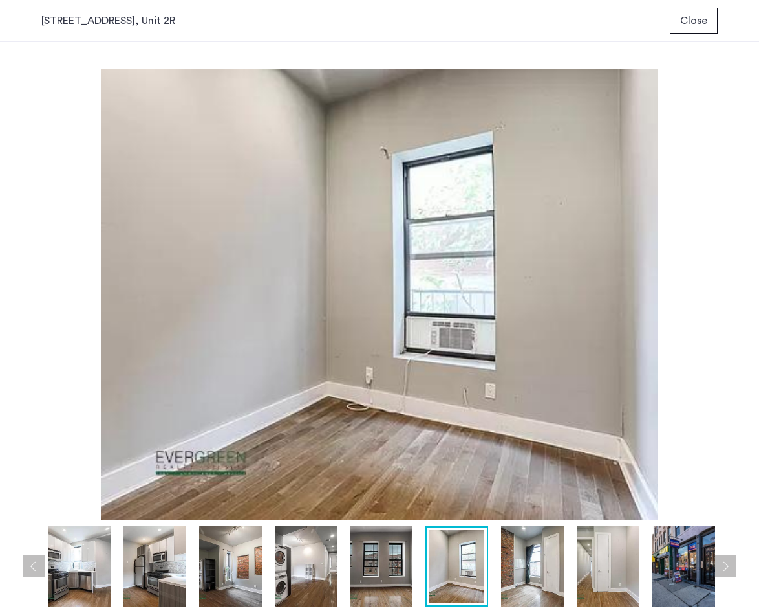
click at [729, 573] on button "Next apartment" at bounding box center [726, 566] width 22 height 22
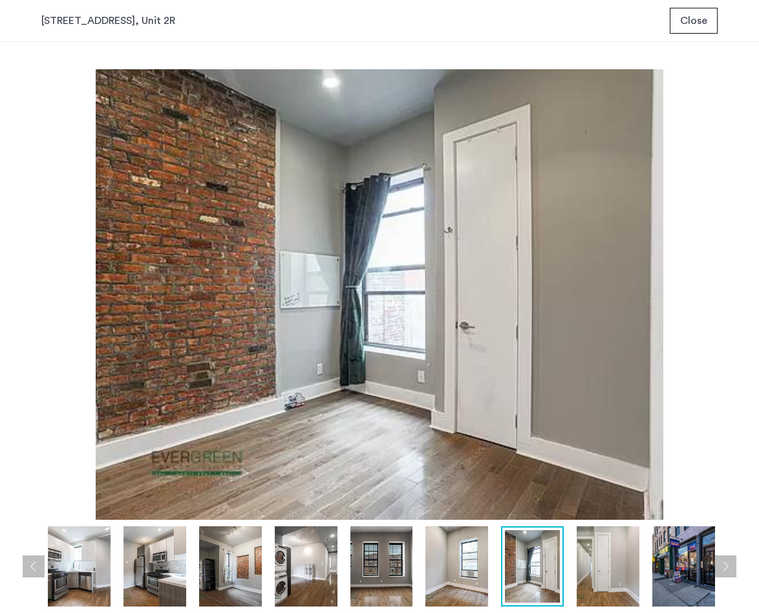
click at [729, 573] on button "Next apartment" at bounding box center [726, 566] width 22 height 22
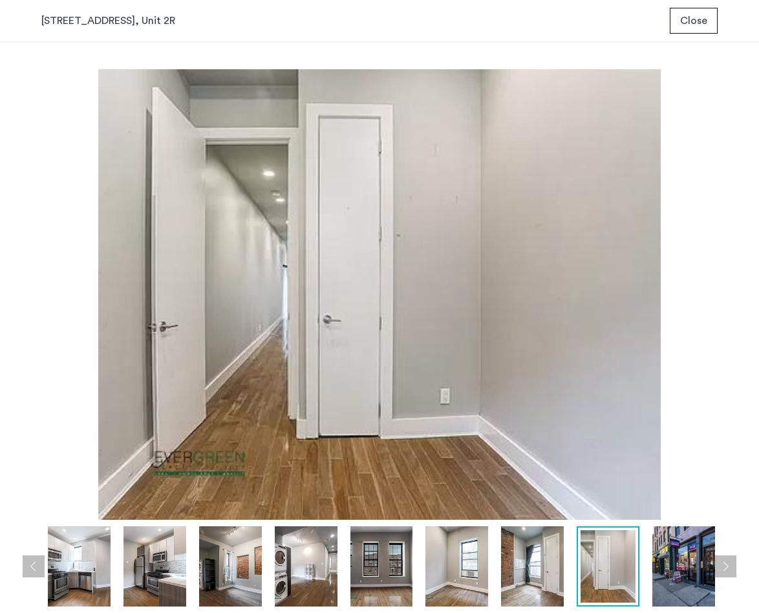
click at [729, 573] on button "Next apartment" at bounding box center [726, 566] width 22 height 22
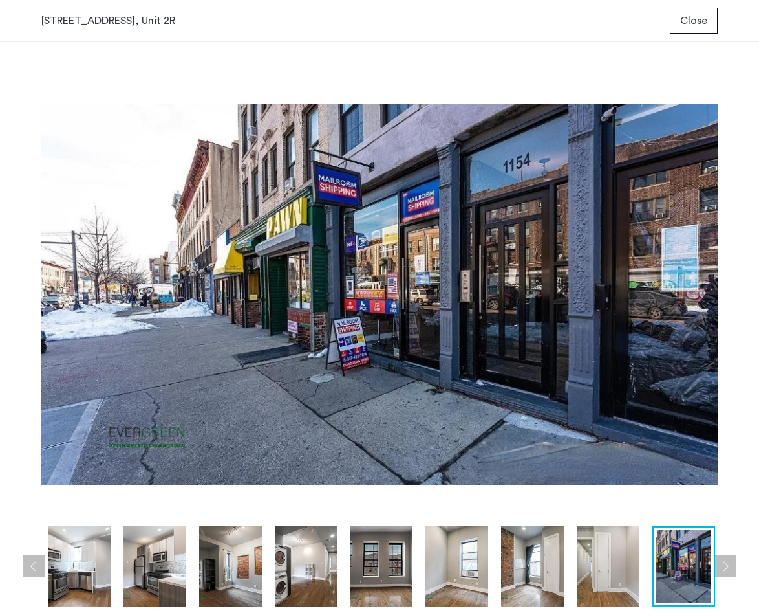
click at [729, 573] on button "Next apartment" at bounding box center [726, 566] width 22 height 22
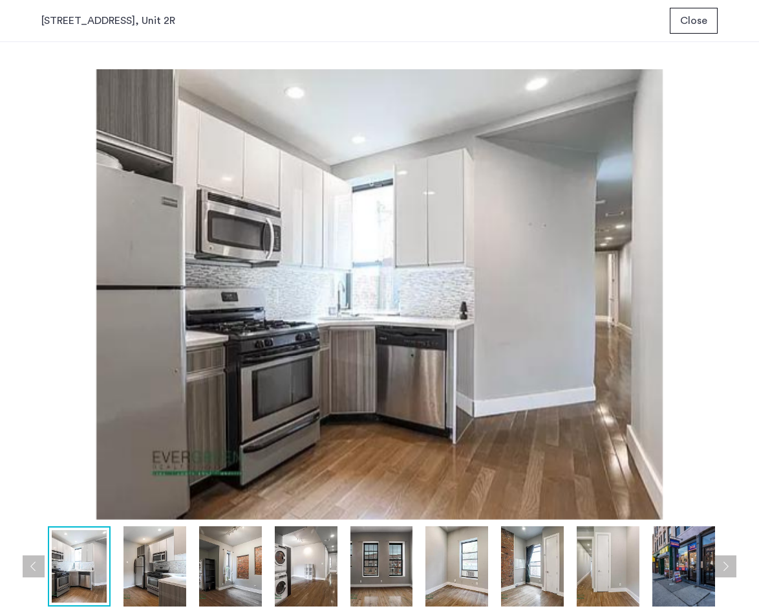
click at [729, 573] on button "Next apartment" at bounding box center [726, 566] width 22 height 22
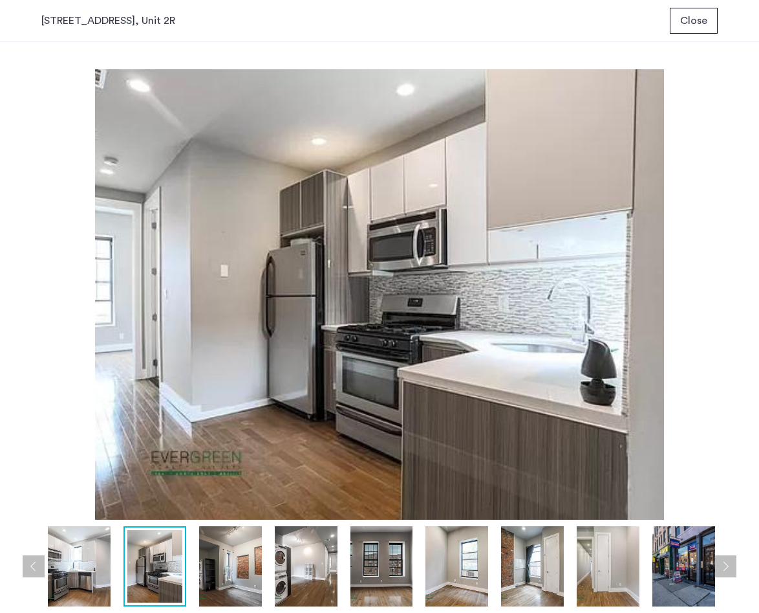
click at [717, 14] on button "Close" at bounding box center [694, 21] width 48 height 26
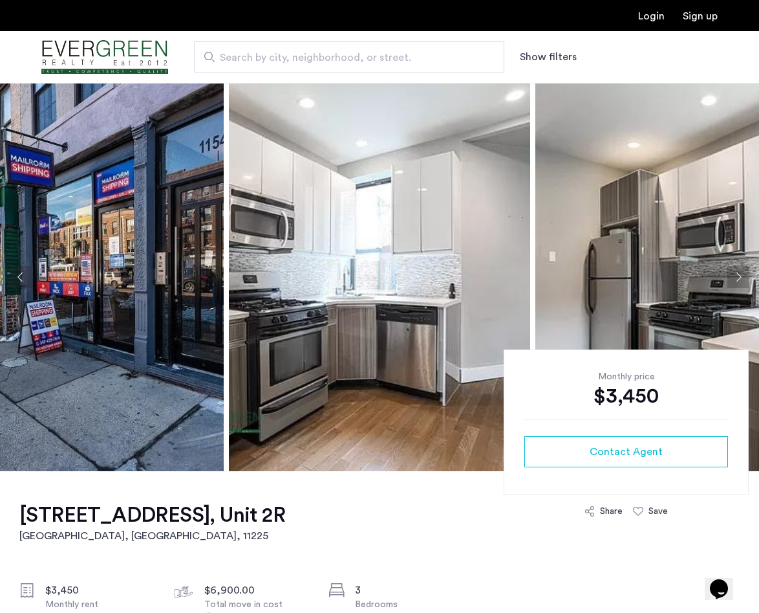
click at [285, 516] on h1 "1154 Nostrand Avenue, Prospect Lefferts Gardens, Brooklyn, NY, 11225, Unit 2R" at bounding box center [152, 515] width 266 height 26
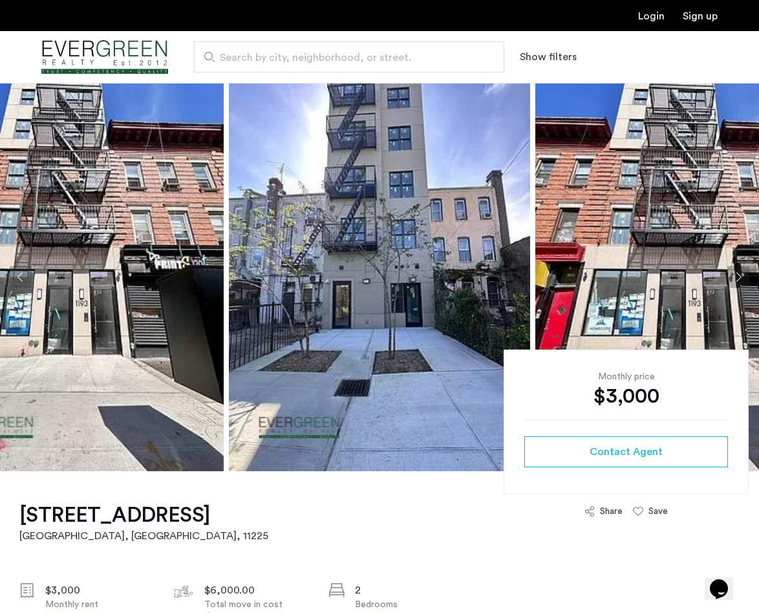
click at [135, 213] on img at bounding box center [72, 277] width 301 height 388
click at [327, 231] on img at bounding box center [379, 277] width 301 height 388
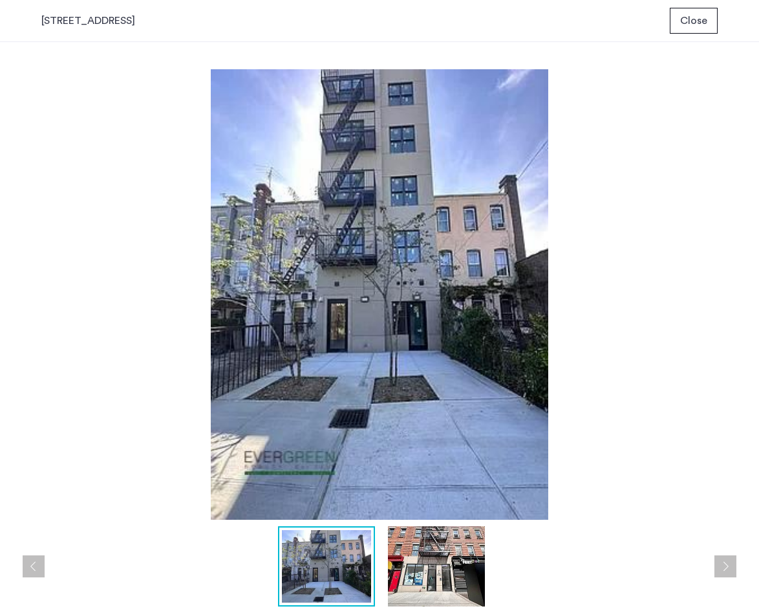
click at [431, 558] on img at bounding box center [436, 566] width 97 height 81
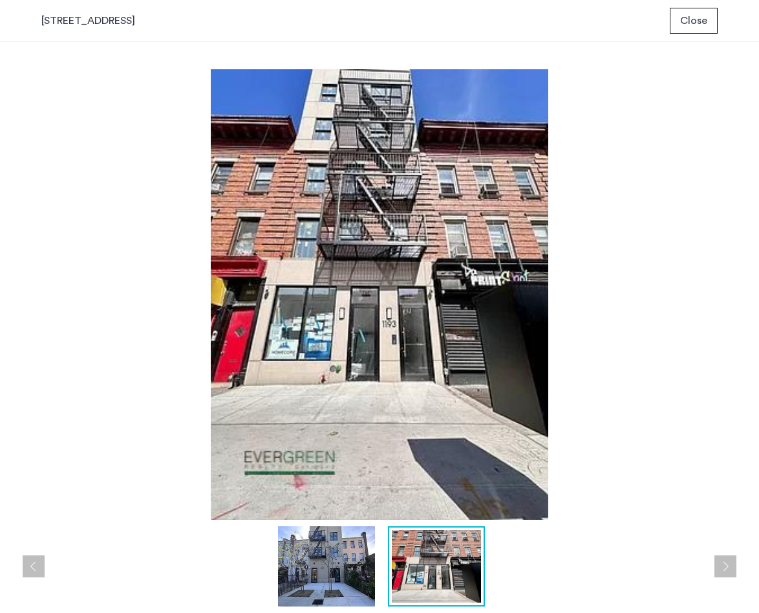
click at [708, 28] on button "Close" at bounding box center [694, 21] width 48 height 26
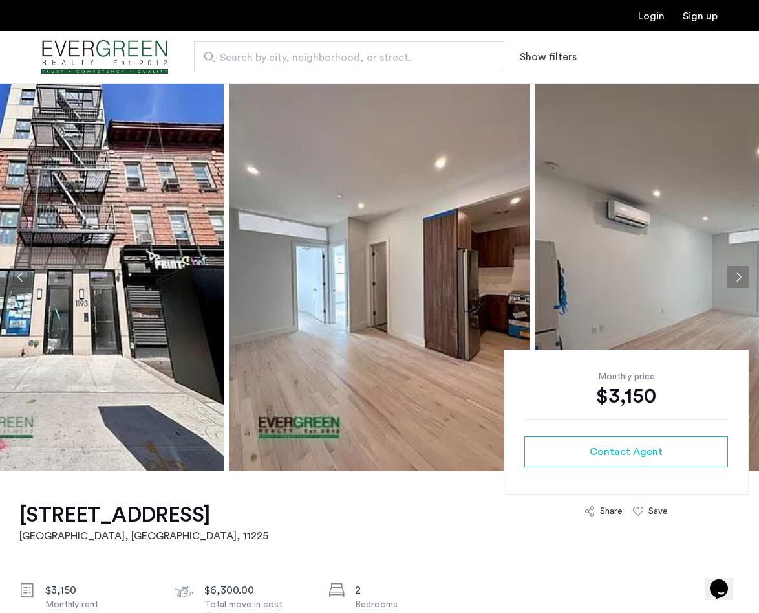
click at [428, 320] on img at bounding box center [379, 277] width 301 height 388
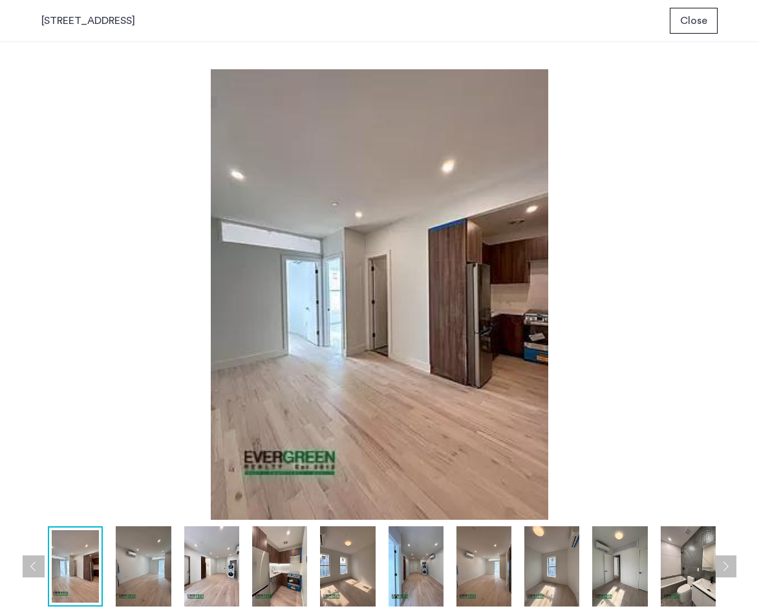
click at [725, 562] on button "Next apartment" at bounding box center [726, 566] width 22 height 22
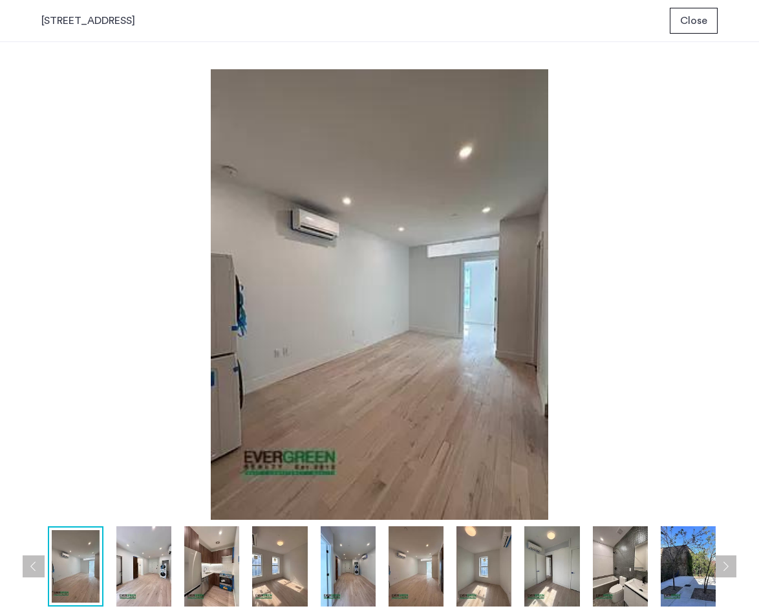
click at [725, 562] on button "Next apartment" at bounding box center [726, 566] width 22 height 22
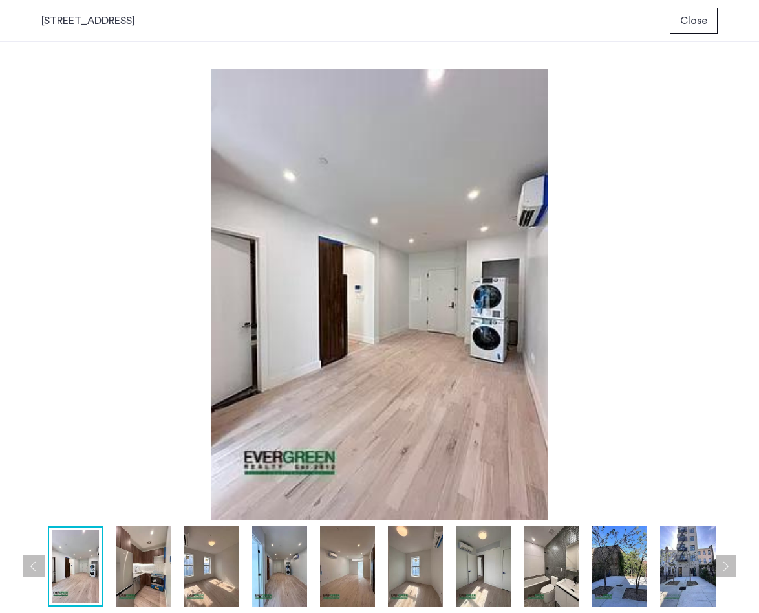
click at [725, 562] on button "Next apartment" at bounding box center [726, 566] width 22 height 22
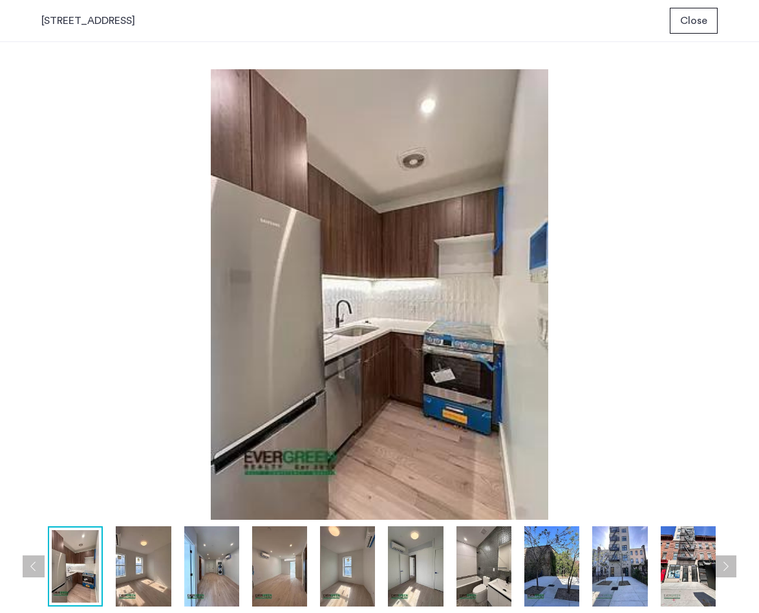
click at [725, 562] on button "Next apartment" at bounding box center [726, 566] width 22 height 22
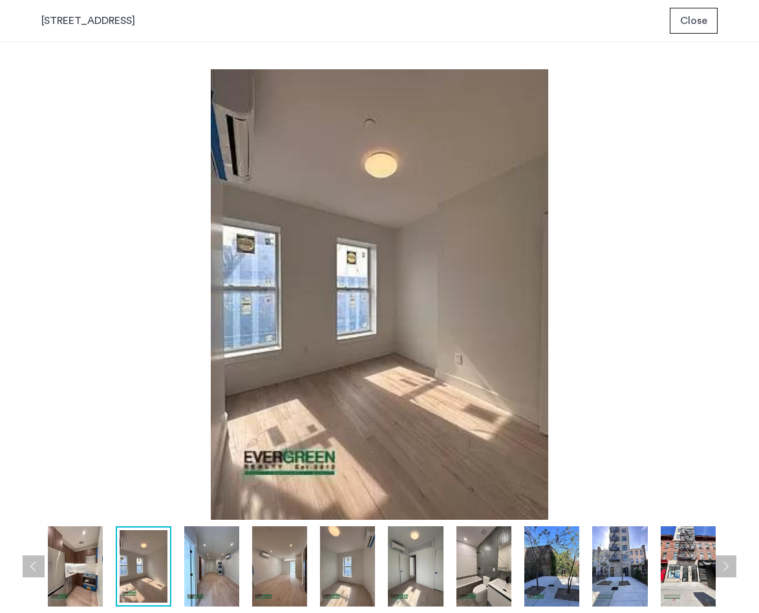
click at [725, 562] on button "Next apartment" at bounding box center [726, 566] width 22 height 22
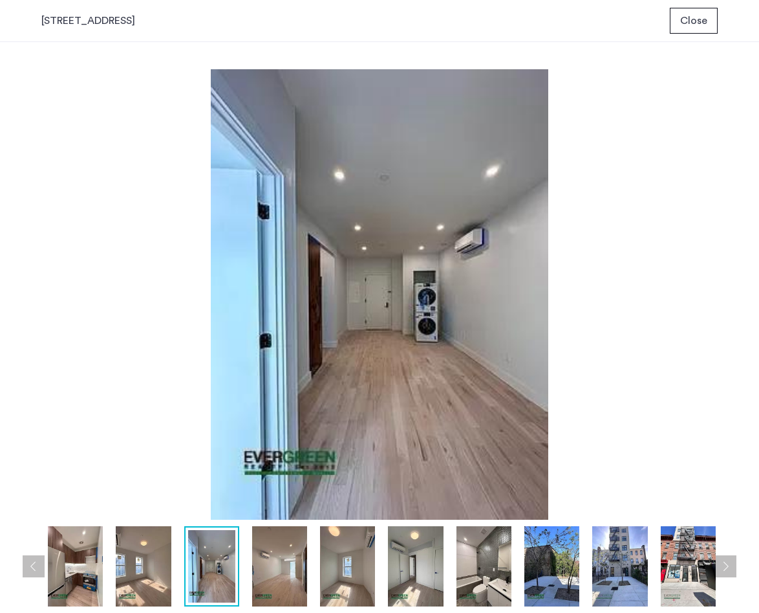
click at [725, 562] on button "Next apartment" at bounding box center [726, 566] width 22 height 22
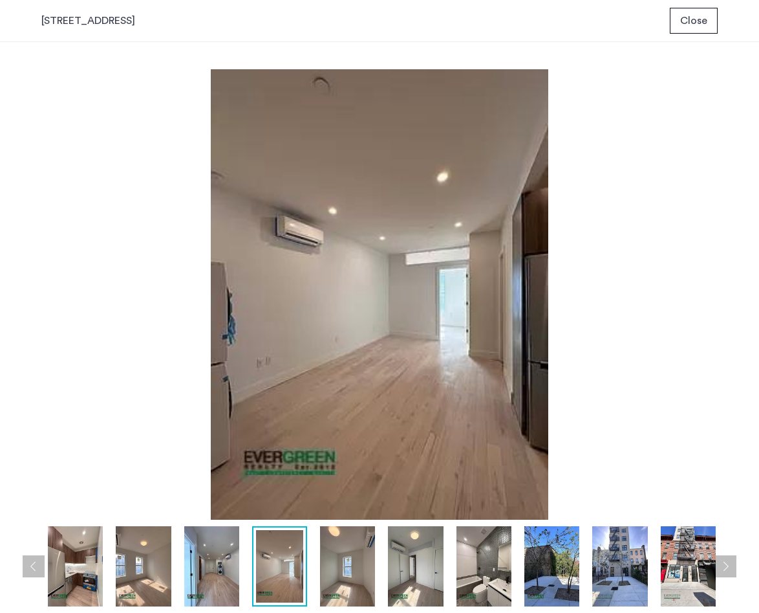
click at [725, 562] on button "Next apartment" at bounding box center [726, 566] width 22 height 22
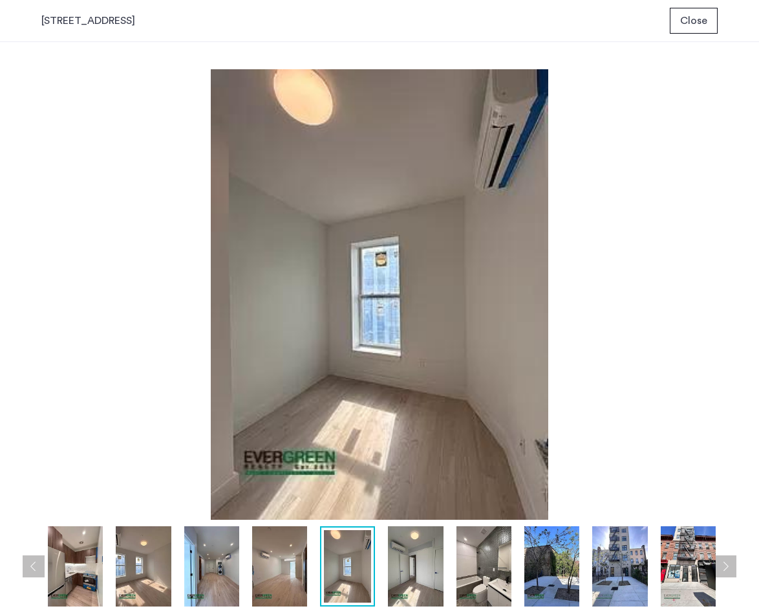
click at [725, 562] on button "Next apartment" at bounding box center [726, 566] width 22 height 22
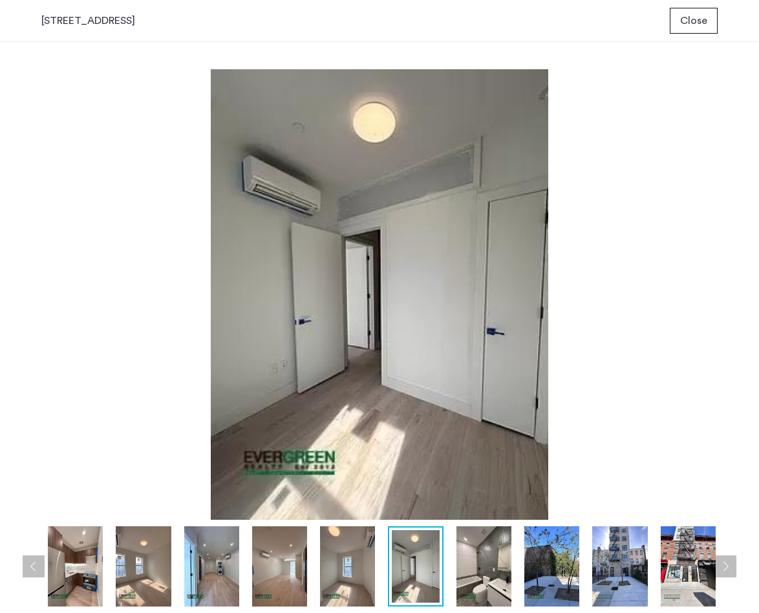
click at [725, 562] on button "Next apartment" at bounding box center [726, 566] width 22 height 22
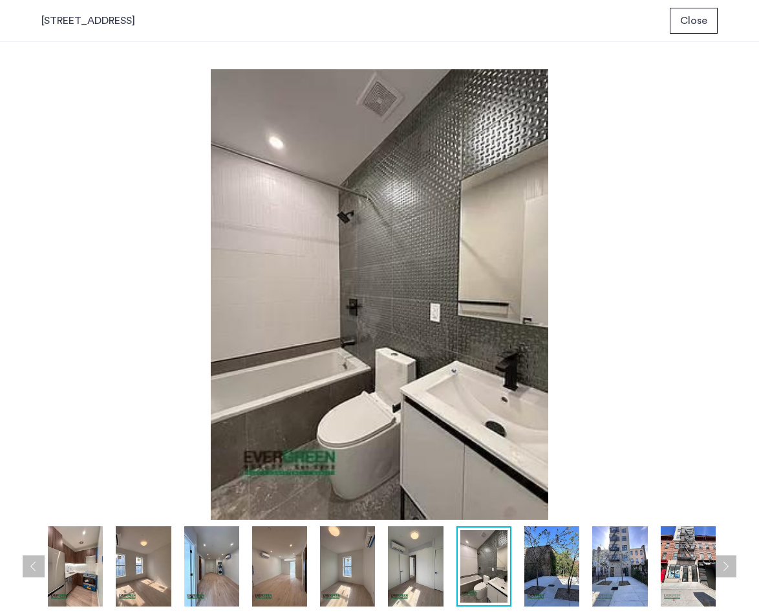
click at [725, 562] on button "Next apartment" at bounding box center [726, 566] width 22 height 22
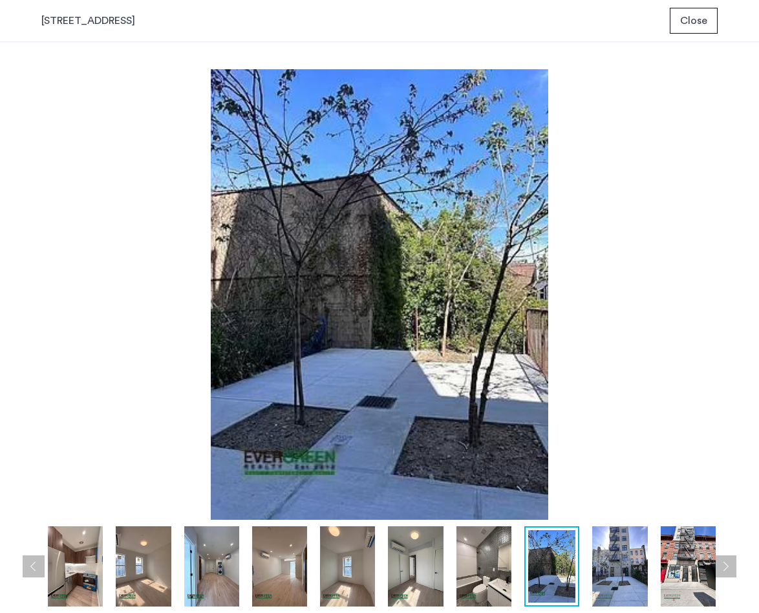
click at [725, 562] on button "Next apartment" at bounding box center [726, 566] width 22 height 22
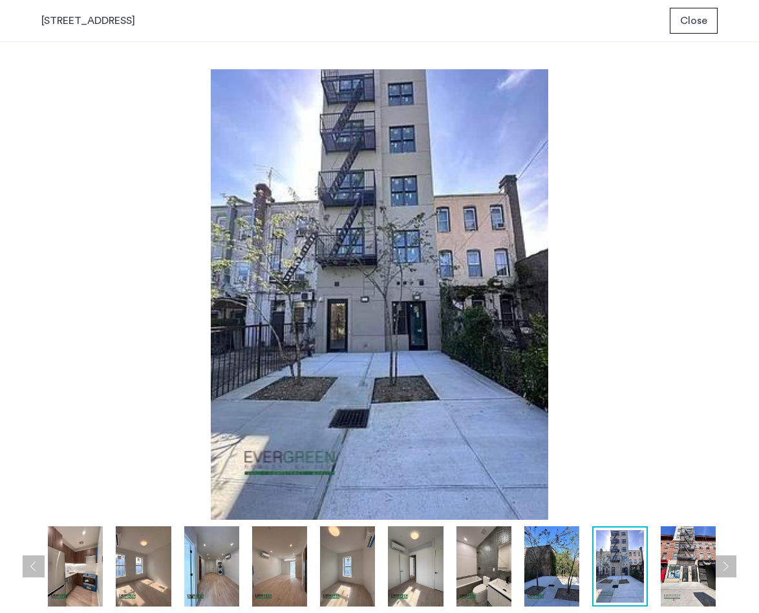
click at [725, 562] on button "Next apartment" at bounding box center [726, 566] width 22 height 22
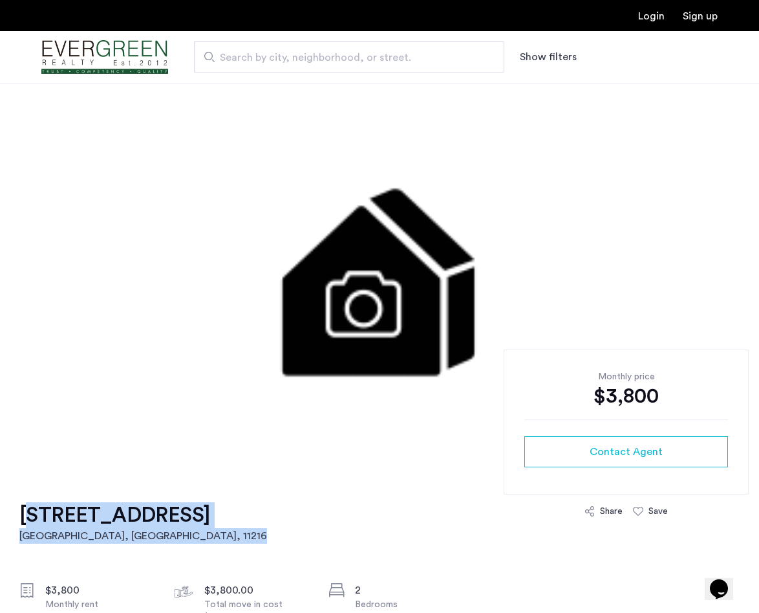
drag, startPoint x: 283, startPoint y: 516, endPoint x: 20, endPoint y: 512, distance: 262.7
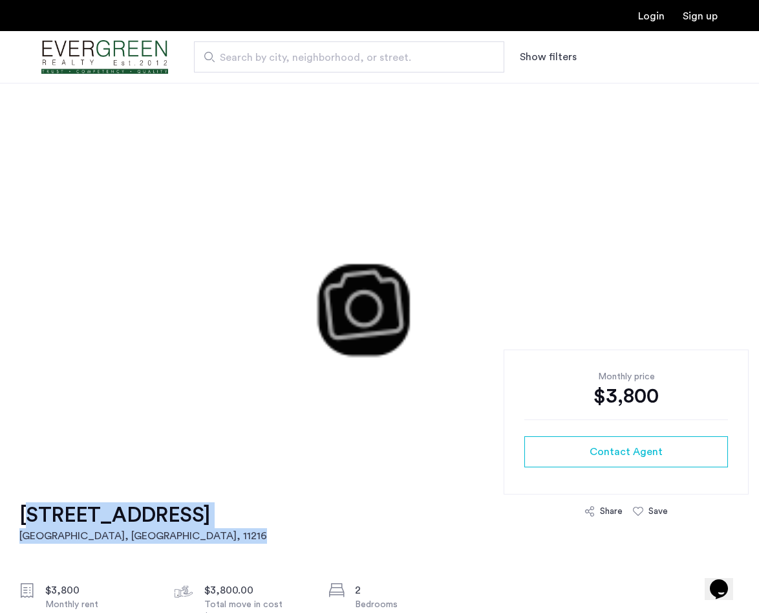
copy link "[STREET_ADDRESS]"
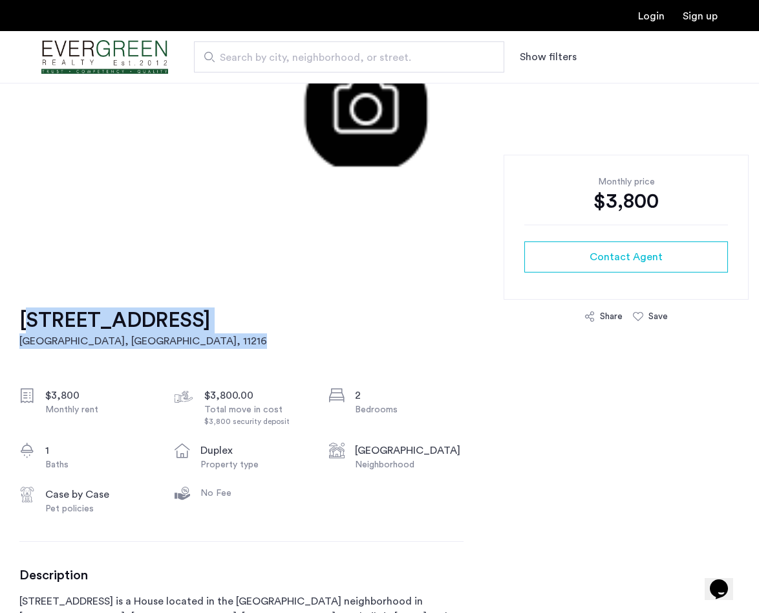
scroll to position [267, 0]
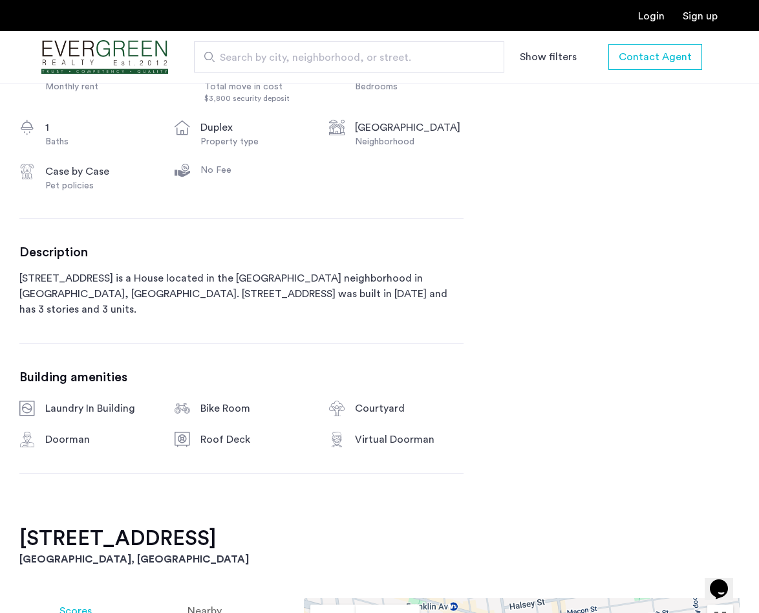
scroll to position [861, 0]
